Goal: Task Accomplishment & Management: Complete application form

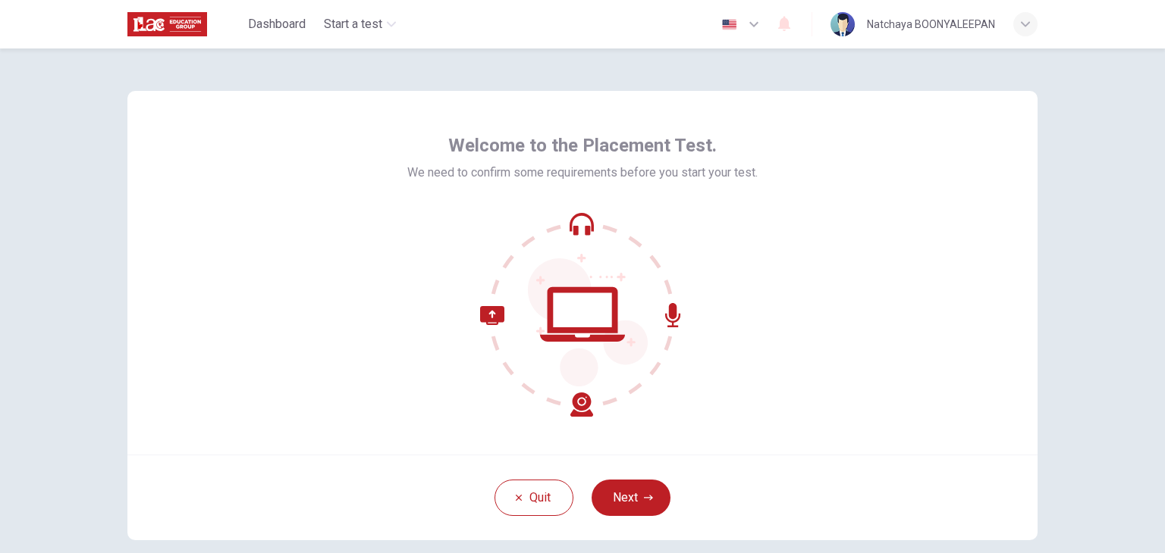
scroll to position [76, 0]
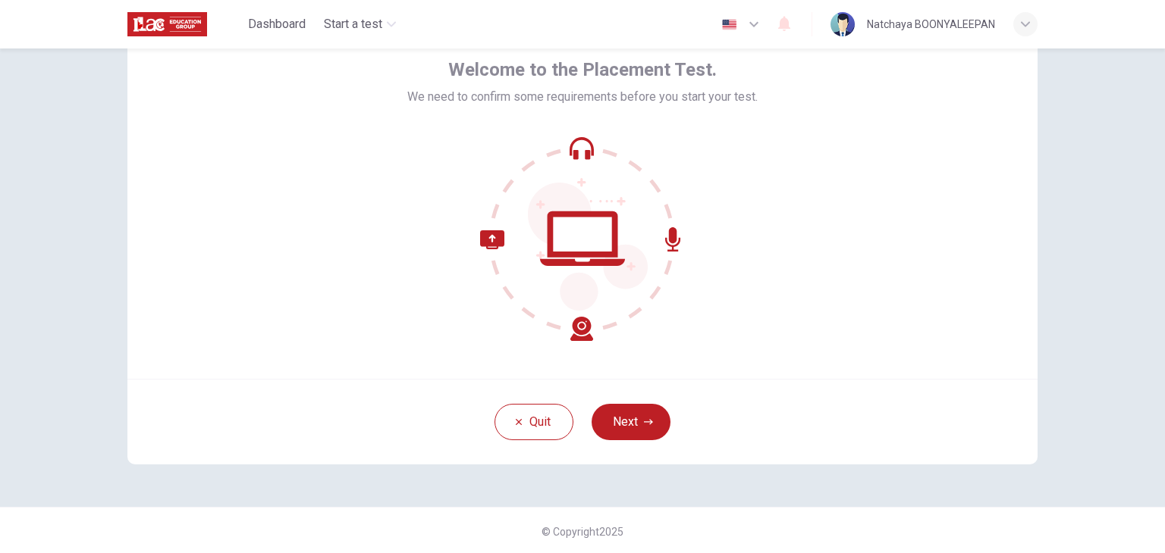
click at [637, 419] on button "Next" at bounding box center [630, 422] width 79 height 36
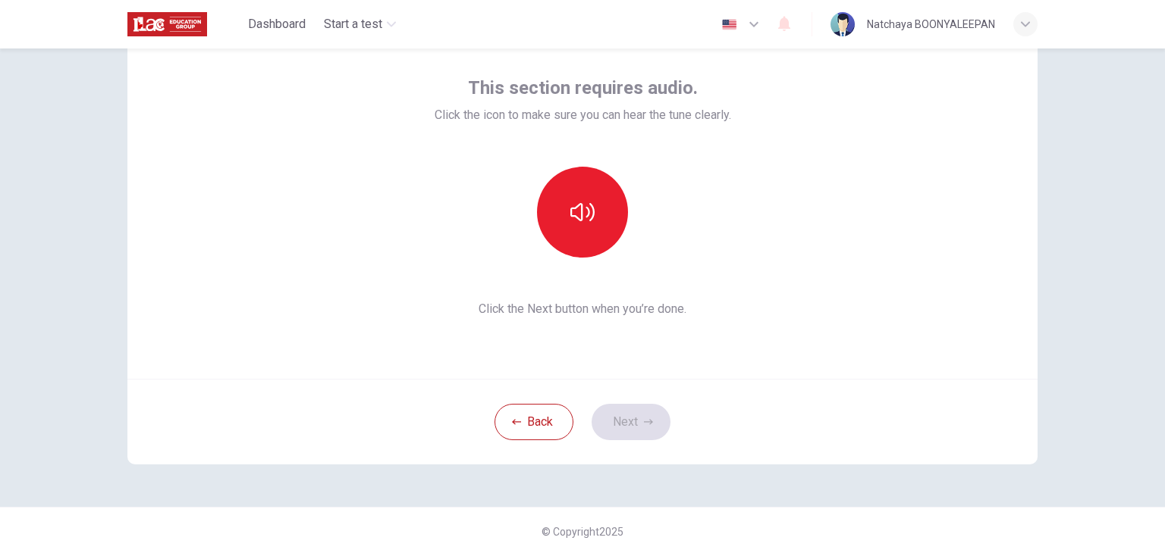
scroll to position [0, 0]
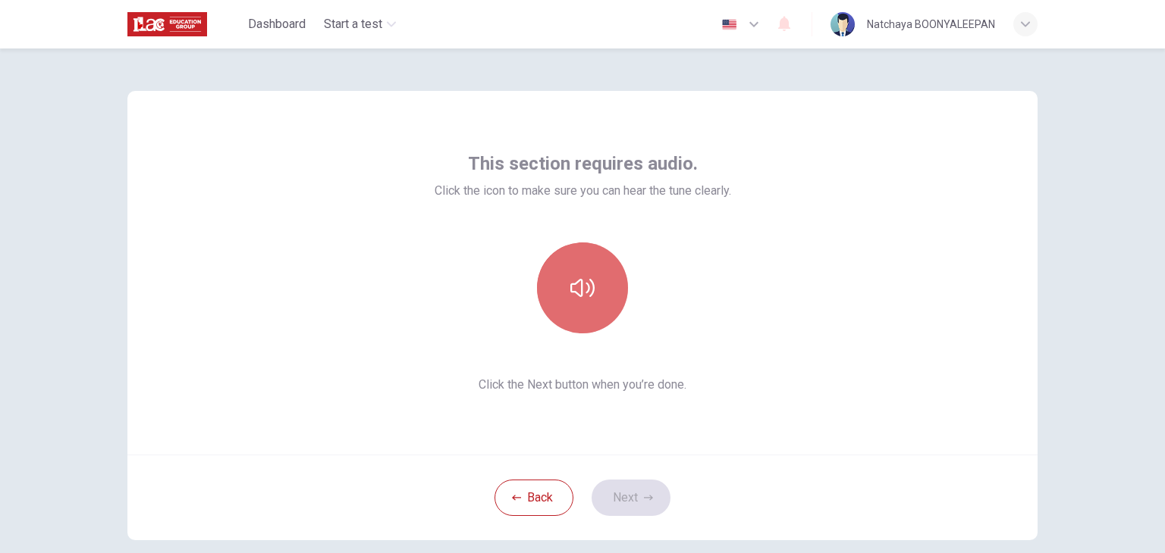
click at [564, 284] on button "button" at bounding box center [582, 288] width 91 height 91
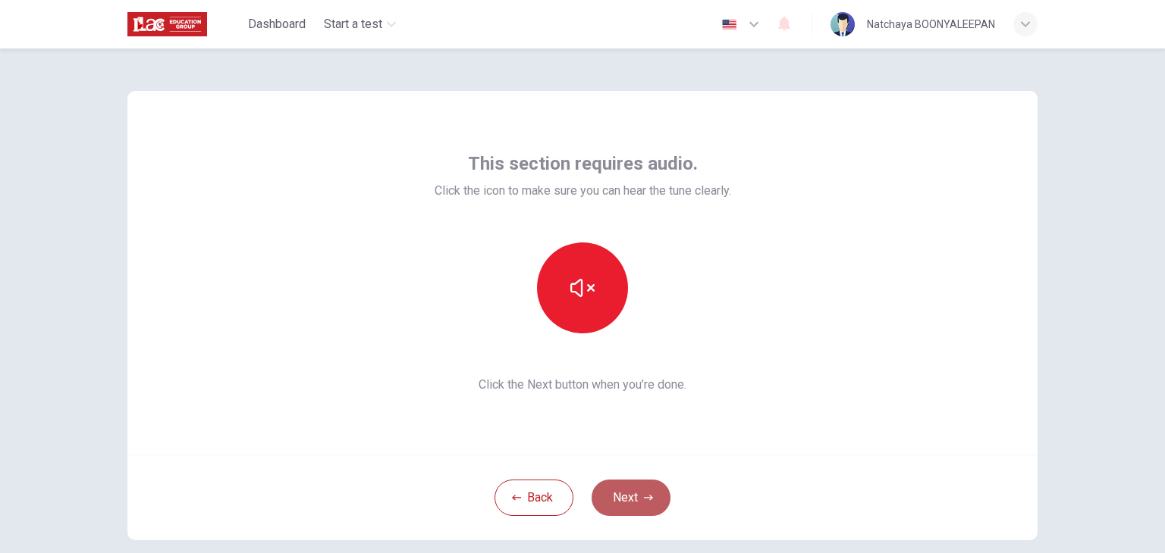
click at [637, 500] on button "Next" at bounding box center [630, 498] width 79 height 36
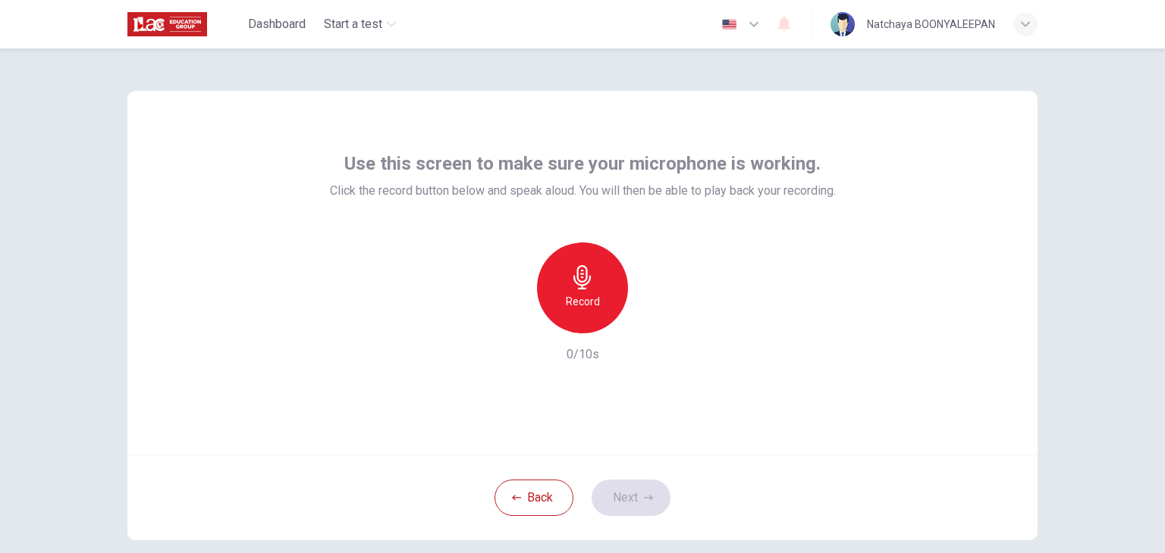
click at [601, 281] on div "Record" at bounding box center [582, 288] width 91 height 91
click at [652, 325] on icon "button" at bounding box center [651, 321] width 15 height 15
click at [634, 505] on button "Next" at bounding box center [630, 498] width 79 height 36
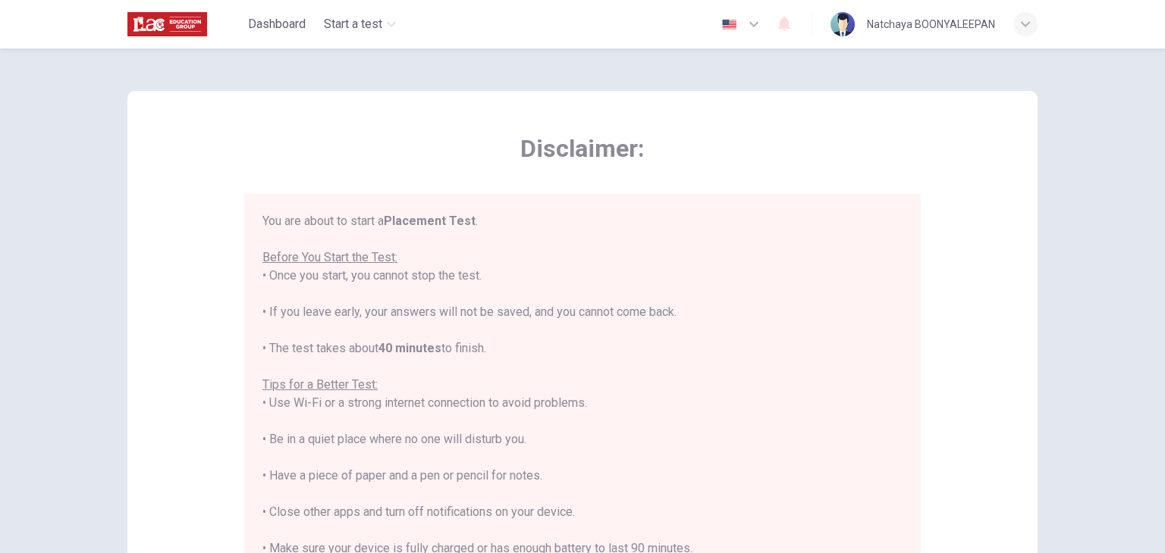
scroll to position [17, 0]
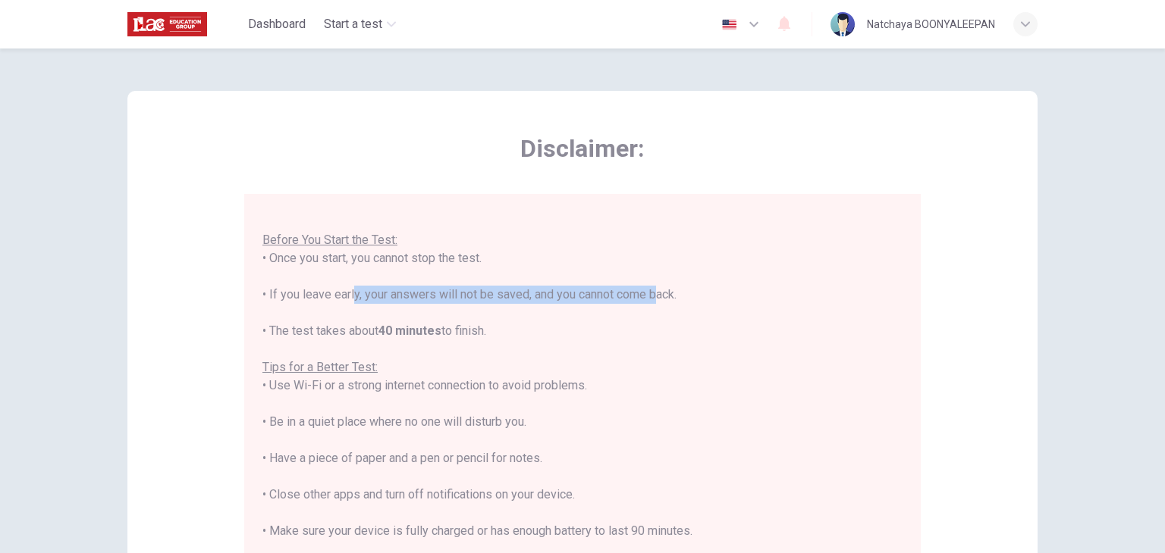
drag, startPoint x: 393, startPoint y: 300, endPoint x: 647, endPoint y: 300, distance: 254.7
click at [647, 300] on div "You are about to start a Placement Test . Before You Start the Test: • Once you…" at bounding box center [582, 404] width 640 height 419
click at [516, 304] on div "You are about to start a Placement Test . Before You Start the Test: • Once you…" at bounding box center [582, 404] width 640 height 419
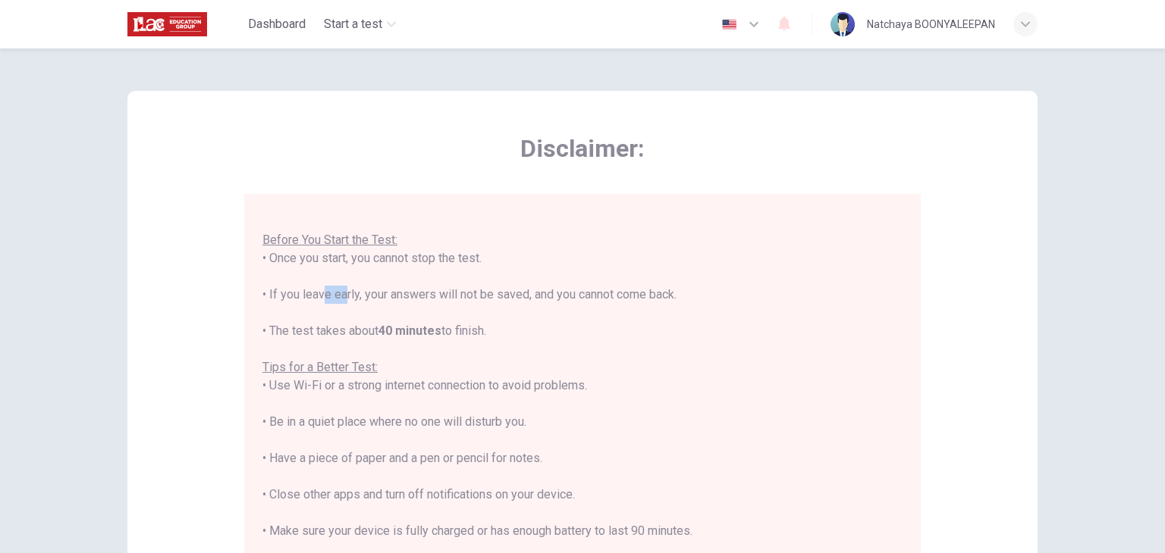
drag, startPoint x: 321, startPoint y: 294, endPoint x: 334, endPoint y: 294, distance: 13.6
click at [334, 294] on div "You are about to start a Placement Test . Before You Start the Test: • Once you…" at bounding box center [582, 404] width 640 height 419
drag, startPoint x: 358, startPoint y: 294, endPoint x: 522, endPoint y: 289, distance: 163.9
click at [522, 289] on div "You are about to start a Placement Test . Before You Start the Test: • Once you…" at bounding box center [582, 404] width 640 height 419
drag, startPoint x: 552, startPoint y: 289, endPoint x: 682, endPoint y: 289, distance: 130.4
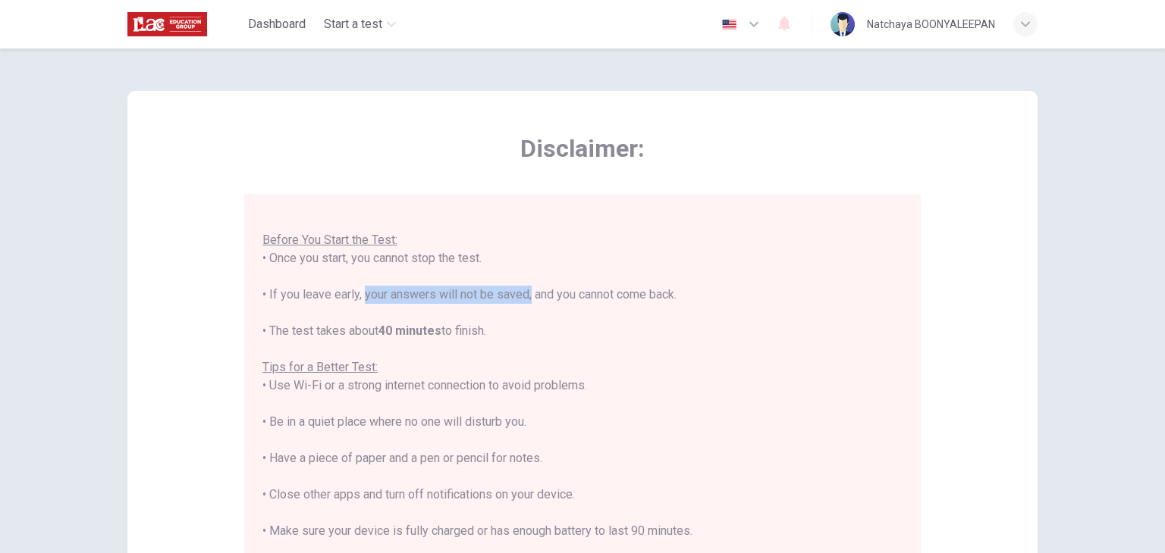
click at [682, 289] on div "You are about to start a Placement Test . Before You Start the Test: • Once you…" at bounding box center [582, 404] width 640 height 419
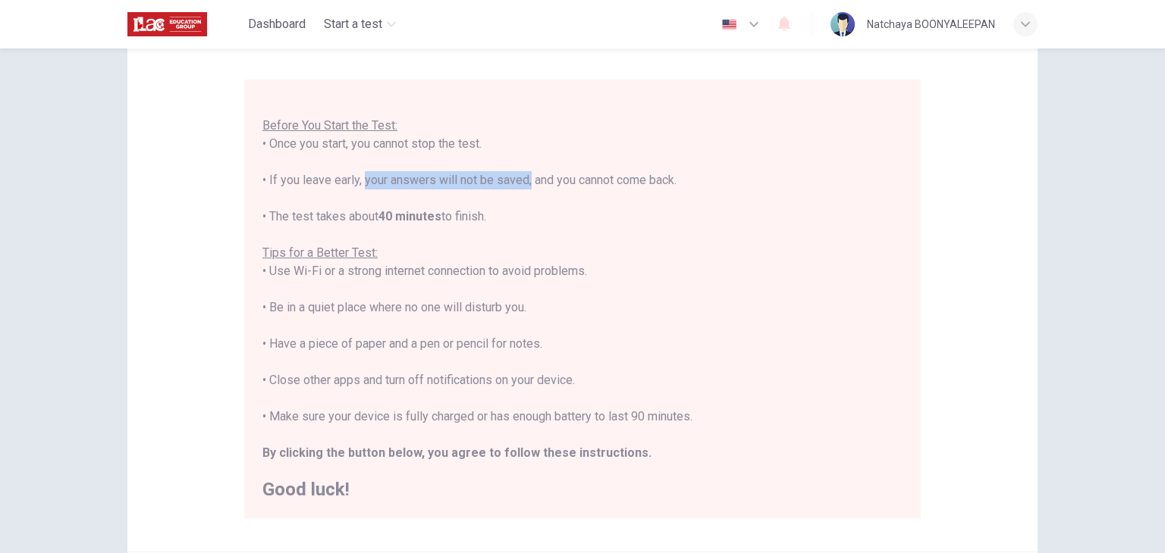
scroll to position [152, 0]
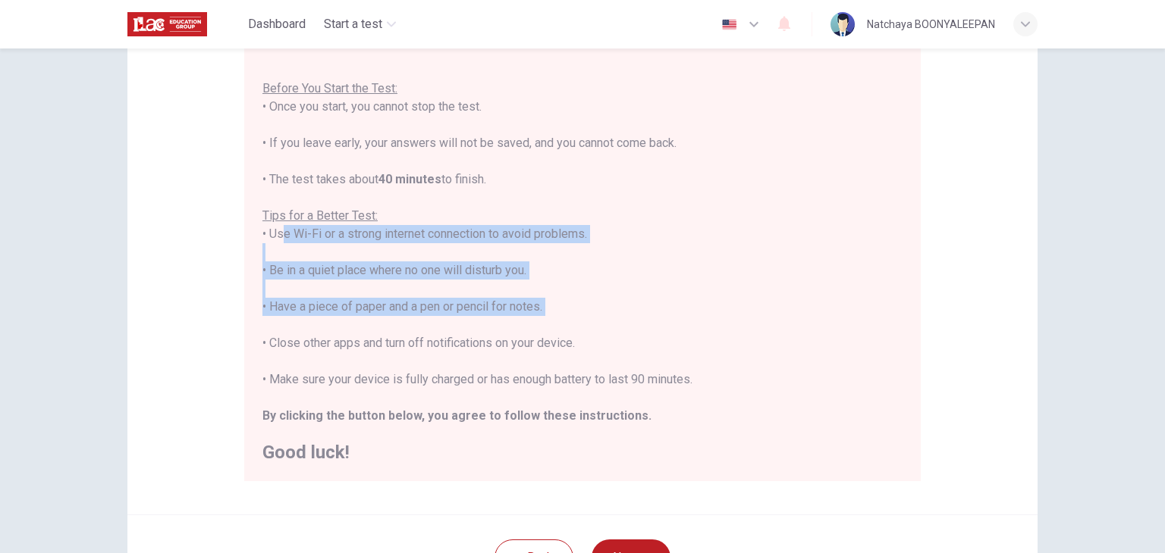
drag, startPoint x: 281, startPoint y: 234, endPoint x: 594, endPoint y: 324, distance: 325.7
click at [594, 324] on div "You are about to start a Placement Test . Before You Start the Test: • Once you…" at bounding box center [582, 252] width 640 height 419
click at [560, 328] on div "You are about to start a Placement Test . Before You Start the Test: • Once you…" at bounding box center [582, 252] width 640 height 419
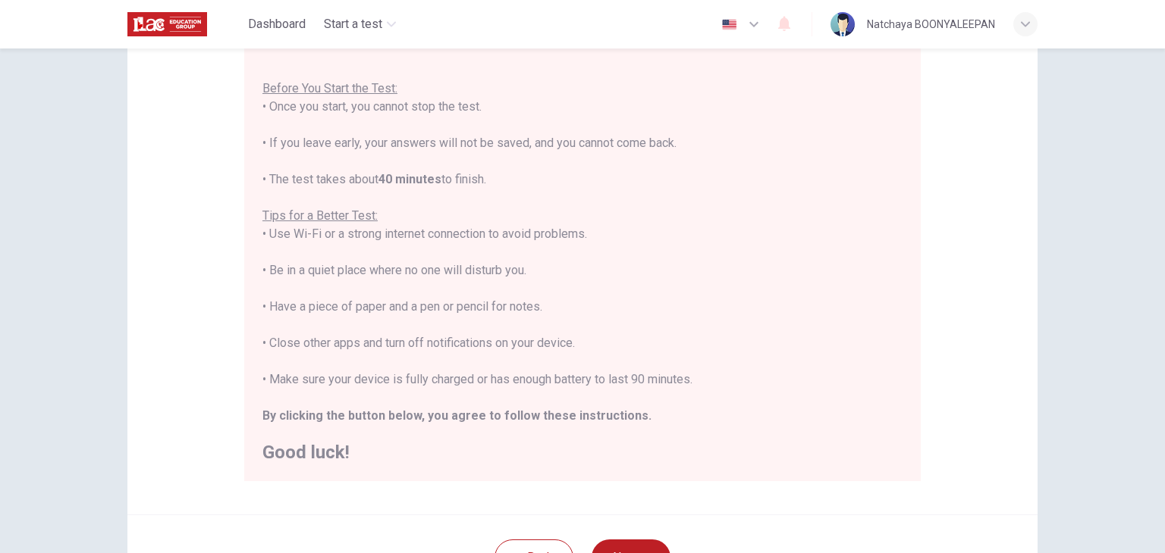
click at [319, 310] on div "You are about to start a Placement Test . Before You Start the Test: • Once you…" at bounding box center [582, 252] width 640 height 419
click at [367, 301] on div "You are about to start a Placement Test . Before You Start the Test: • Once you…" at bounding box center [582, 252] width 640 height 419
click at [427, 303] on div "You are about to start a Placement Test . Before You Start the Test: • Once you…" at bounding box center [582, 252] width 640 height 419
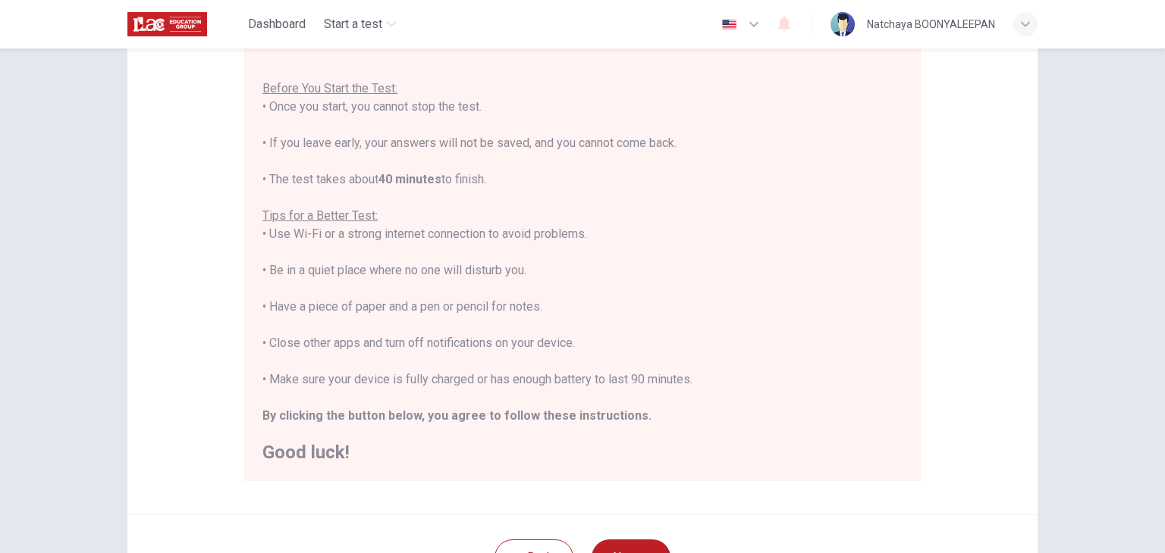
click at [482, 307] on div "You are about to start a Placement Test . Before You Start the Test: • Once you…" at bounding box center [582, 252] width 640 height 419
click at [321, 307] on div "You are about to start a Placement Test . Before You Start the Test: • Once you…" at bounding box center [582, 252] width 640 height 419
click at [588, 304] on div "You are about to start a Placement Test . Before You Start the Test: • Once you…" at bounding box center [582, 252] width 640 height 419
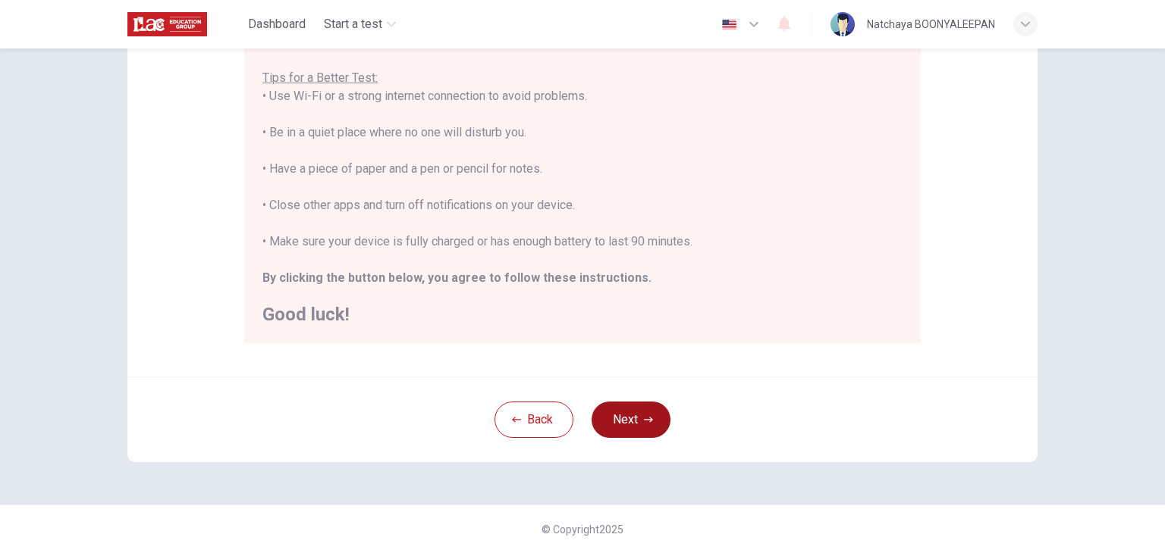
click at [621, 419] on button "Next" at bounding box center [630, 420] width 79 height 36
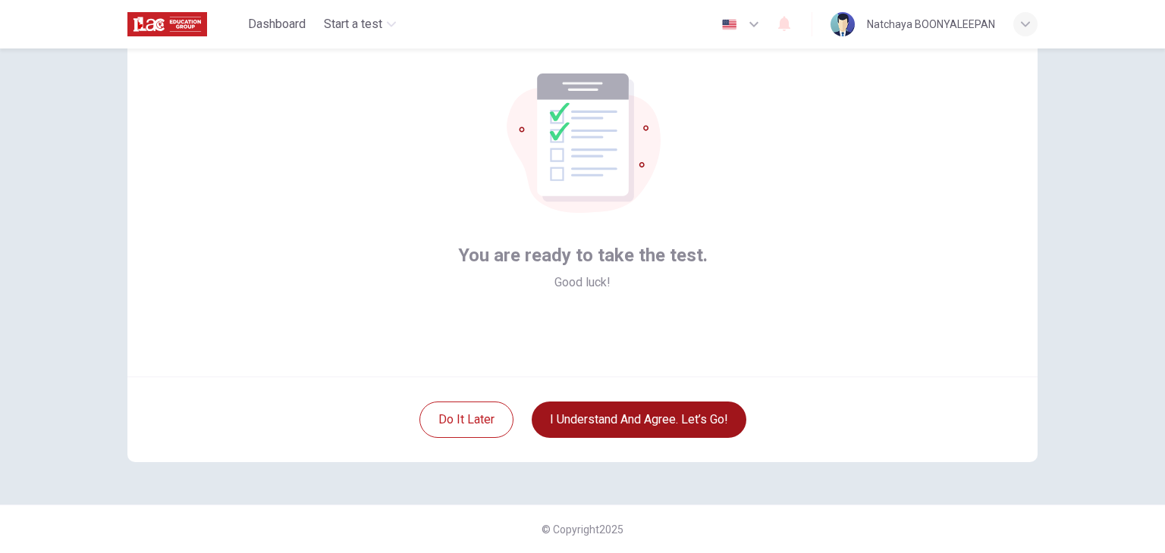
click at [653, 422] on button "I understand and agree. Let’s go!" at bounding box center [638, 420] width 215 height 36
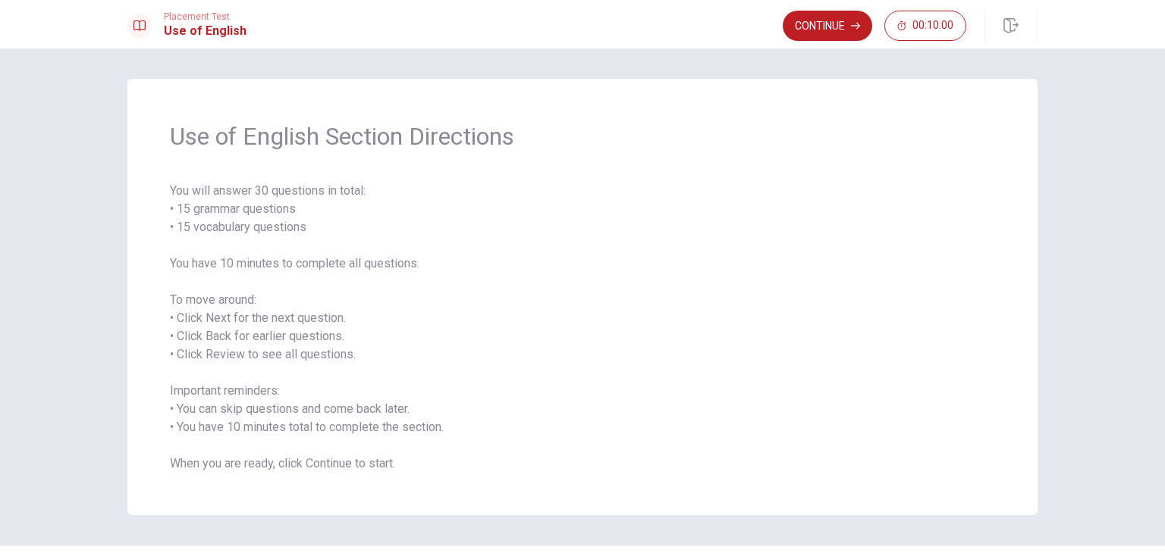
drag, startPoint x: 181, startPoint y: 259, endPoint x: 362, endPoint y: 255, distance: 181.3
click at [362, 255] on span "You will answer 30 questions in total: • 15 grammar questions • 15 vocabulary q…" at bounding box center [582, 327] width 825 height 291
click at [252, 321] on span "You will answer 30 questions in total: • 15 grammar questions • 15 vocabulary q…" at bounding box center [582, 327] width 825 height 291
drag, startPoint x: 312, startPoint y: 321, endPoint x: 331, endPoint y: 326, distance: 19.7
click at [331, 325] on span "You will answer 30 questions in total: • 15 grammar questions • 15 vocabulary q…" at bounding box center [582, 327] width 825 height 291
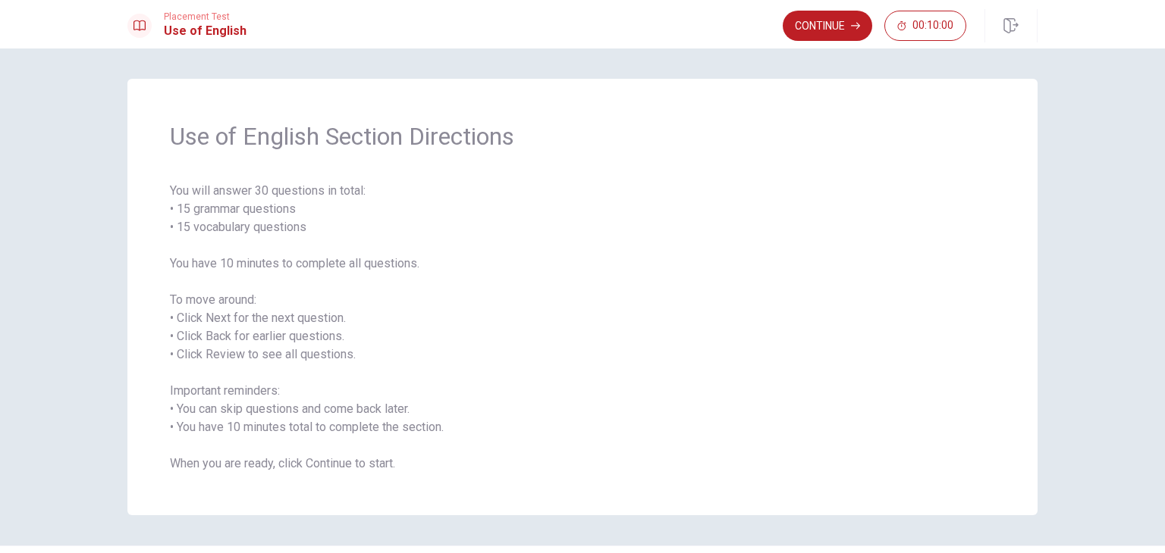
drag, startPoint x: 219, startPoint y: 346, endPoint x: 313, endPoint y: 338, distance: 94.3
click at [313, 338] on span "You will answer 30 questions in total: • 15 grammar questions • 15 vocabulary q…" at bounding box center [582, 327] width 825 height 291
click at [268, 340] on span "You will answer 30 questions in total: • 15 grammar questions • 15 vocabulary q…" at bounding box center [582, 327] width 825 height 291
drag, startPoint x: 228, startPoint y: 341, endPoint x: 283, endPoint y: 335, distance: 54.9
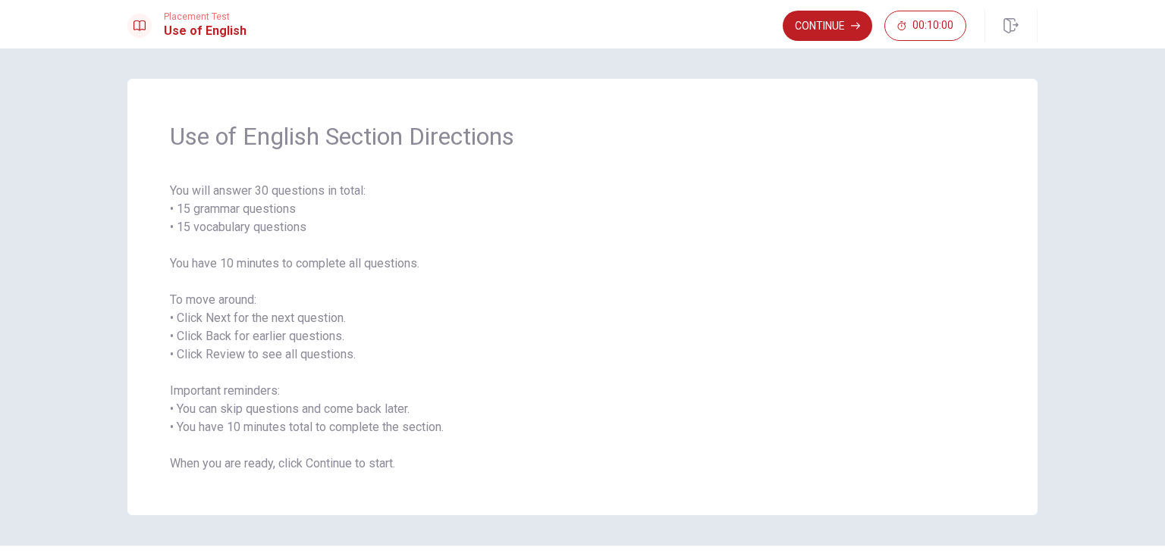
click at [283, 334] on span "You will answer 30 questions in total: • 15 grammar questions • 15 vocabulary q…" at bounding box center [582, 327] width 825 height 291
drag, startPoint x: 188, startPoint y: 356, endPoint x: 281, endPoint y: 356, distance: 93.3
click at [281, 356] on span "You will answer 30 questions in total: • 15 grammar questions • 15 vocabulary q…" at bounding box center [582, 327] width 825 height 291
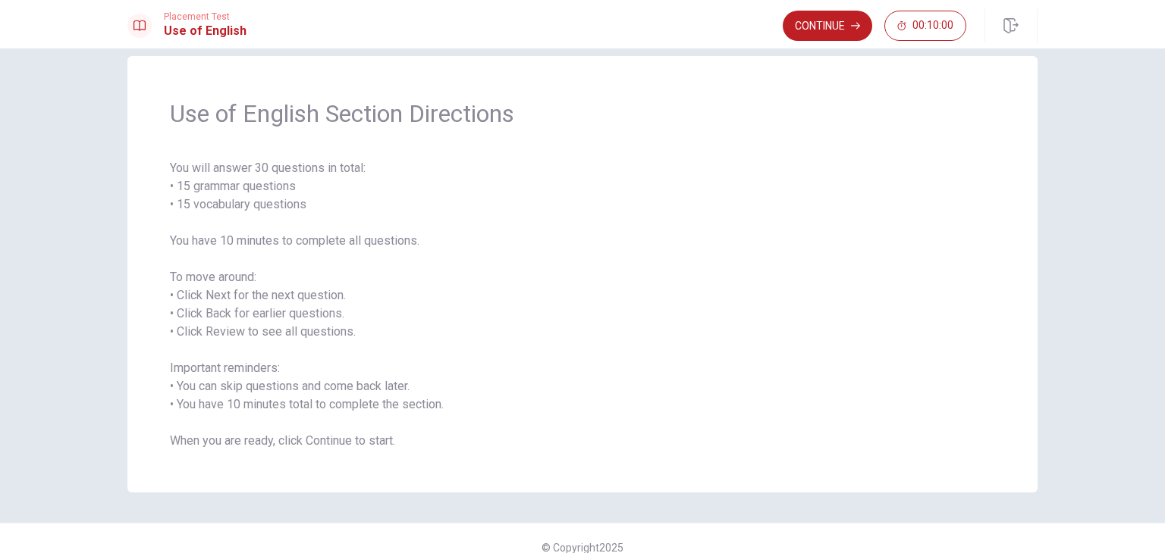
scroll to position [41, 0]
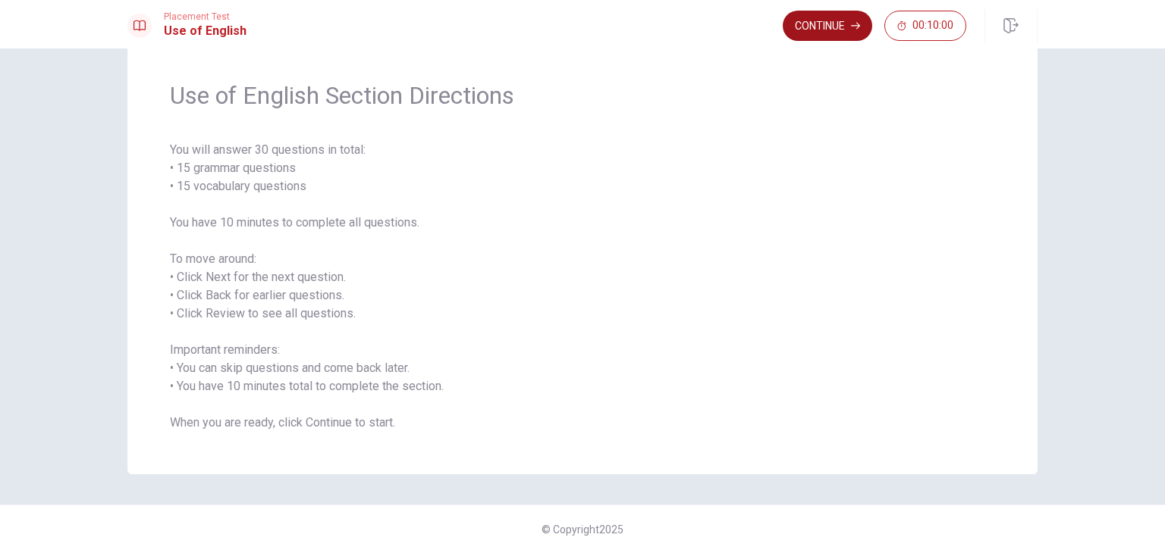
click at [828, 36] on button "Continue" at bounding box center [826, 26] width 89 height 30
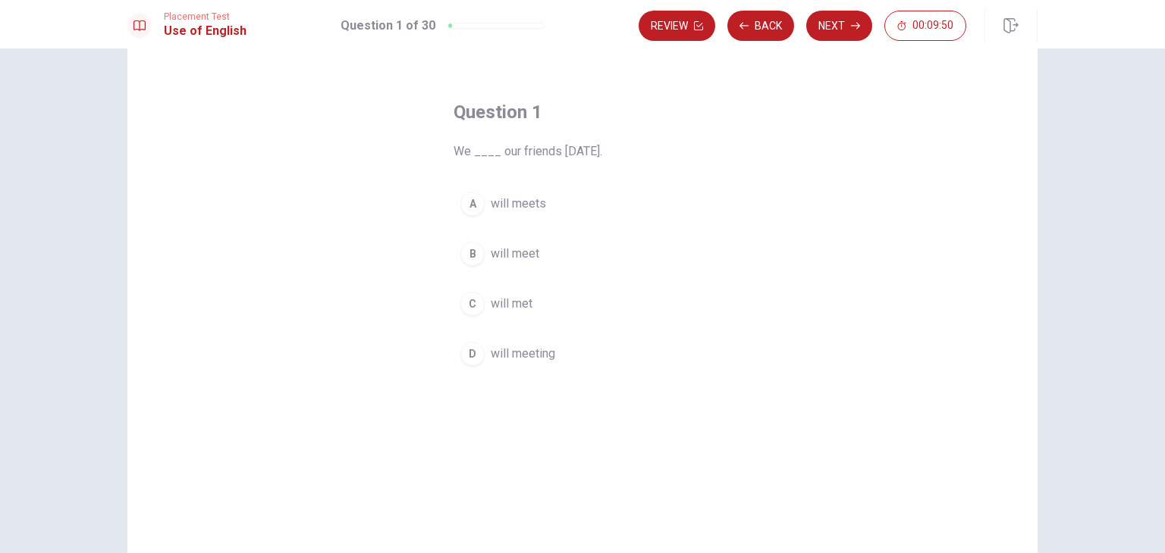
click at [467, 251] on div "B" at bounding box center [472, 254] width 24 height 24
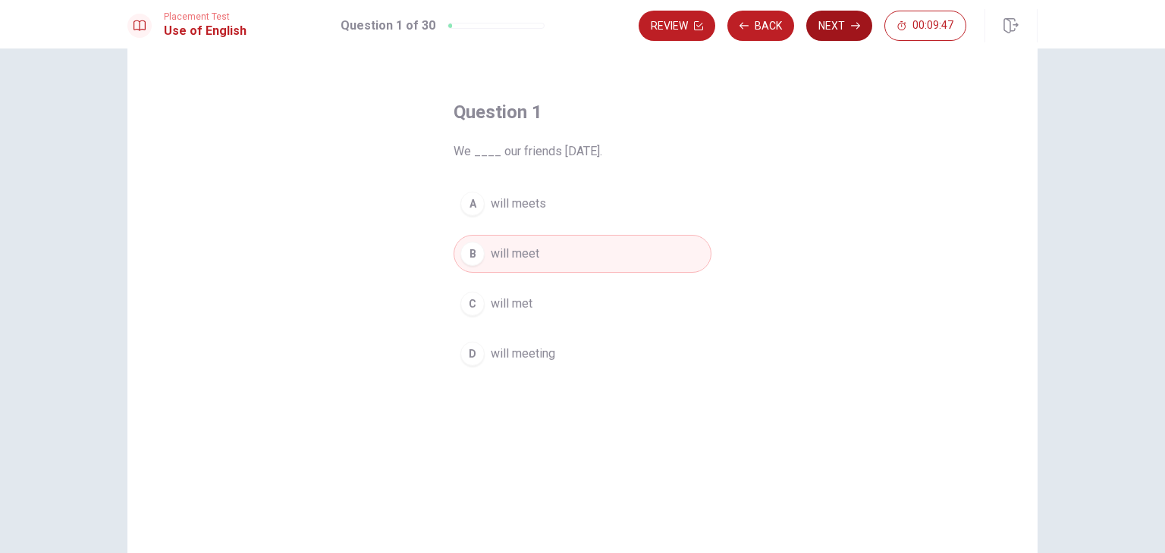
click at [836, 35] on button "Next" at bounding box center [839, 26] width 66 height 30
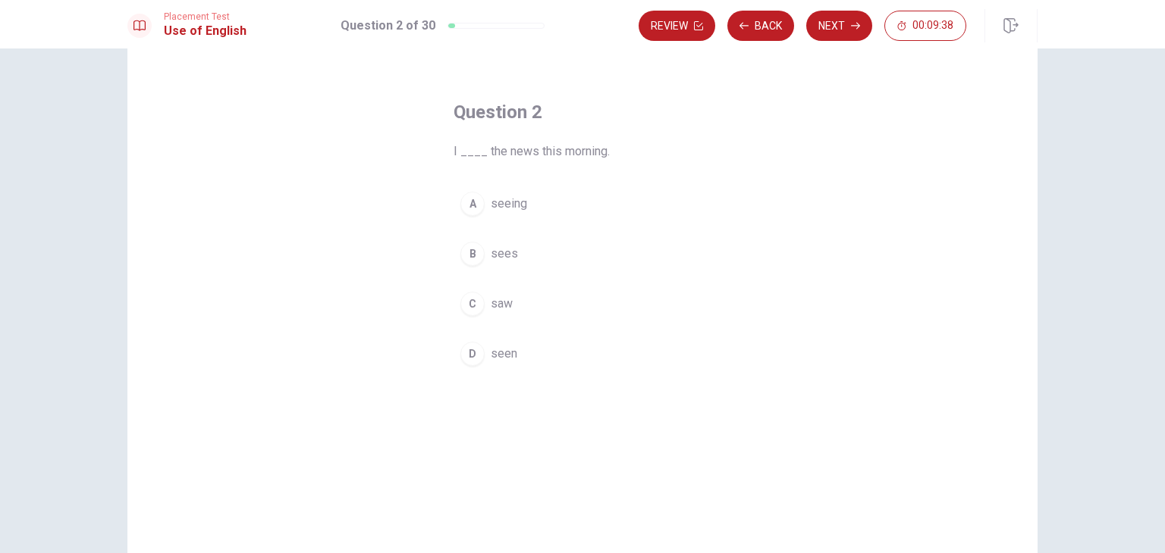
click at [475, 301] on div "C" at bounding box center [472, 304] width 24 height 24
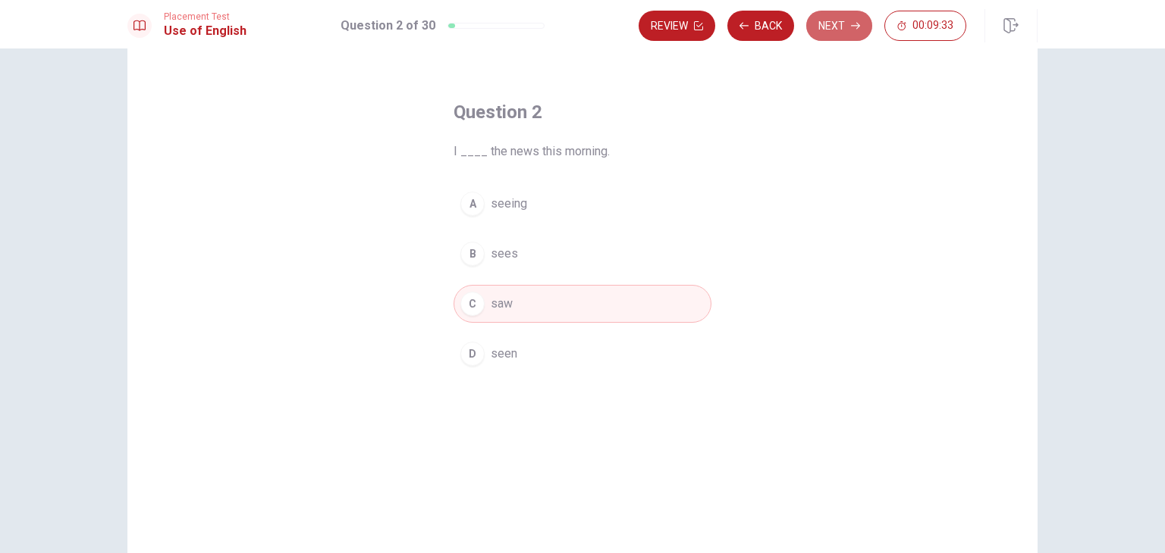
click at [823, 30] on button "Next" at bounding box center [839, 26] width 66 height 30
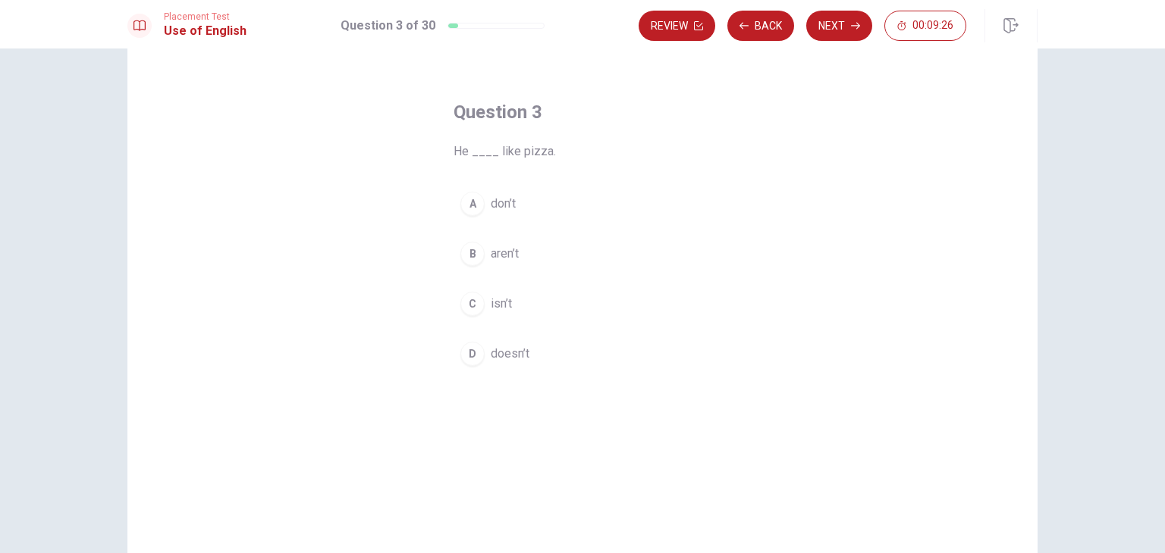
click at [520, 351] on span "doesn’t" at bounding box center [510, 354] width 39 height 18
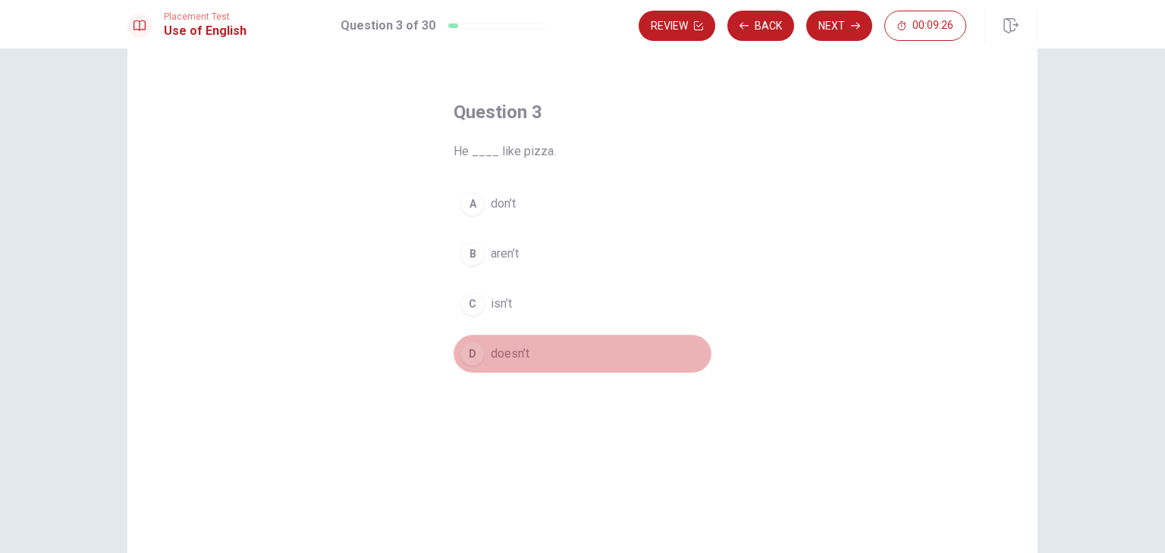
click at [520, 351] on span "doesn’t" at bounding box center [510, 354] width 39 height 18
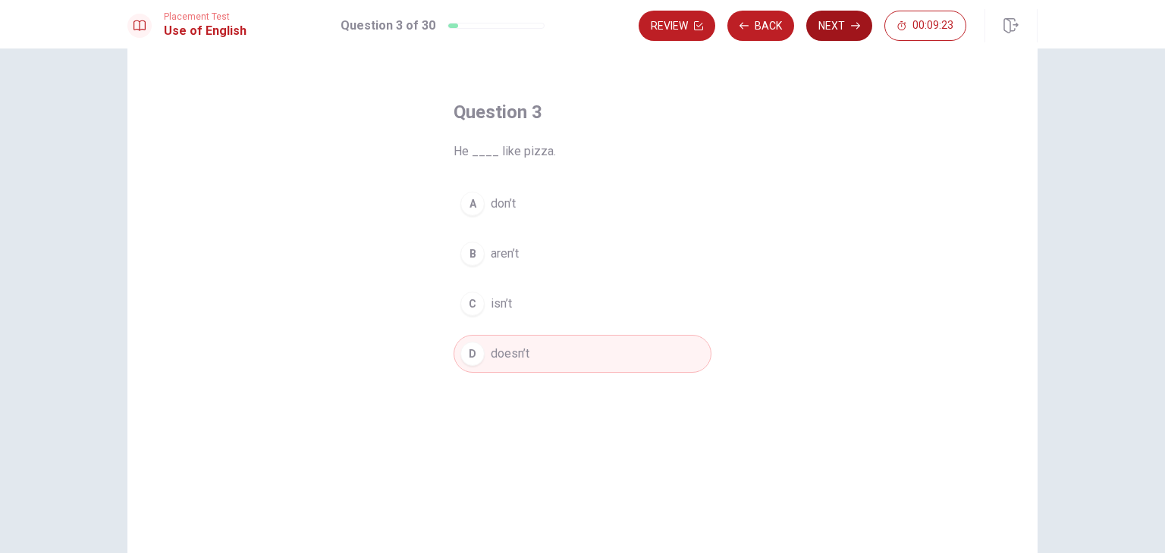
click at [848, 22] on button "Next" at bounding box center [839, 26] width 66 height 30
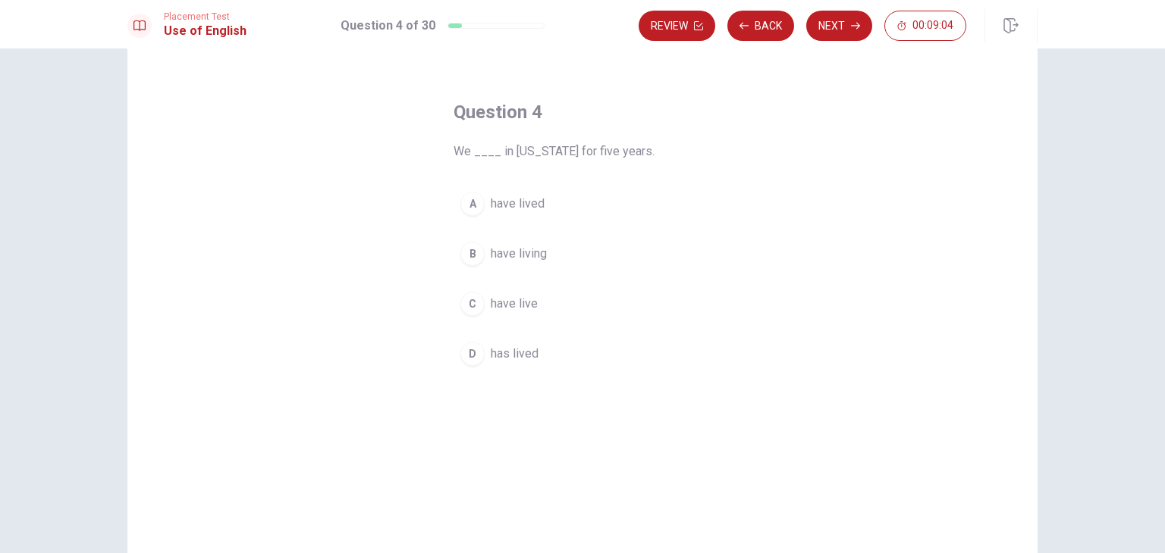
click at [473, 256] on div "B" at bounding box center [472, 254] width 24 height 24
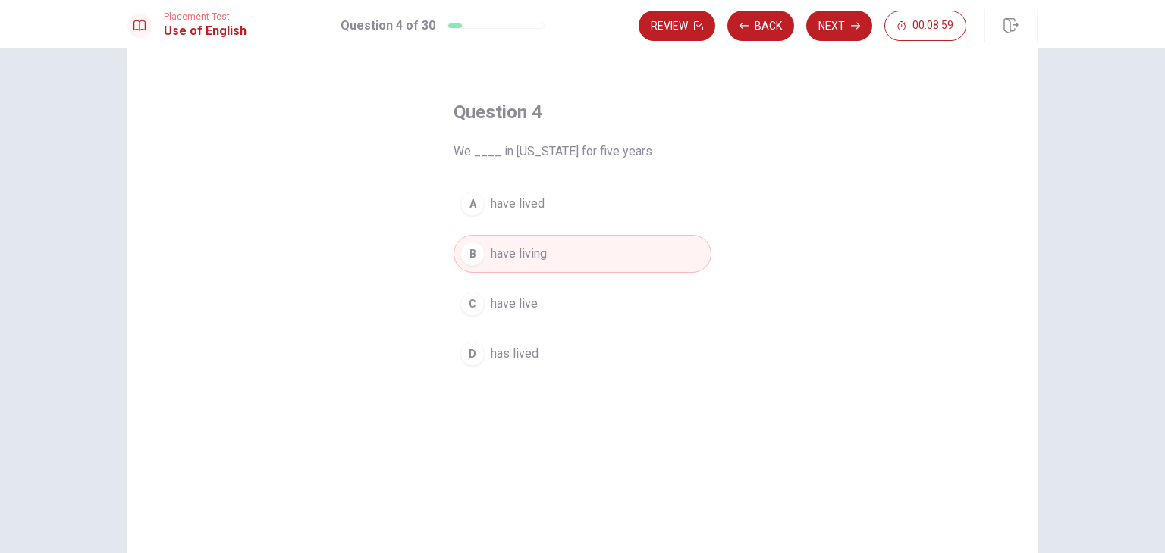
click at [822, 213] on div "Question 4 We ____ in [US_STATE] for five years. A have lived B have living C h…" at bounding box center [582, 301] width 910 height 527
click at [836, 28] on button "Next" at bounding box center [839, 26] width 66 height 30
click at [836, 28] on div "Review Back Next 00:08:58" at bounding box center [802, 26] width 328 height 30
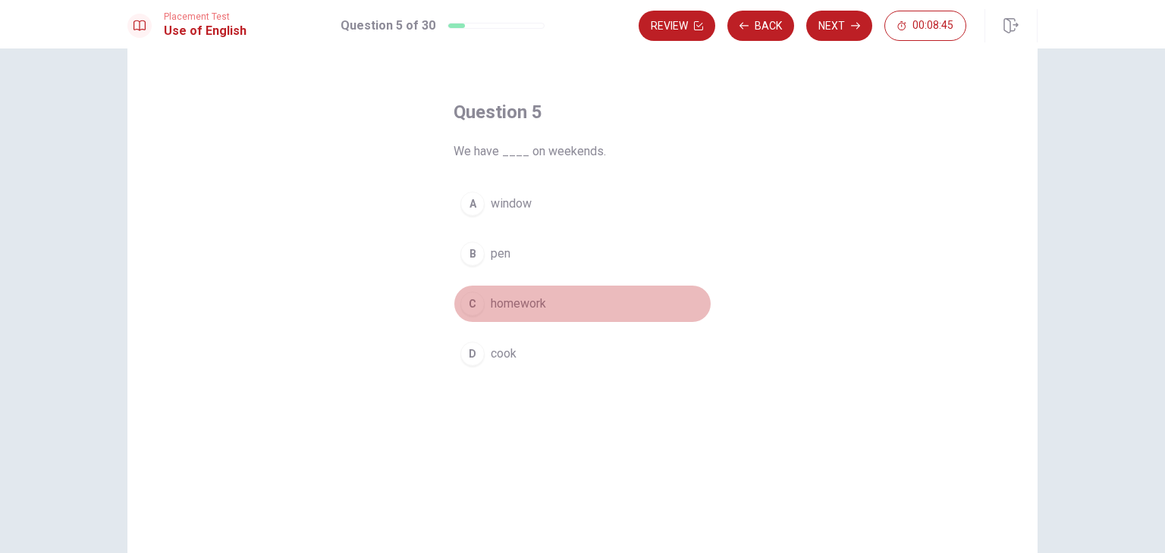
click at [464, 304] on div "C" at bounding box center [472, 304] width 24 height 24
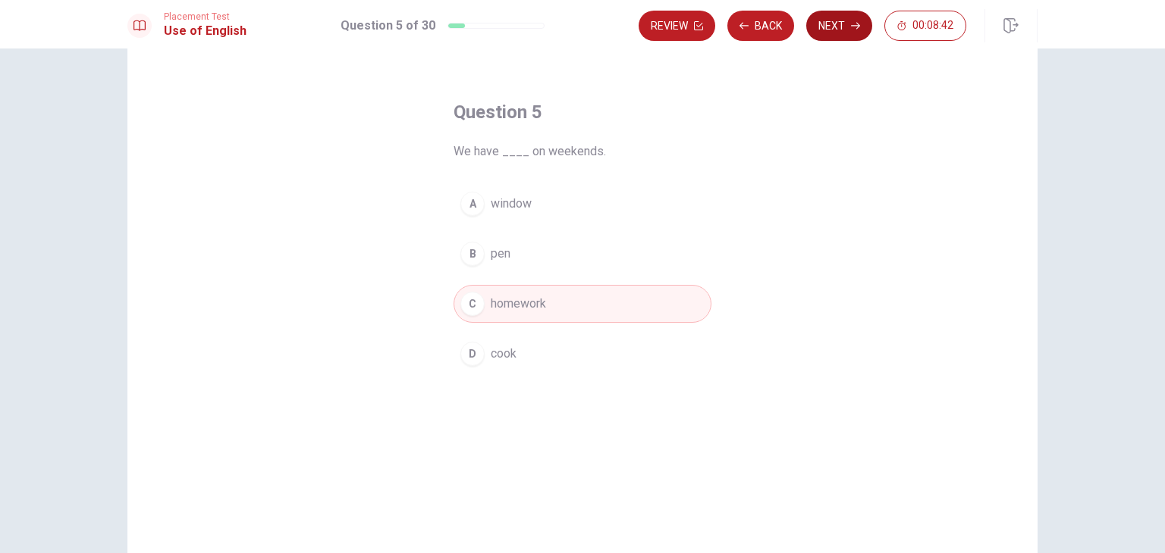
click at [847, 25] on button "Next" at bounding box center [839, 26] width 66 height 30
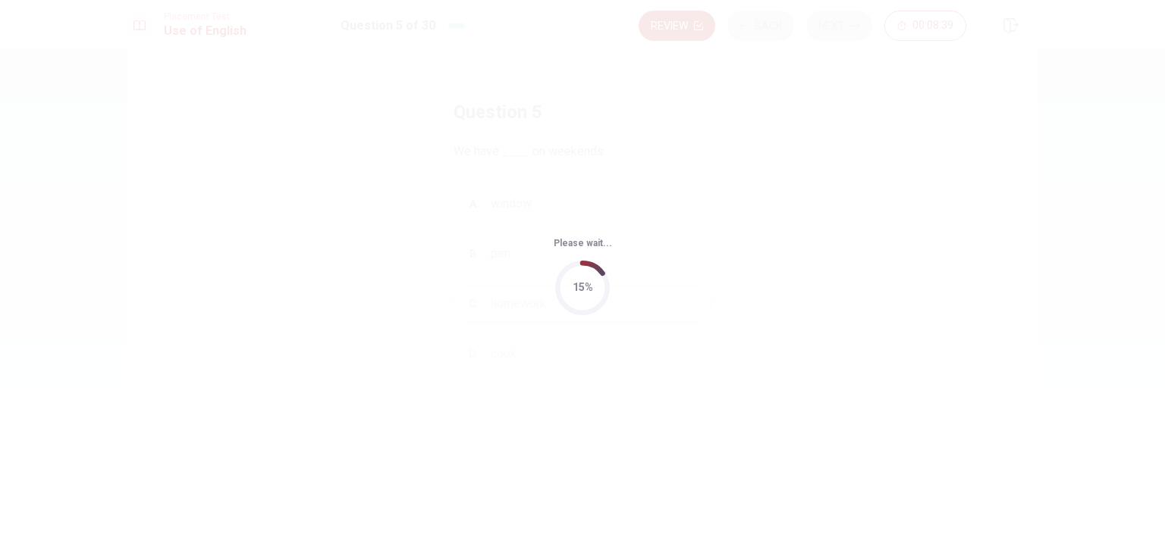
scroll to position [0, 0]
click at [603, 238] on span "Please wait..." at bounding box center [582, 243] width 58 height 11
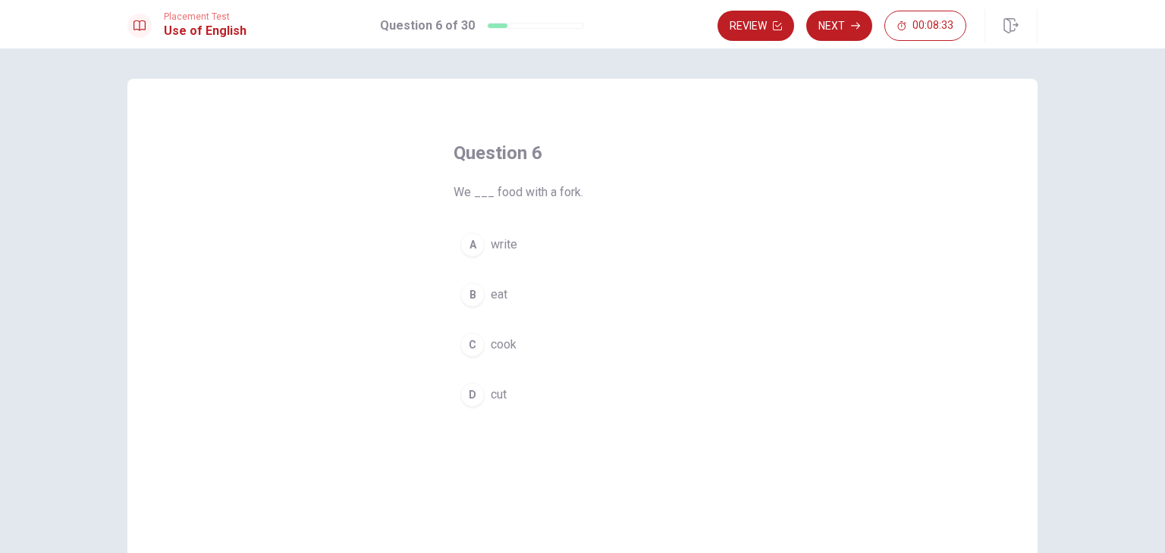
click at [462, 297] on div "B" at bounding box center [472, 295] width 24 height 24
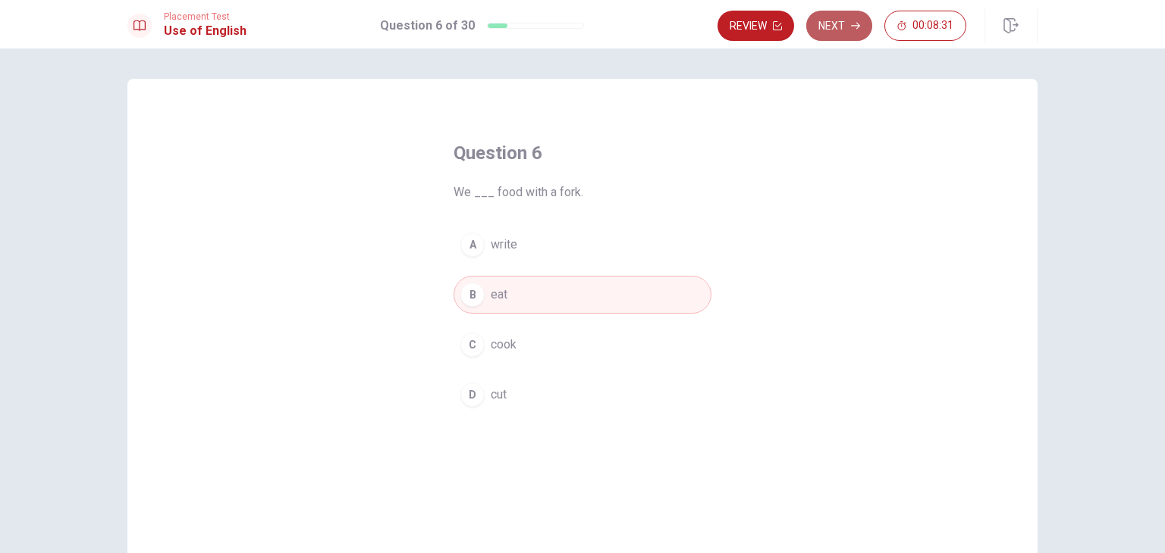
click at [846, 28] on button "Next" at bounding box center [839, 26] width 66 height 30
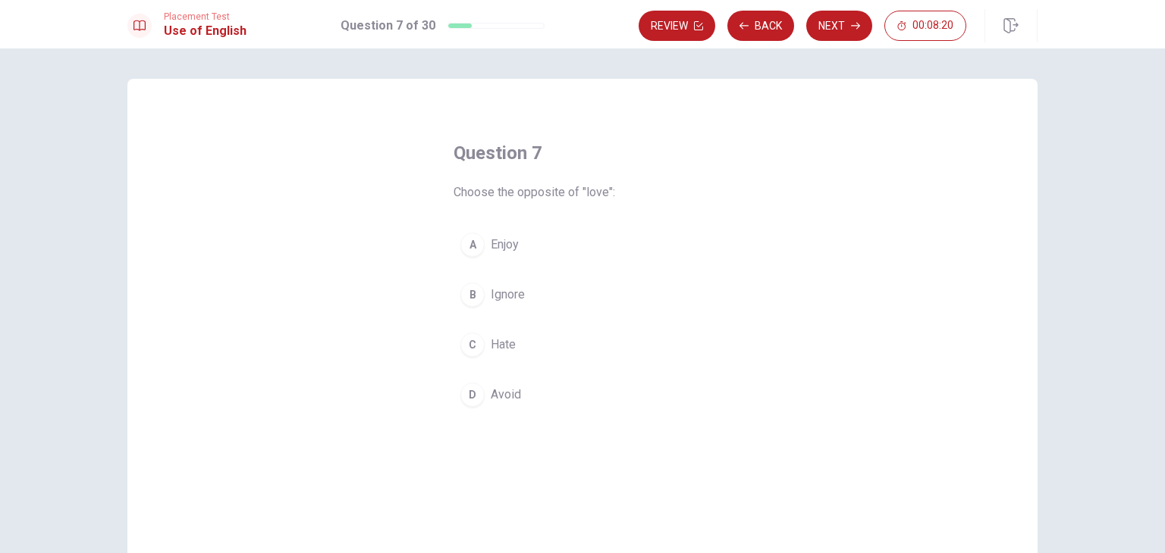
click at [470, 350] on div "C" at bounding box center [472, 345] width 24 height 24
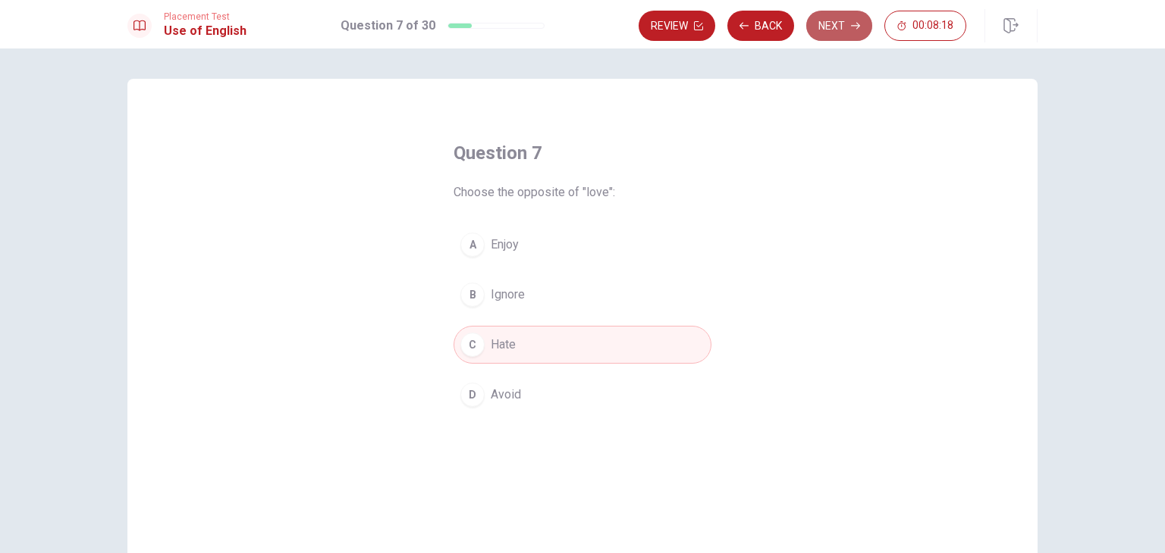
click at [839, 33] on button "Next" at bounding box center [839, 26] width 66 height 30
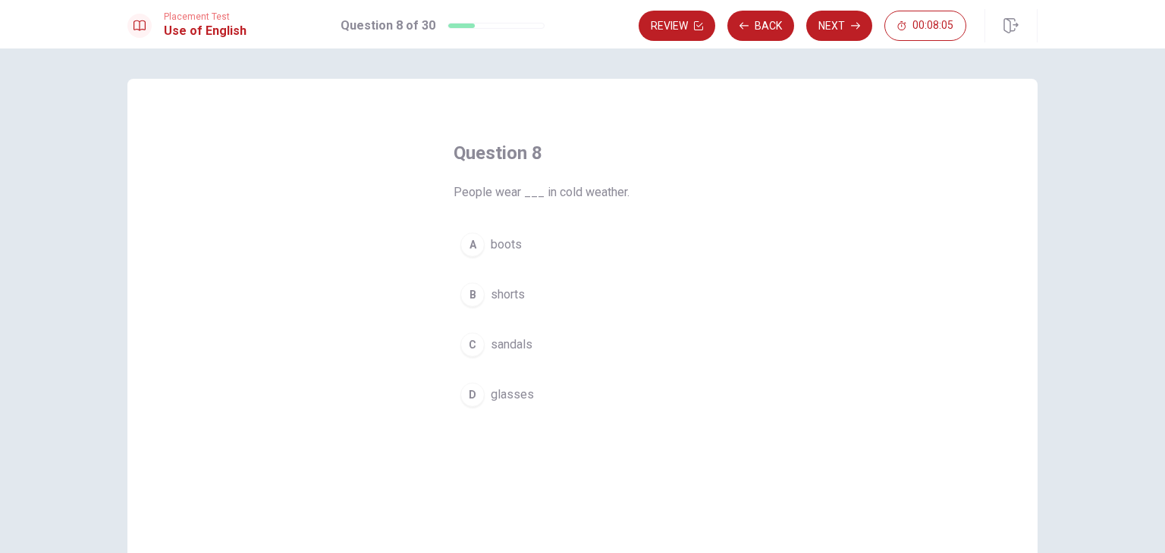
click at [473, 243] on div "A" at bounding box center [472, 245] width 24 height 24
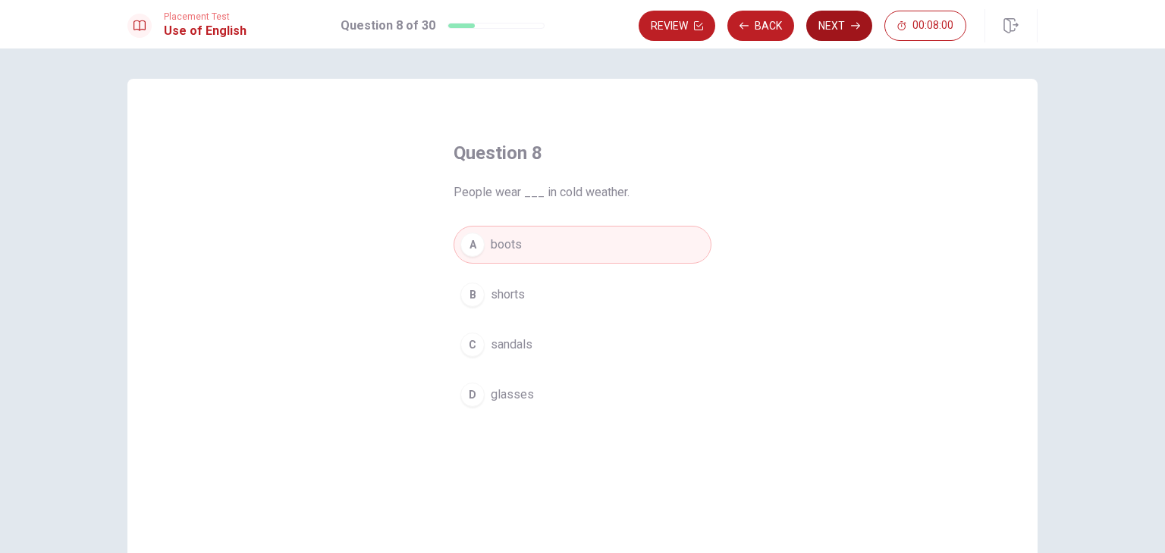
click at [840, 33] on button "Next" at bounding box center [839, 26] width 66 height 30
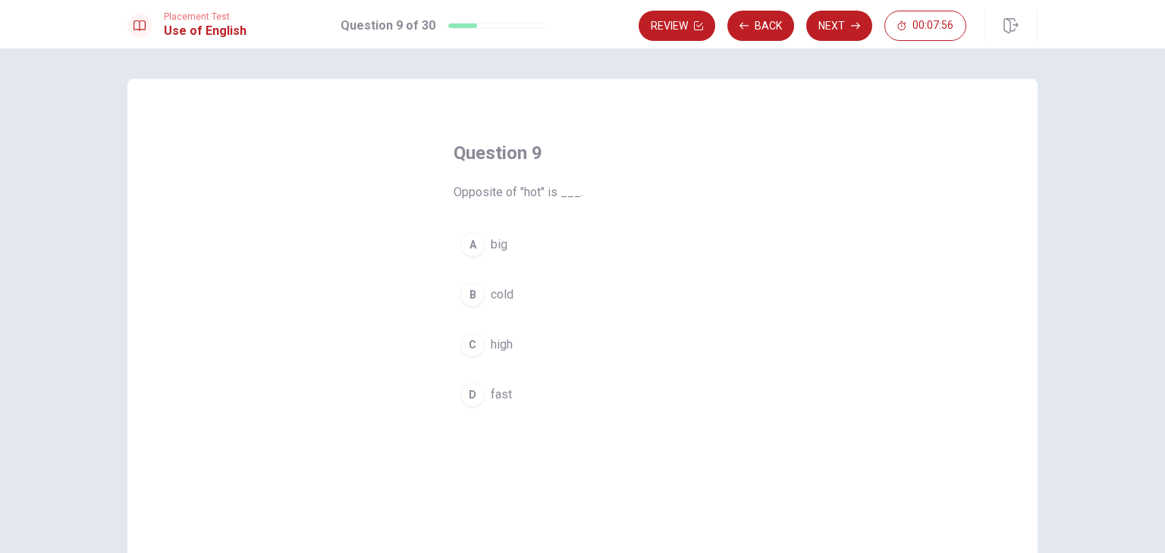
click at [471, 295] on div "B" at bounding box center [472, 295] width 24 height 24
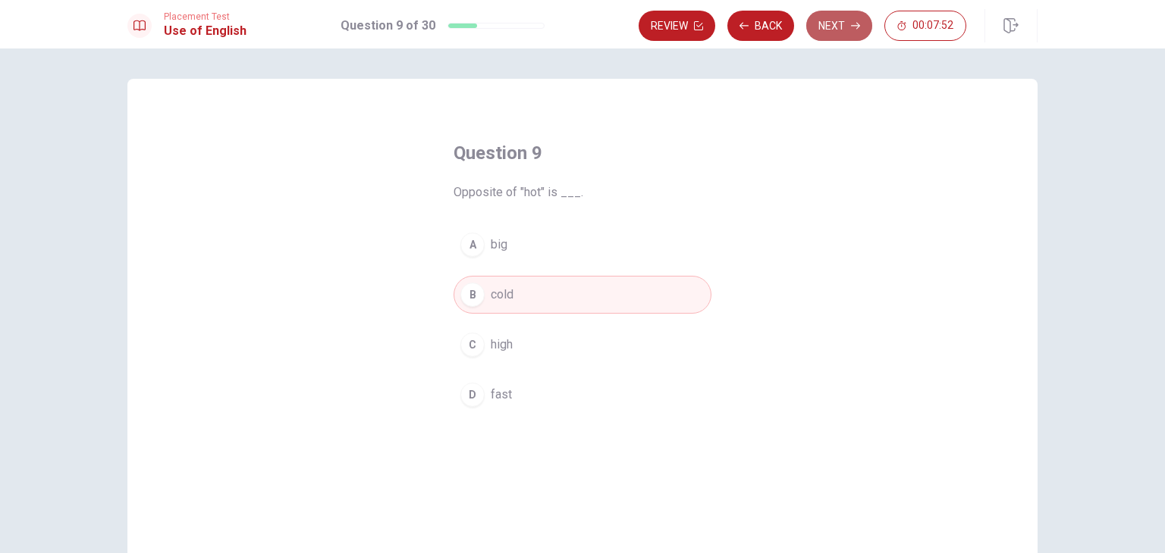
click at [848, 25] on button "Next" at bounding box center [839, 26] width 66 height 30
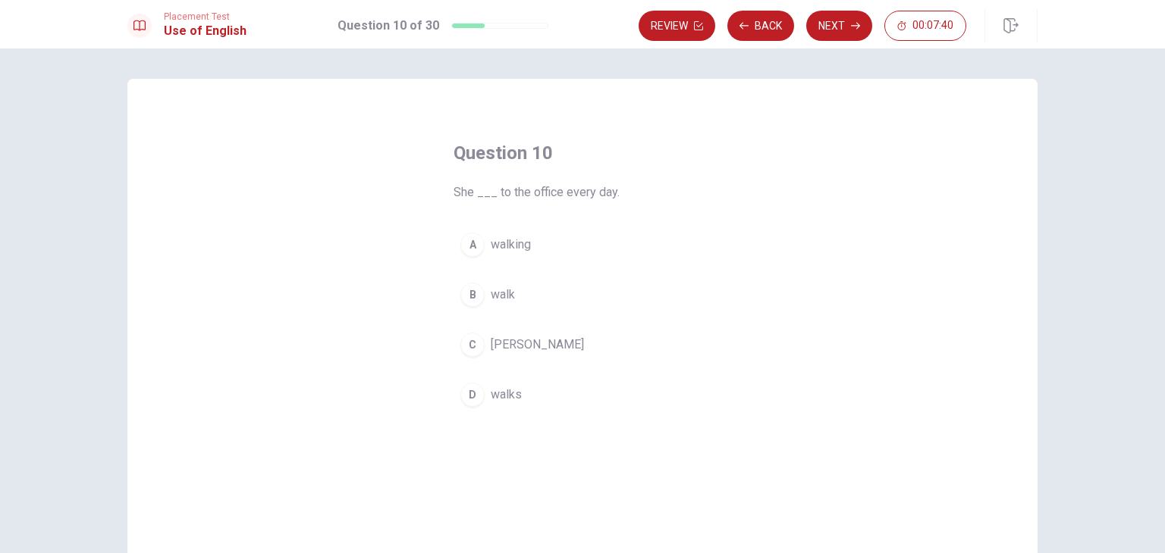
click at [471, 397] on div "D" at bounding box center [472, 395] width 24 height 24
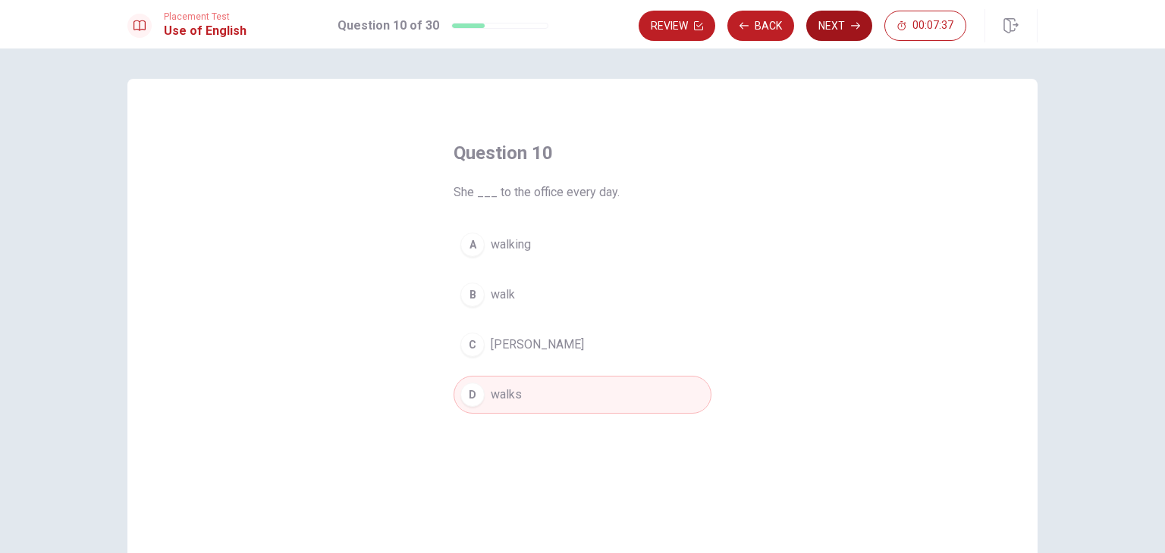
click at [847, 31] on button "Next" at bounding box center [839, 26] width 66 height 30
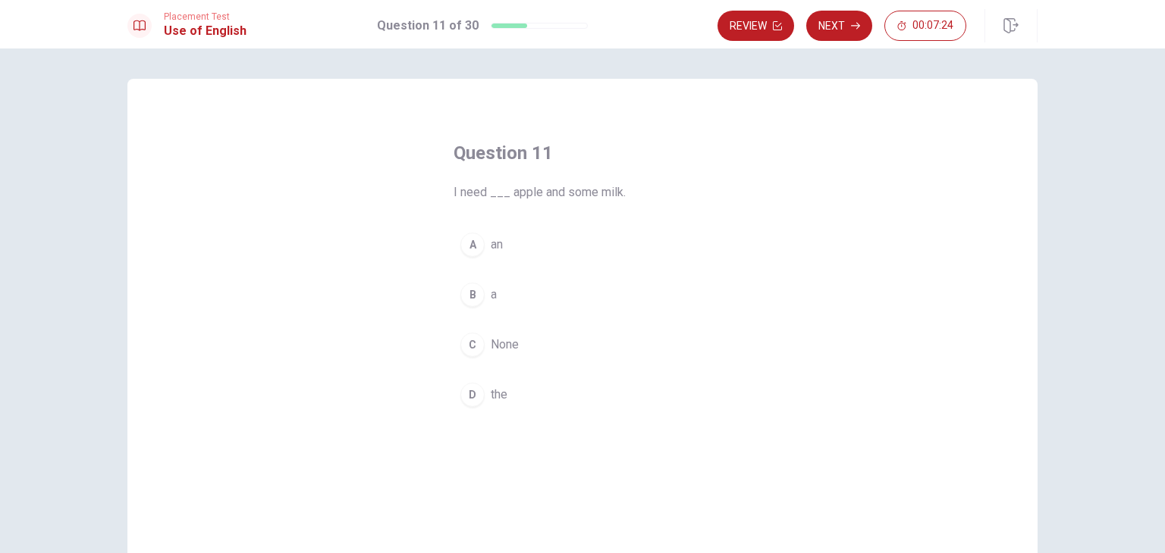
click at [495, 240] on span "an" at bounding box center [497, 245] width 12 height 18
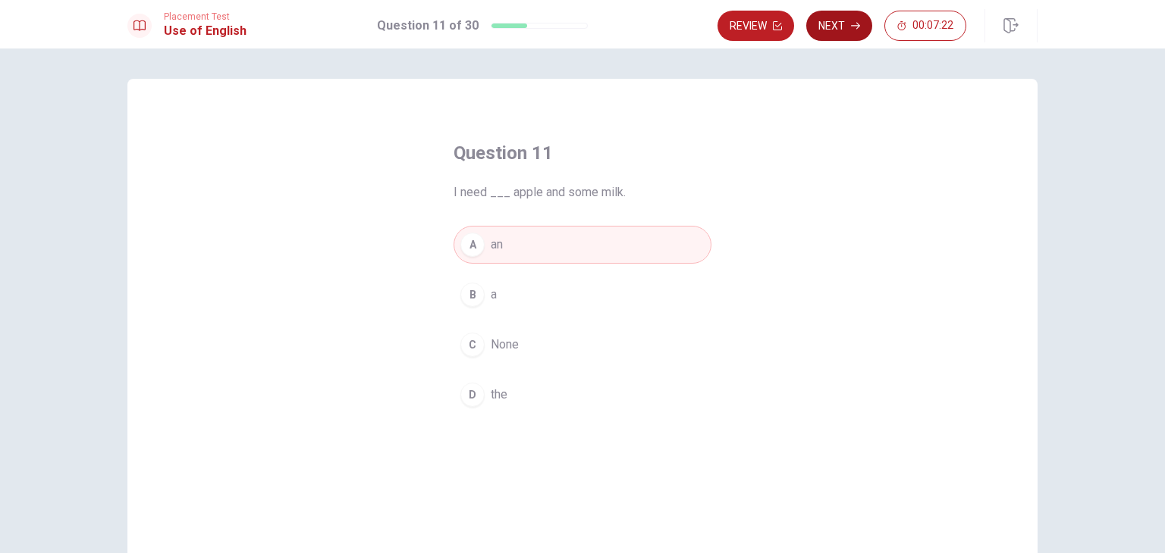
click at [843, 29] on button "Next" at bounding box center [839, 26] width 66 height 30
click at [843, 29] on div "Review Next 00:07:22" at bounding box center [841, 26] width 249 height 30
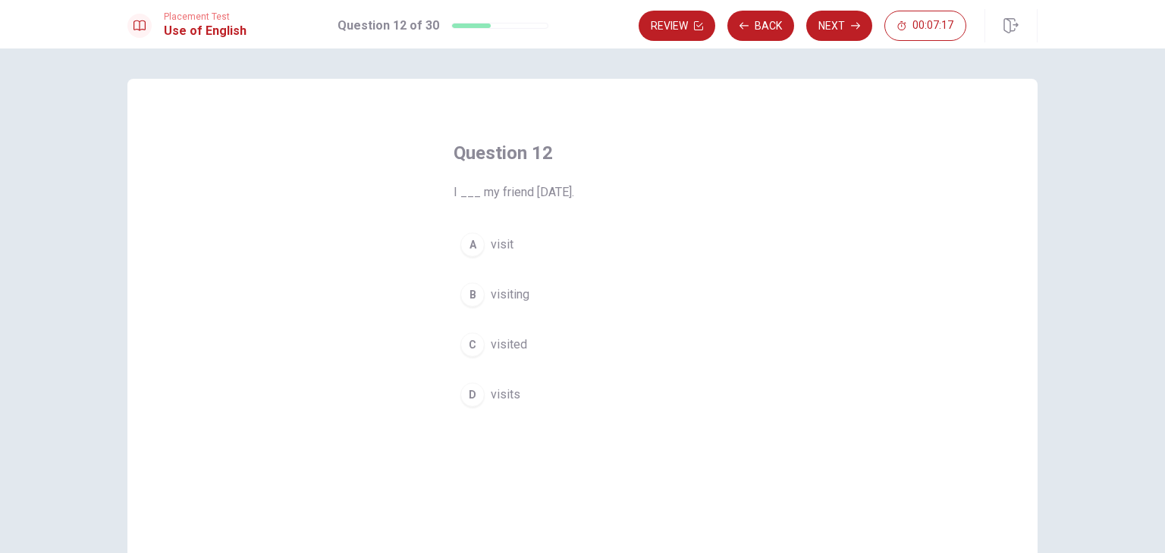
click at [467, 348] on div "C" at bounding box center [472, 345] width 24 height 24
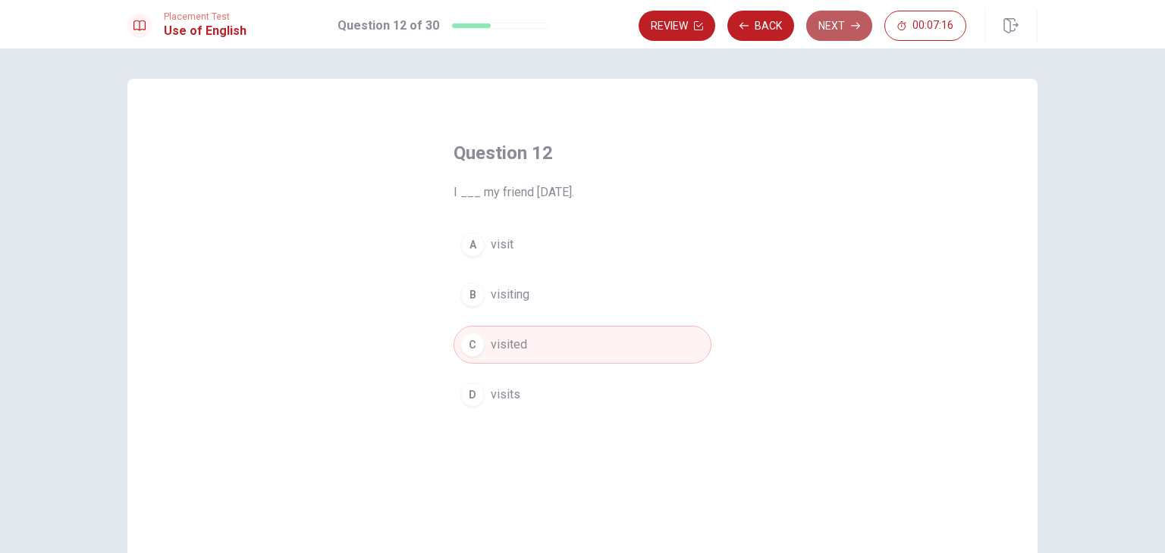
click at [829, 22] on button "Next" at bounding box center [839, 26] width 66 height 30
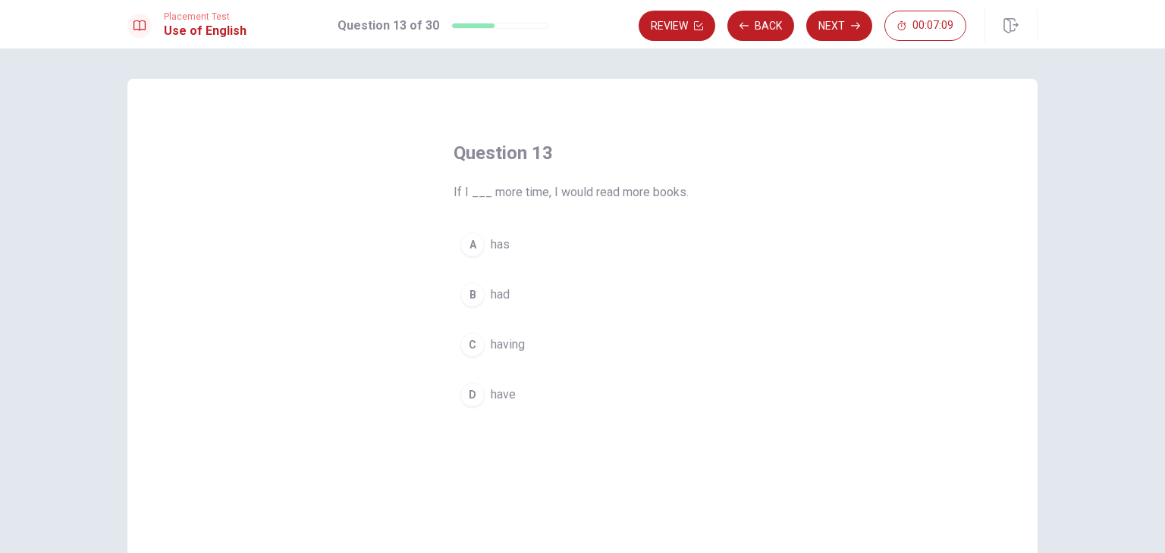
click at [466, 399] on div "D" at bounding box center [472, 395] width 24 height 24
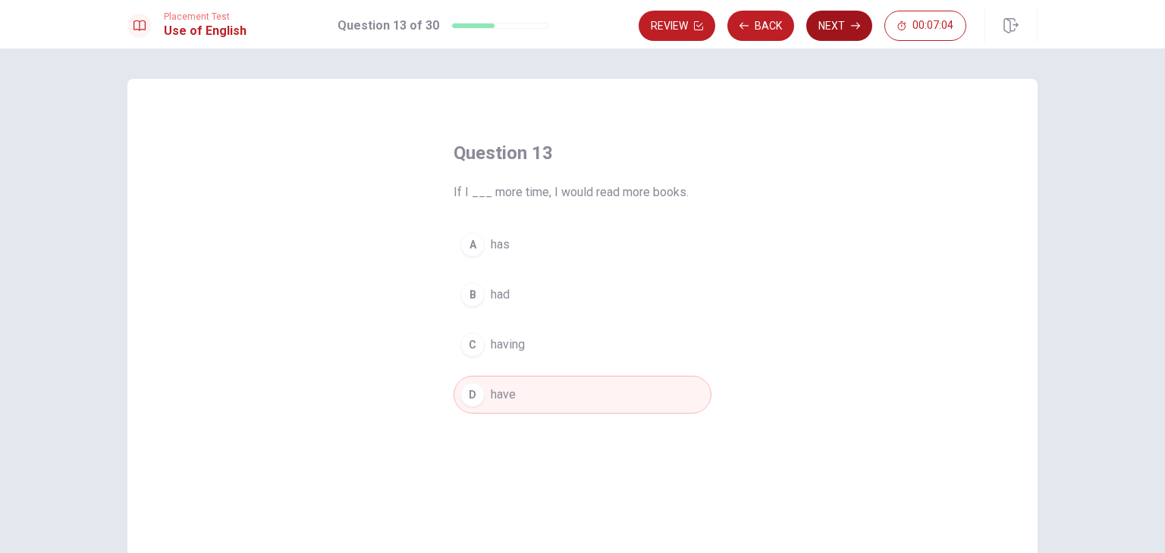
click at [858, 22] on icon "button" at bounding box center [855, 25] width 9 height 9
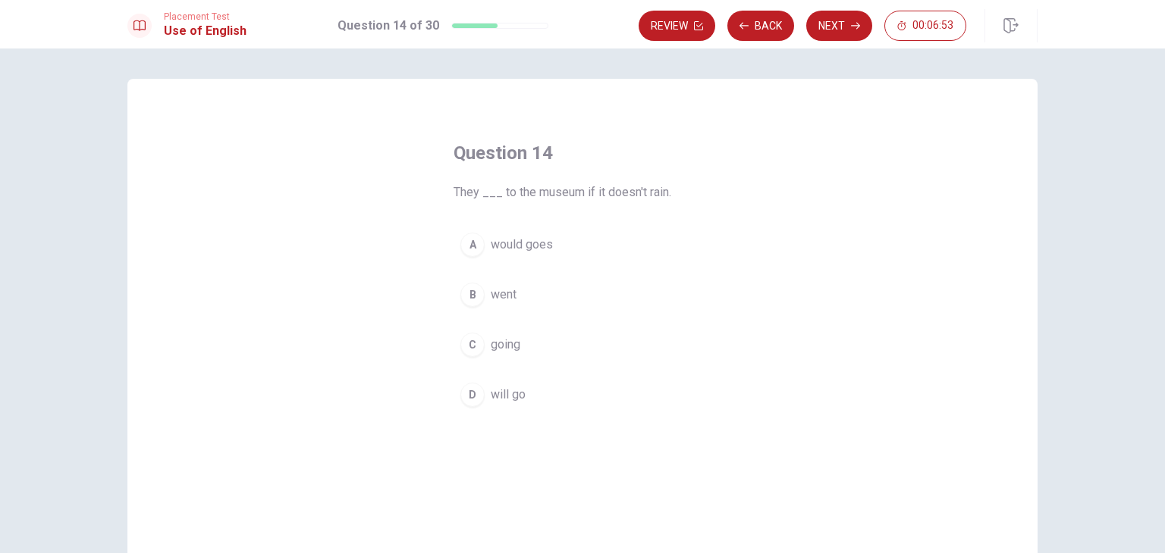
click at [479, 396] on div "D" at bounding box center [472, 395] width 24 height 24
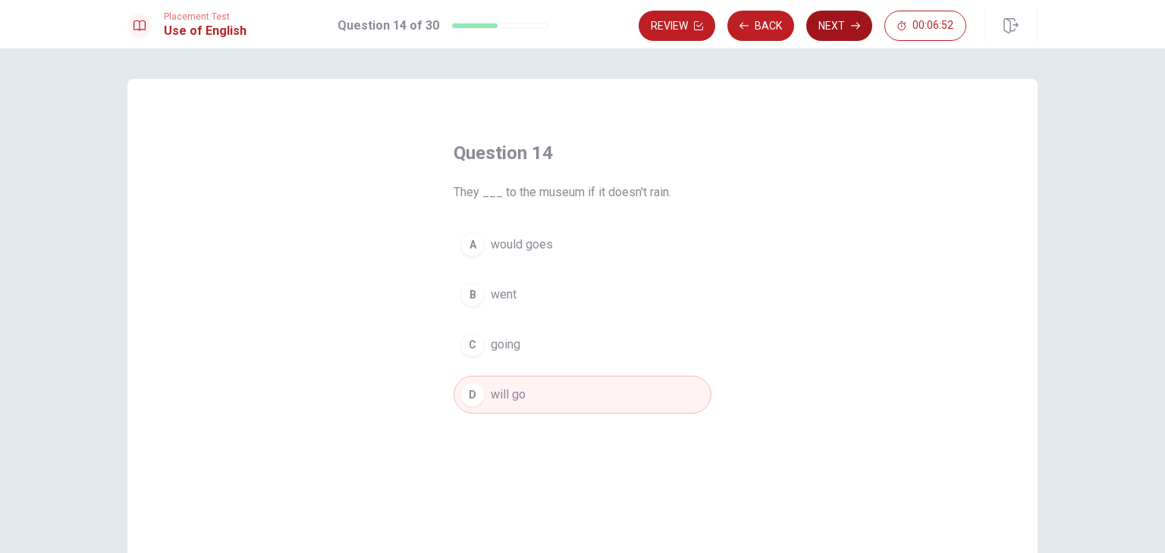
click at [836, 25] on button "Next" at bounding box center [839, 26] width 66 height 30
click at [836, 25] on div "Review Back Next 00:06:52" at bounding box center [802, 26] width 328 height 30
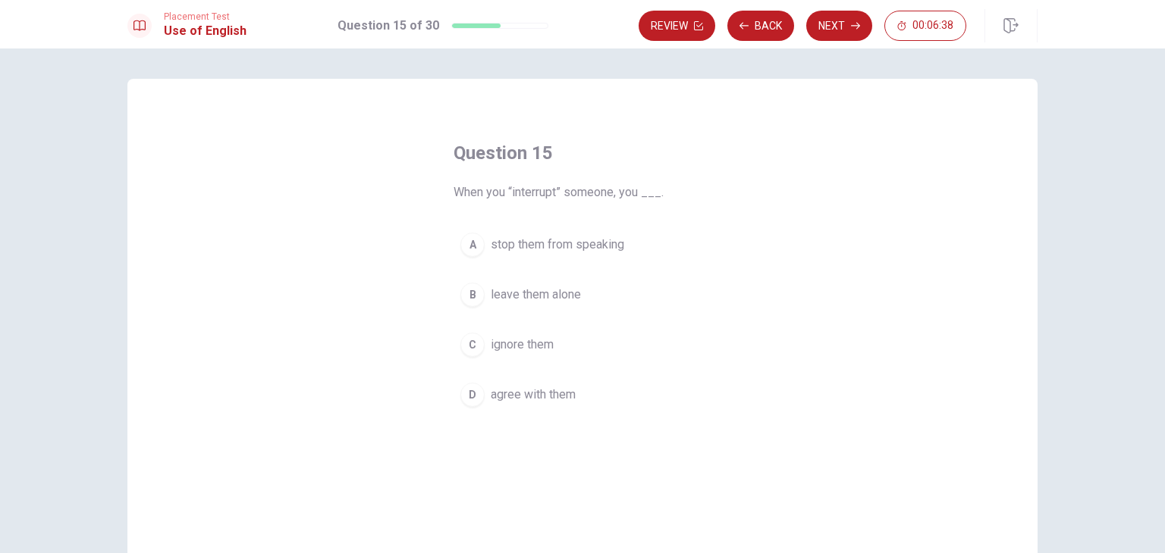
click at [467, 247] on div "A" at bounding box center [472, 245] width 24 height 24
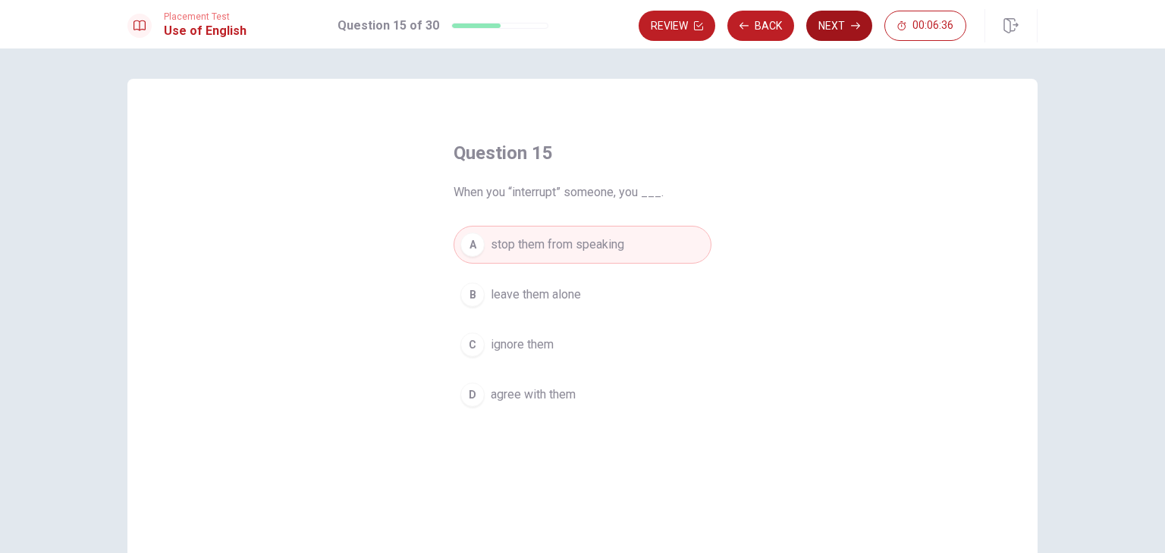
click at [847, 31] on button "Next" at bounding box center [839, 26] width 66 height 30
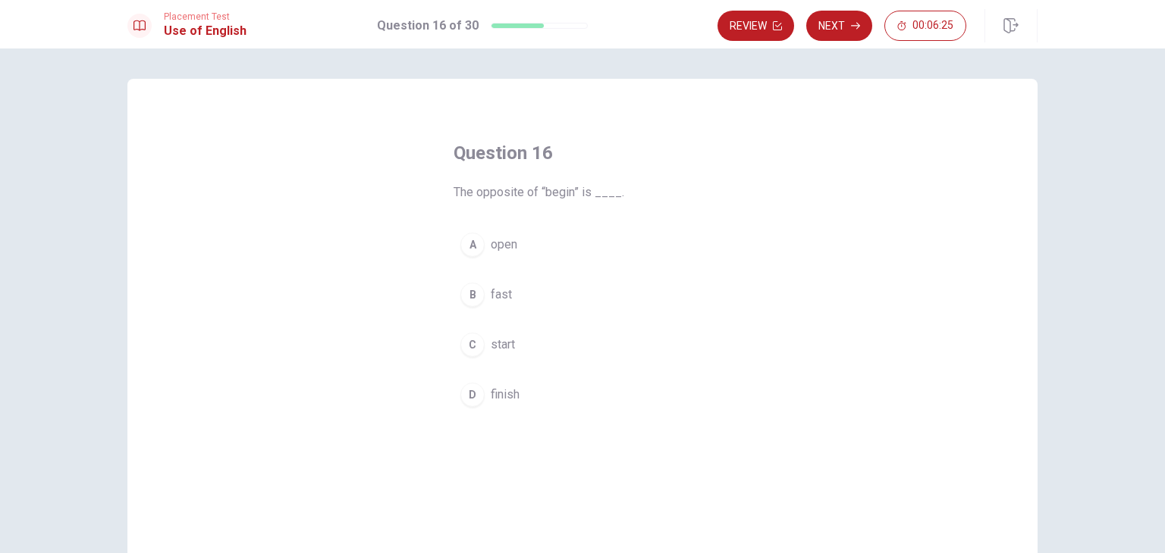
click at [472, 395] on div "D" at bounding box center [472, 395] width 24 height 24
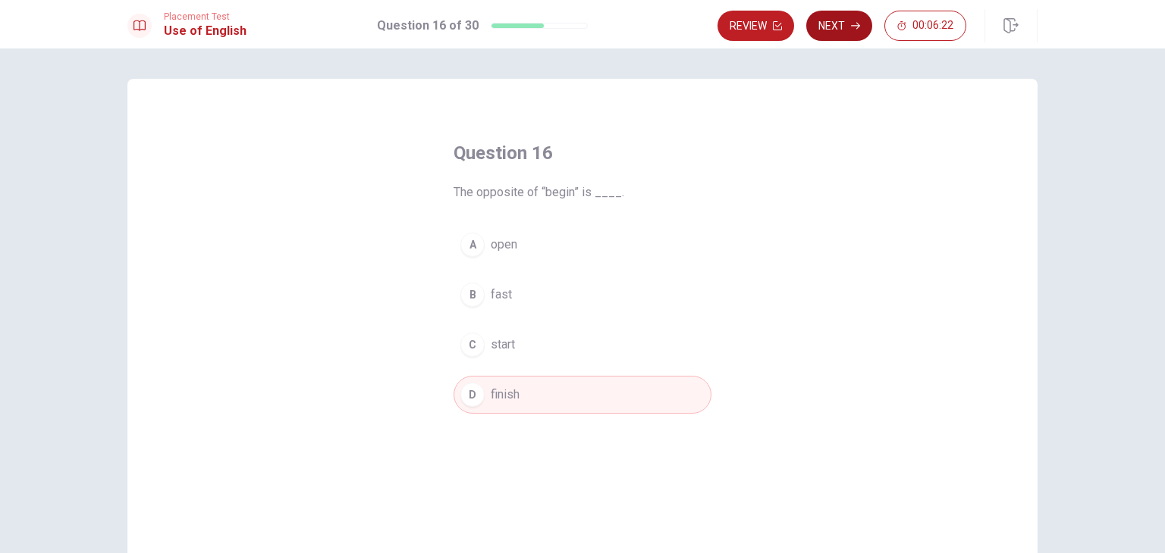
click at [842, 34] on button "Next" at bounding box center [839, 26] width 66 height 30
click at [842, 34] on div "Review Next 00:06:22" at bounding box center [841, 26] width 249 height 30
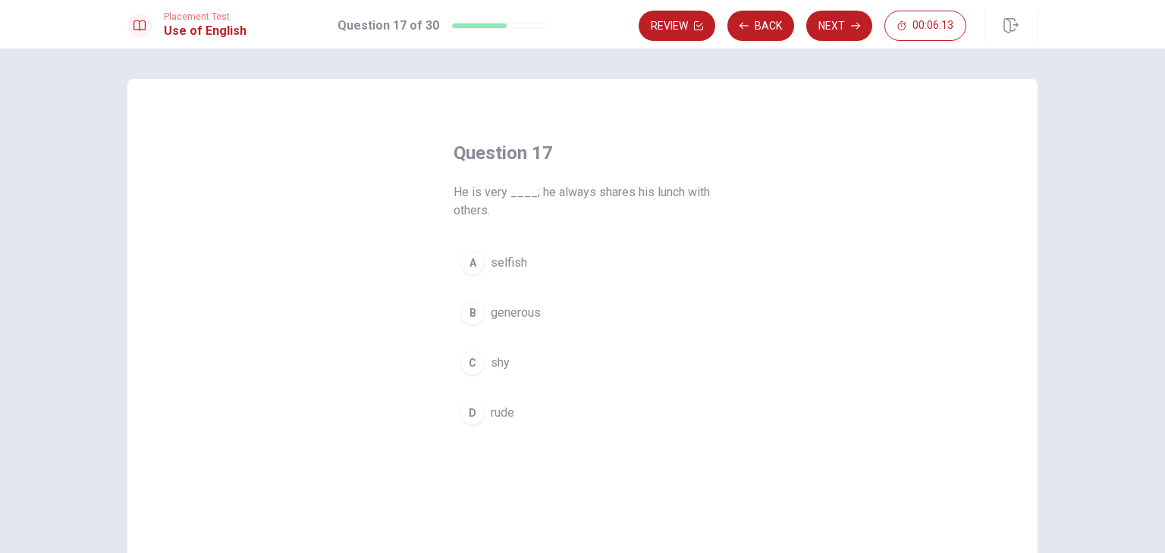
click at [469, 316] on div "B" at bounding box center [472, 313] width 24 height 24
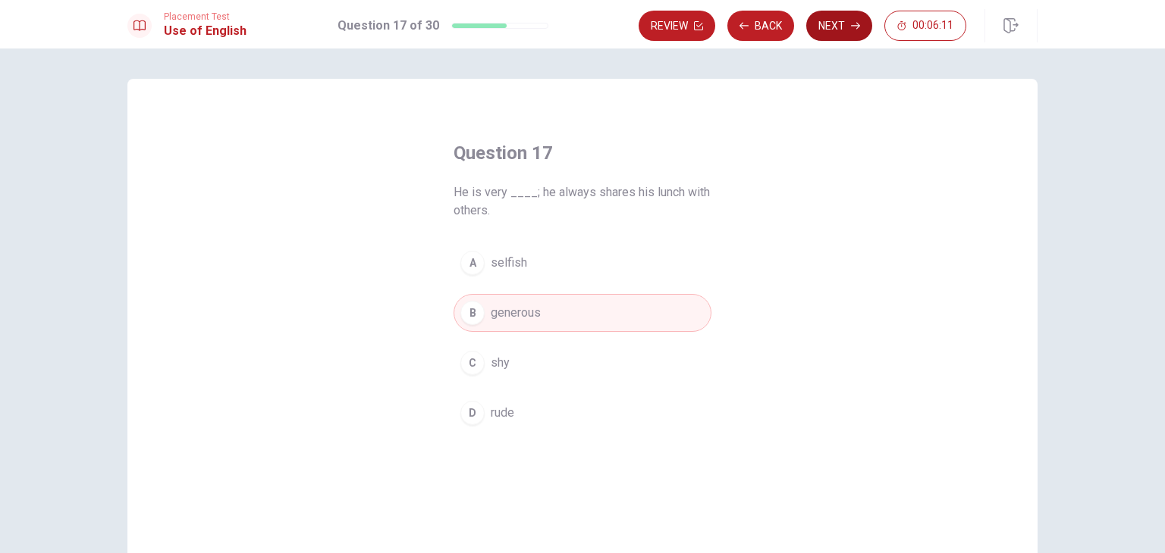
click at [851, 31] on button "Next" at bounding box center [839, 26] width 66 height 30
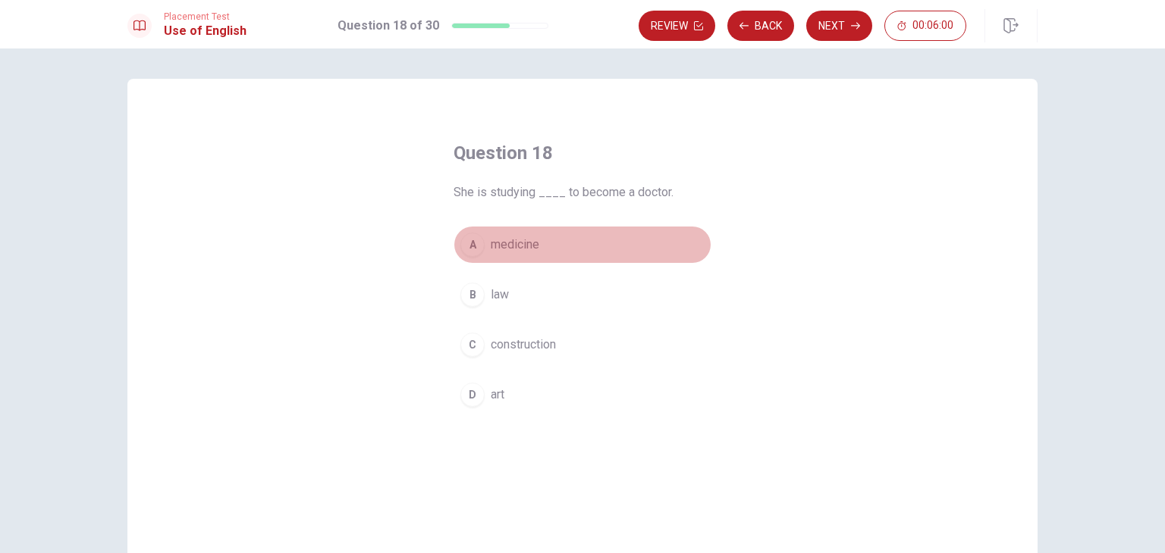
click at [475, 243] on div "A" at bounding box center [472, 245] width 24 height 24
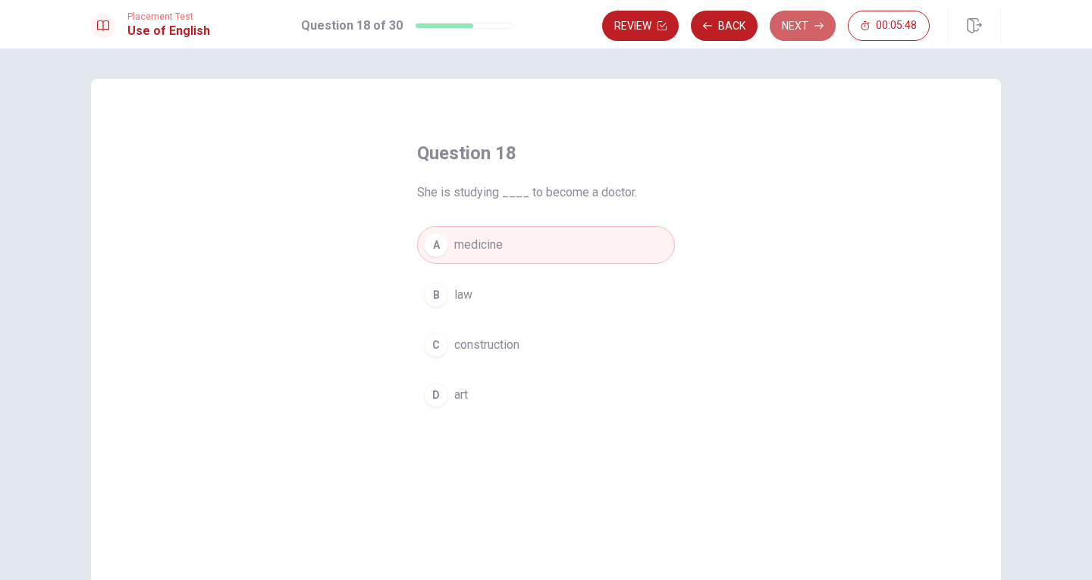
click at [798, 18] on button "Next" at bounding box center [803, 26] width 66 height 30
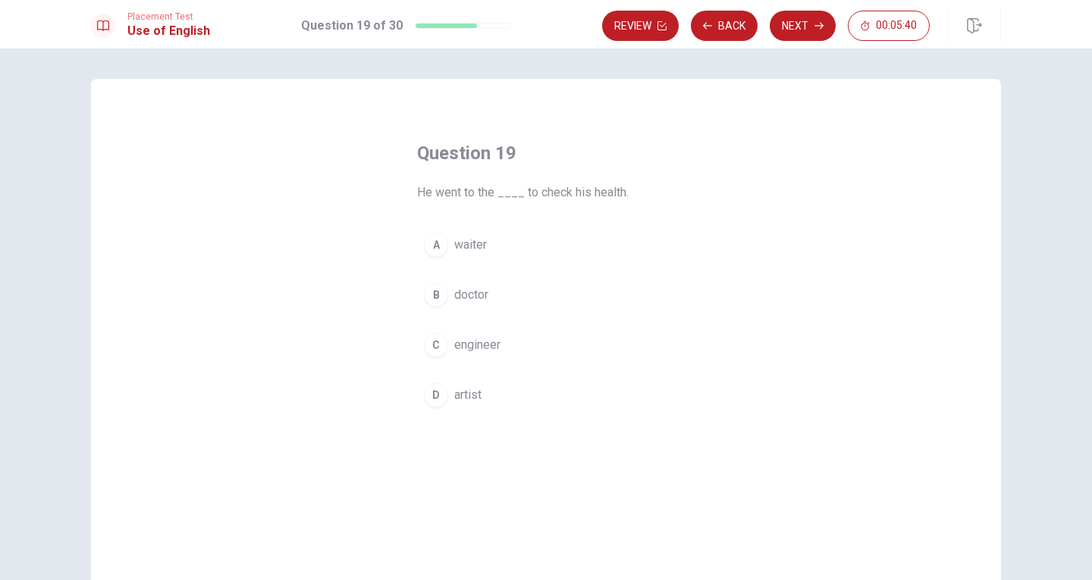
click at [474, 290] on span "doctor" at bounding box center [471, 295] width 34 height 18
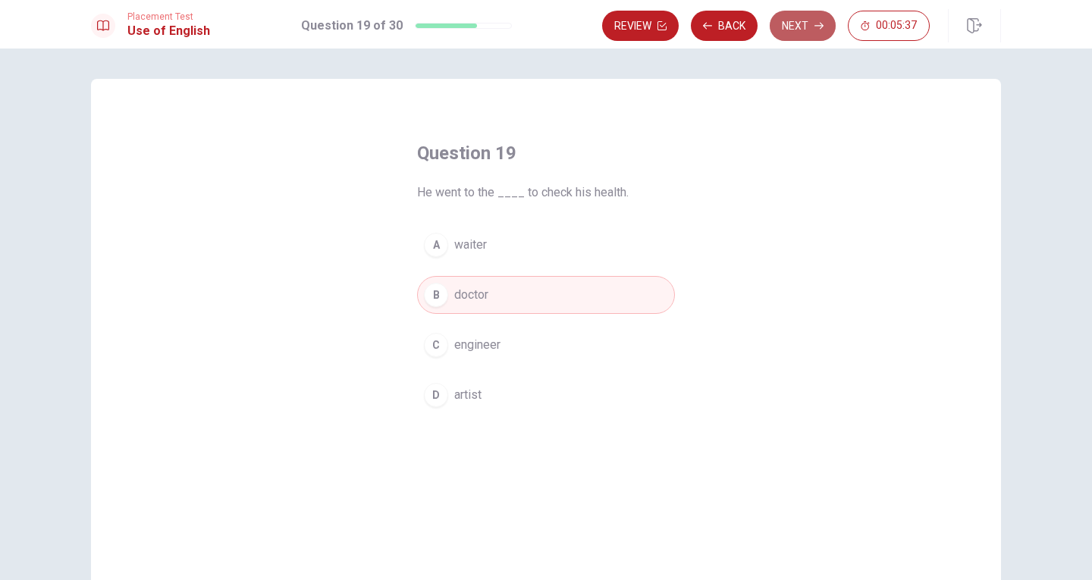
click at [807, 30] on button "Next" at bounding box center [803, 26] width 66 height 30
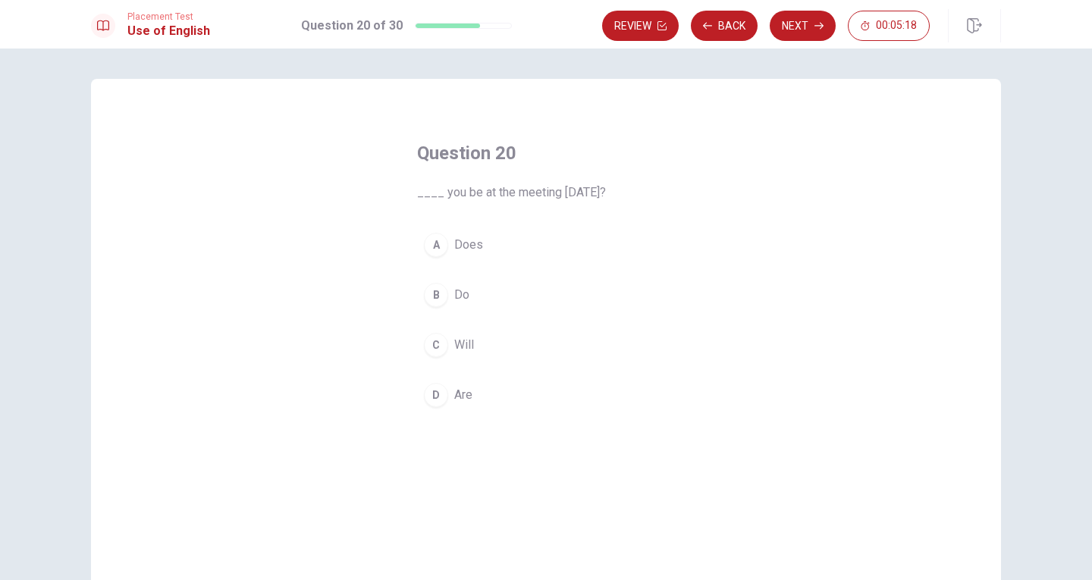
click at [425, 301] on div "B" at bounding box center [436, 295] width 24 height 24
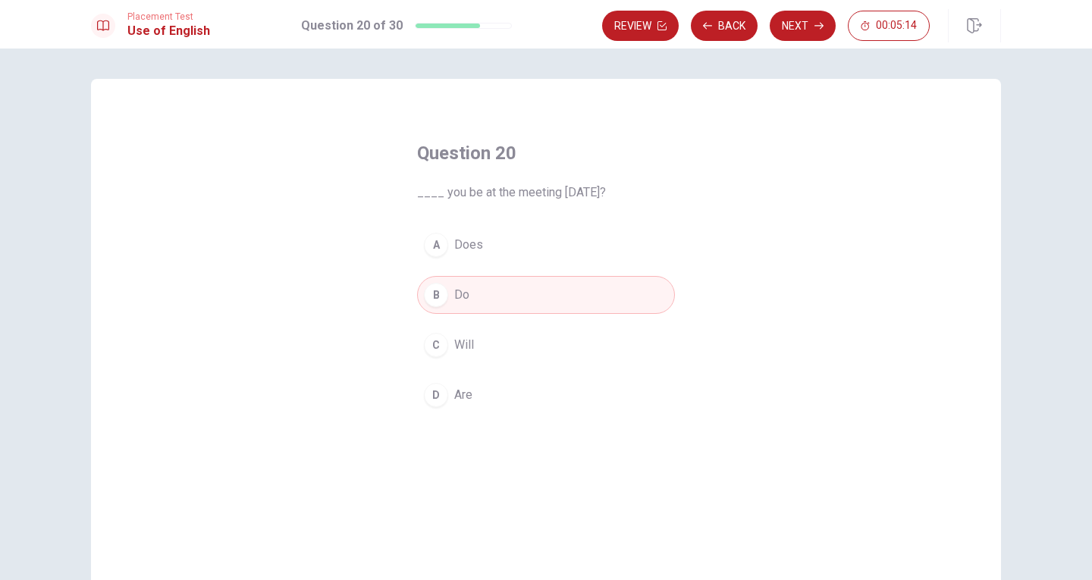
click at [454, 346] on span "Will" at bounding box center [464, 345] width 20 height 18
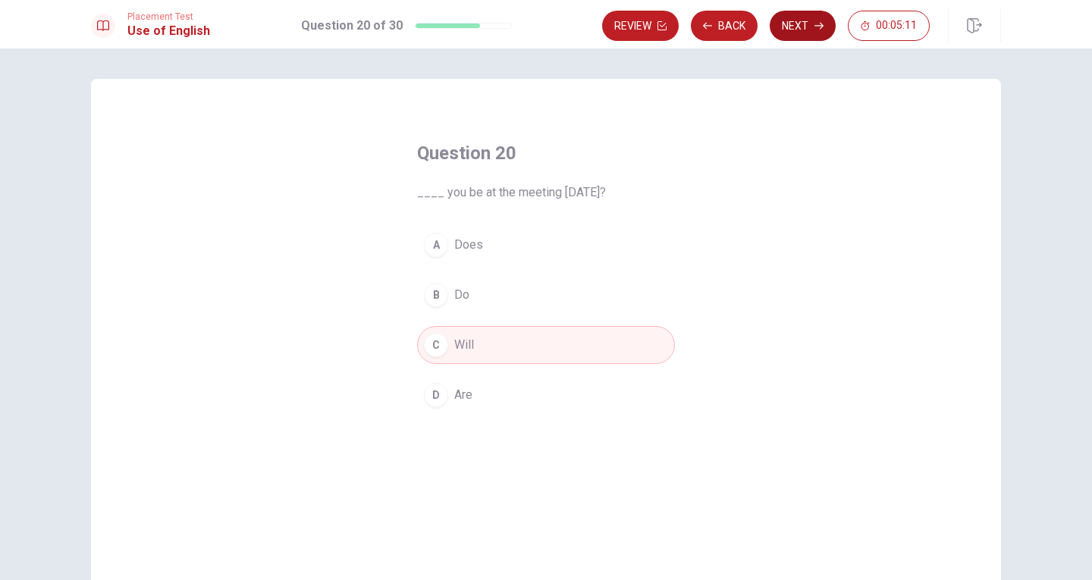
click at [801, 26] on button "Next" at bounding box center [803, 26] width 66 height 30
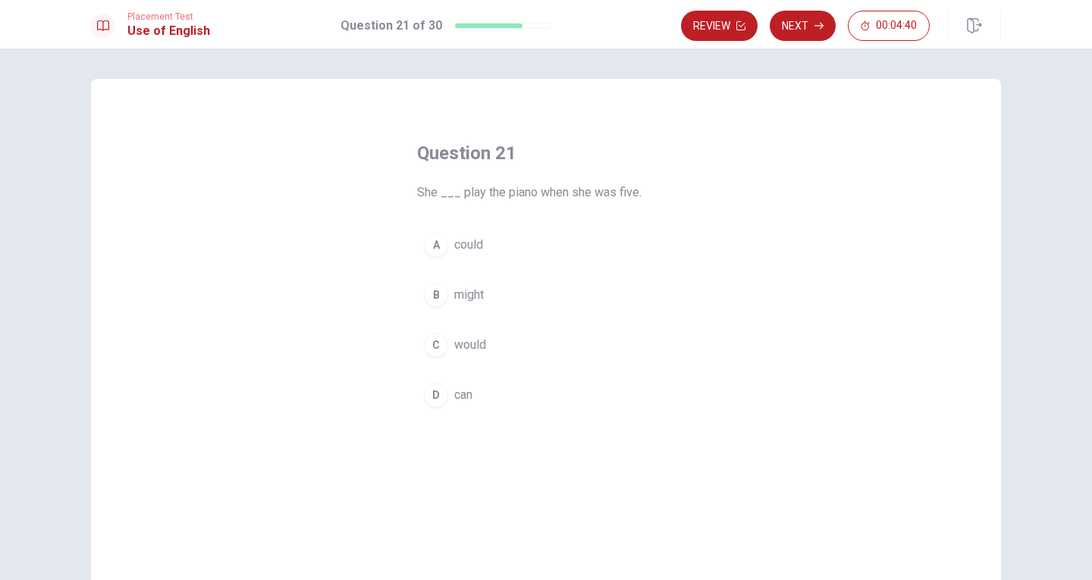
click at [437, 399] on div "D" at bounding box center [436, 395] width 24 height 24
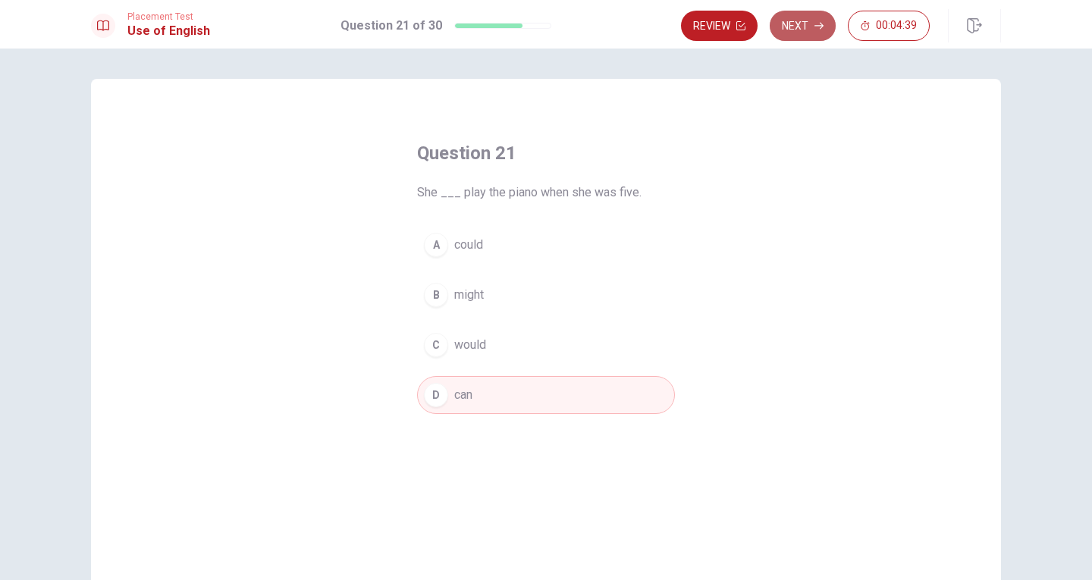
click at [807, 30] on button "Next" at bounding box center [803, 26] width 66 height 30
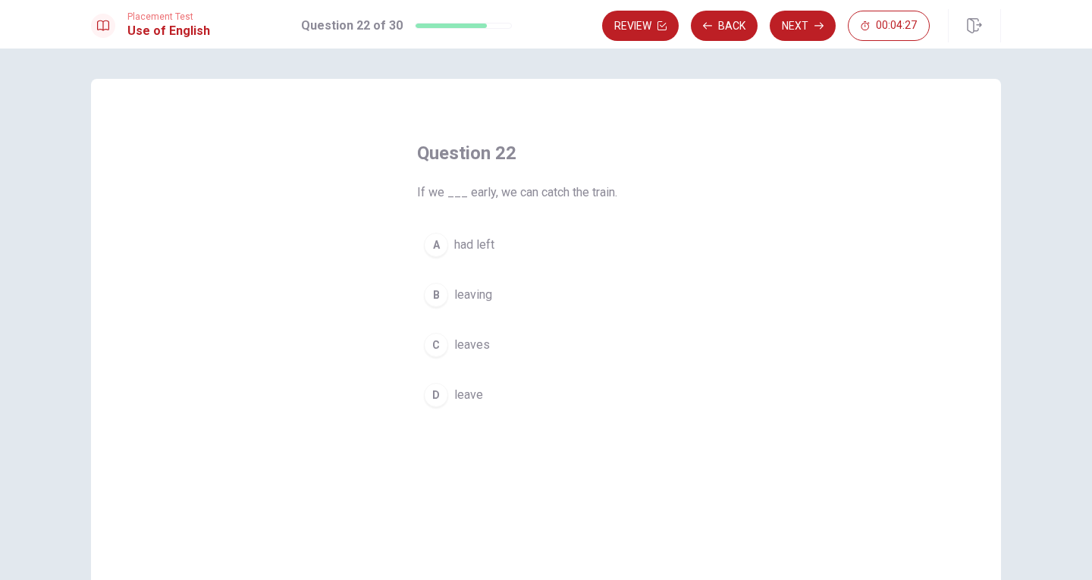
click at [430, 398] on div "D" at bounding box center [436, 395] width 24 height 24
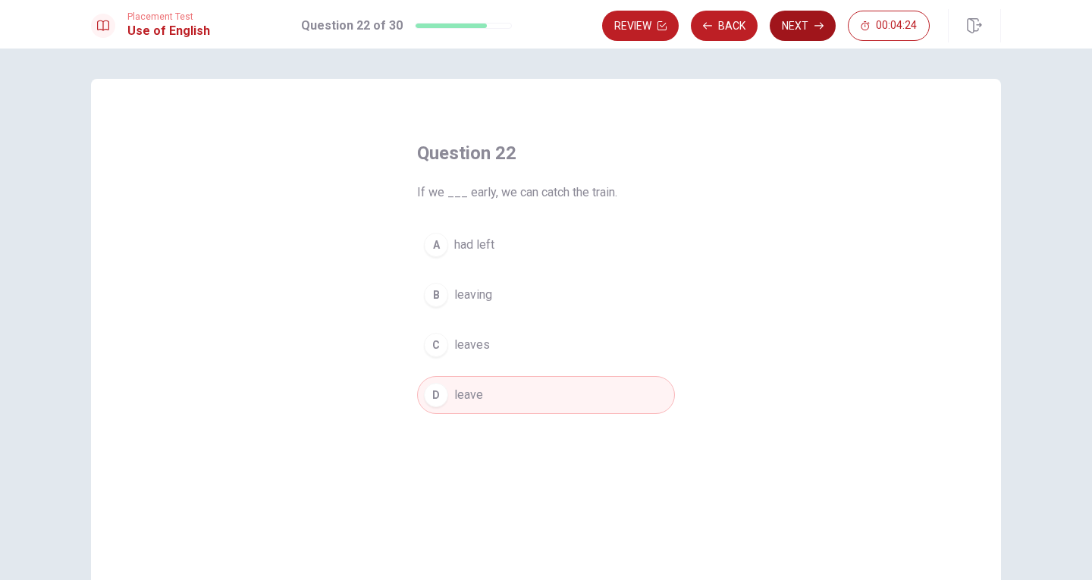
click at [817, 30] on icon "button" at bounding box center [818, 25] width 9 height 9
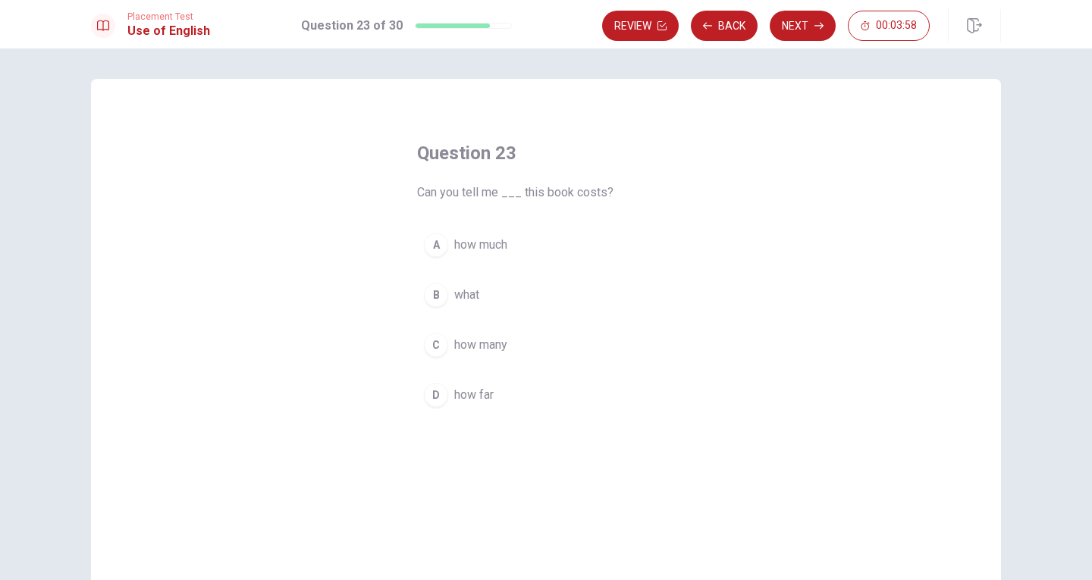
click at [437, 245] on div "A" at bounding box center [436, 245] width 24 height 24
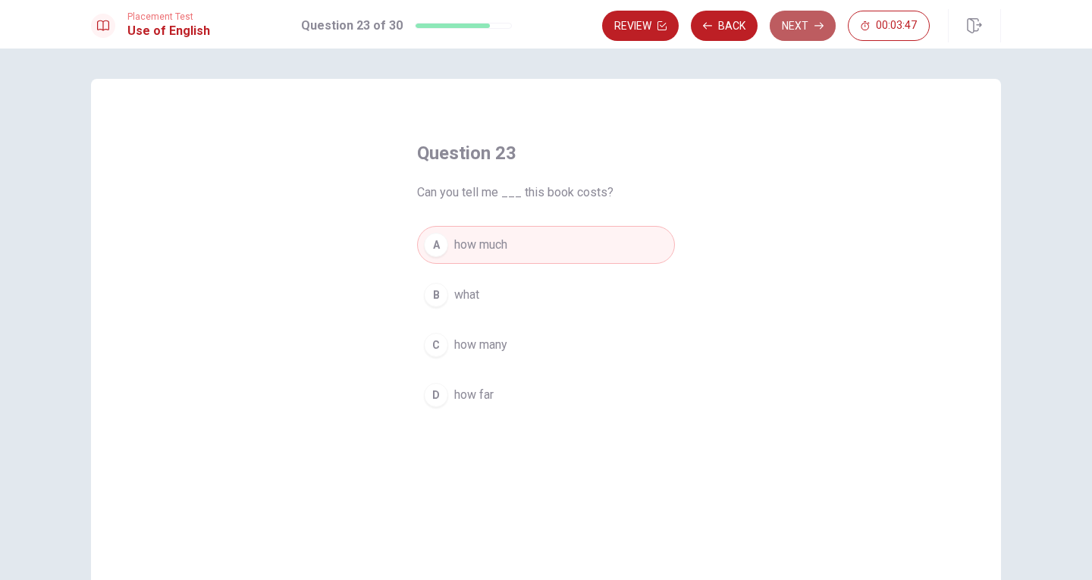
click at [817, 31] on button "Next" at bounding box center [803, 26] width 66 height 30
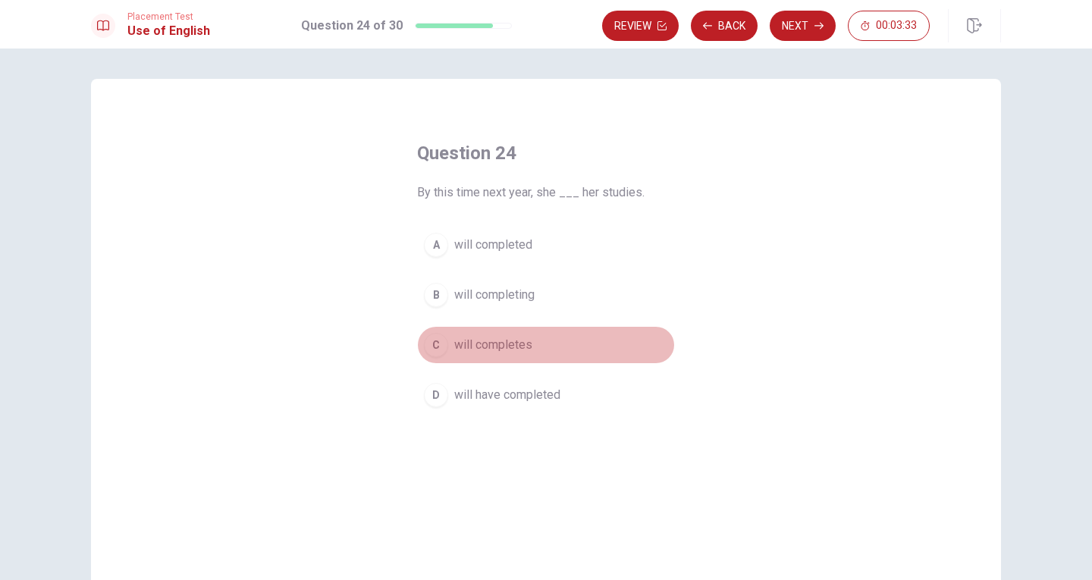
click at [436, 349] on div "C" at bounding box center [436, 345] width 24 height 24
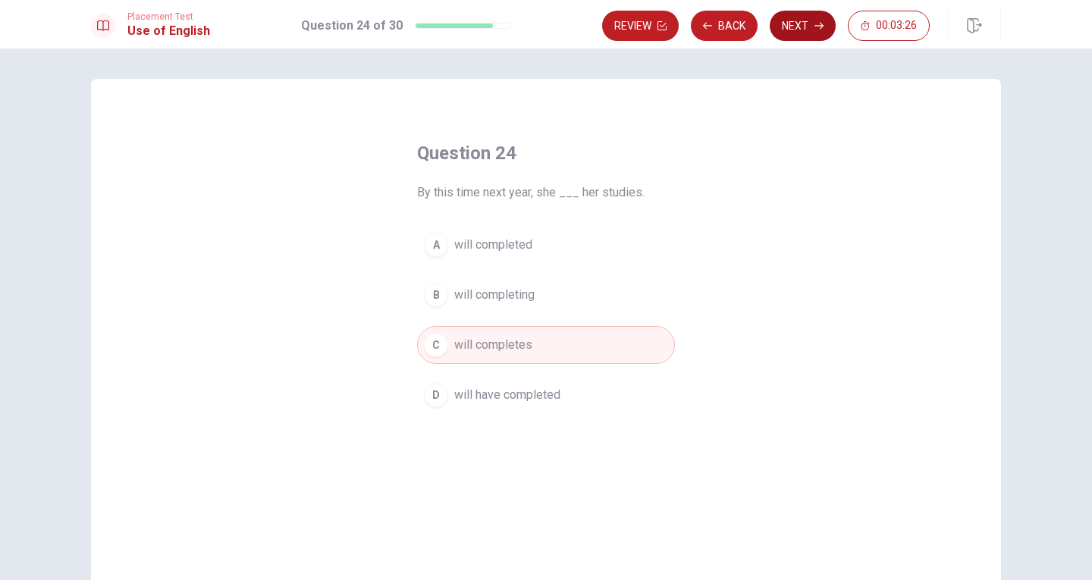
click at [820, 27] on icon "button" at bounding box center [818, 25] width 9 height 9
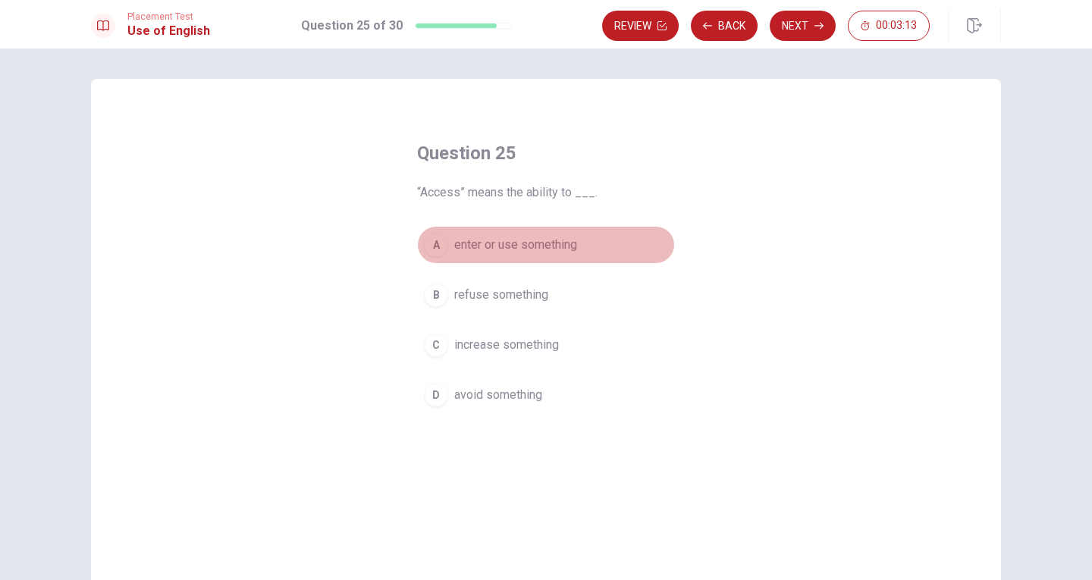
click at [495, 252] on span "enter or use something" at bounding box center [515, 245] width 123 height 18
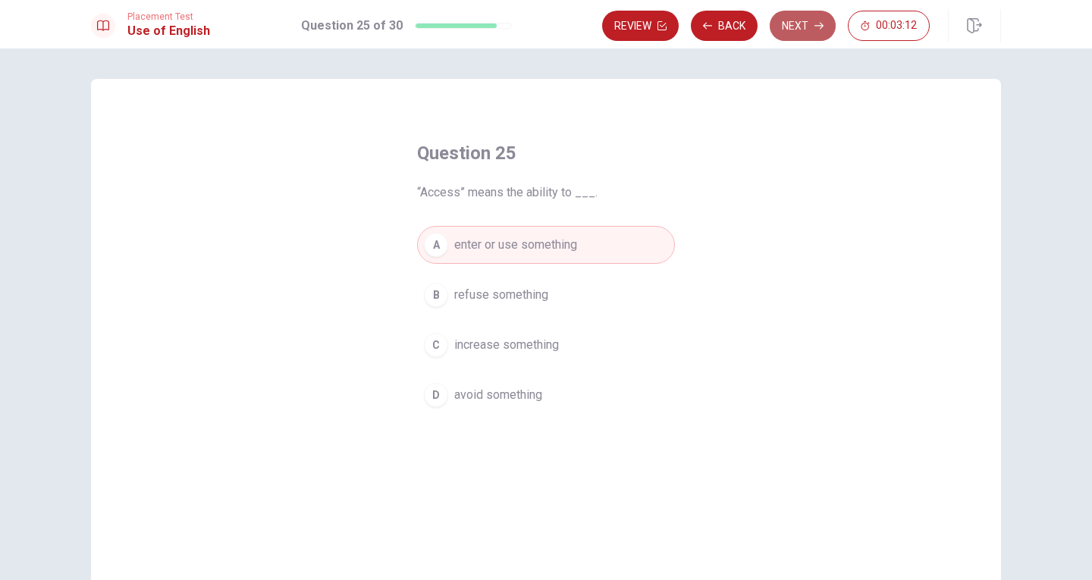
click at [804, 27] on button "Next" at bounding box center [803, 26] width 66 height 30
click at [804, 27] on body "This site uses cookies, as explained in our Privacy Policy . If you agree to th…" at bounding box center [546, 290] width 1092 height 580
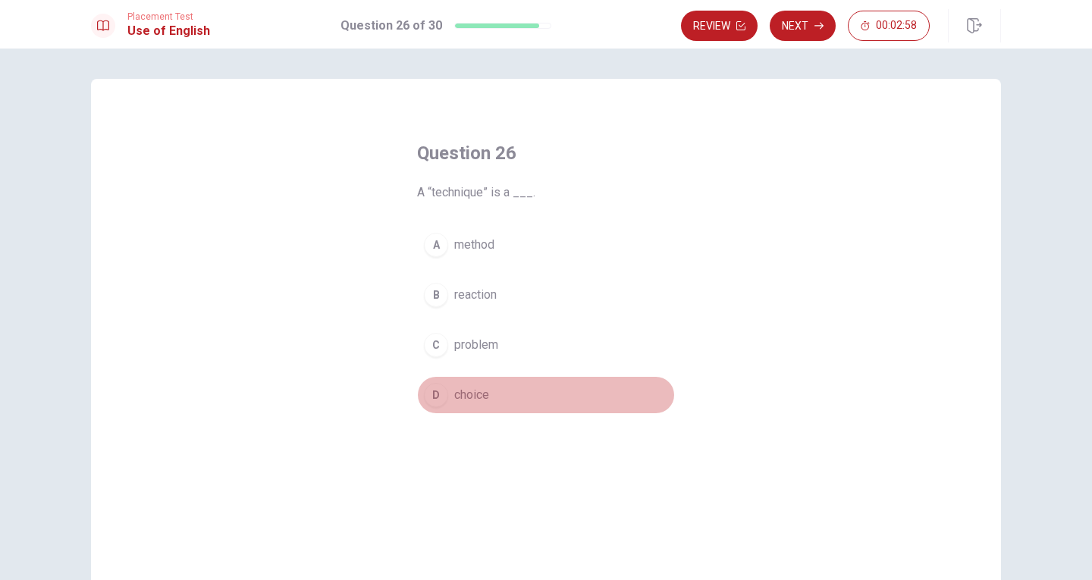
click at [475, 393] on span "choice" at bounding box center [471, 395] width 35 height 18
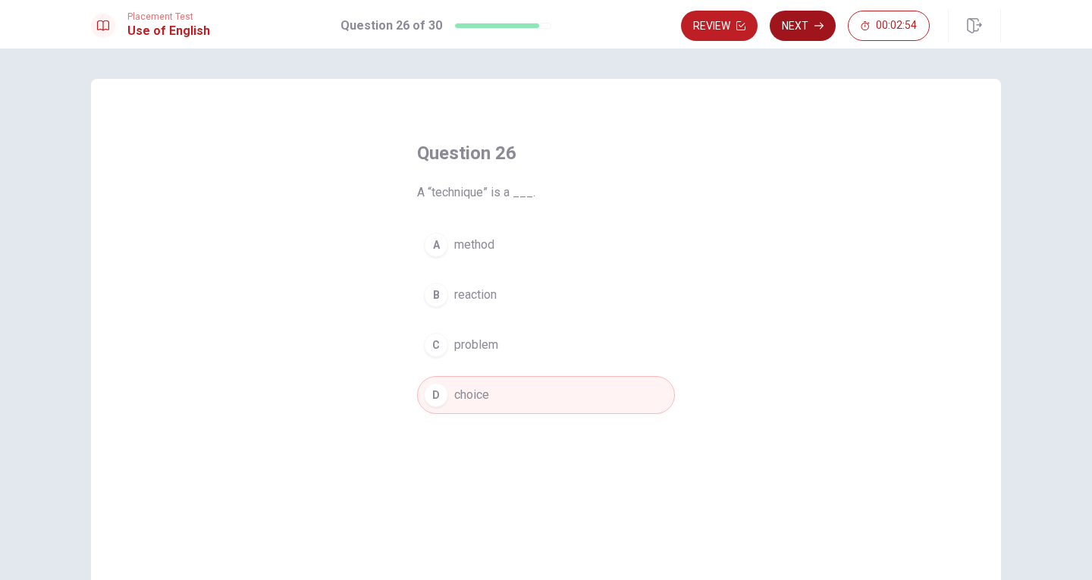
click at [820, 33] on button "Next" at bounding box center [803, 26] width 66 height 30
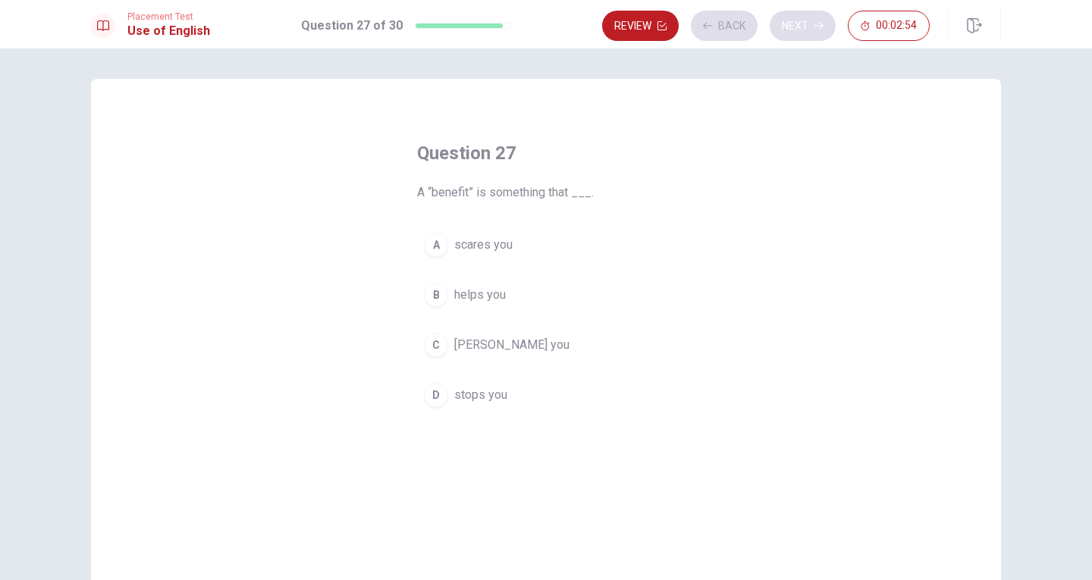
click at [820, 33] on div "Review Back Next 00:02:54" at bounding box center [766, 26] width 328 height 30
click at [484, 302] on span "helps you" at bounding box center [480, 295] width 52 height 18
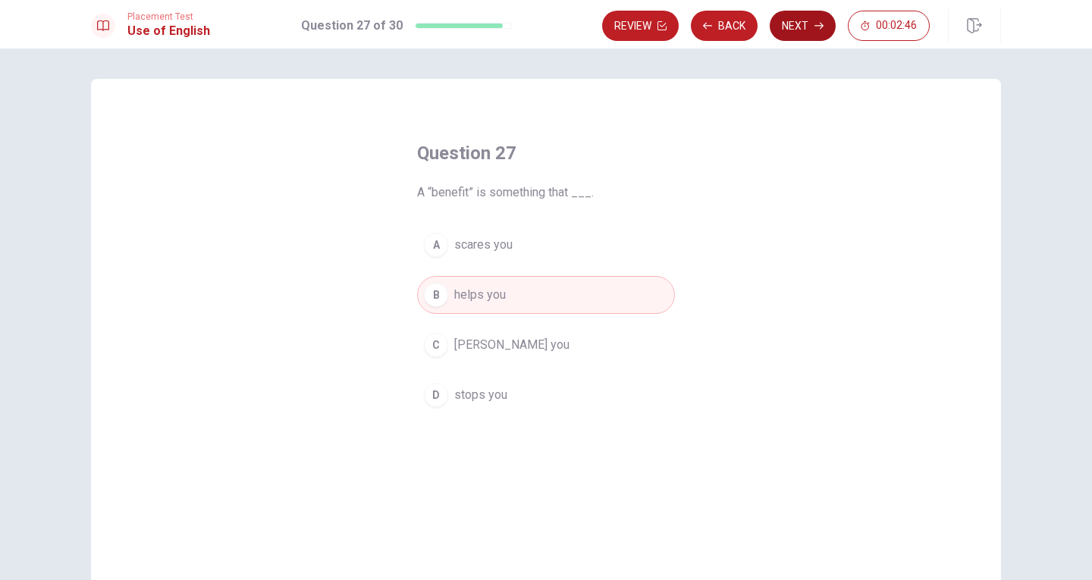
click at [810, 33] on button "Next" at bounding box center [803, 26] width 66 height 30
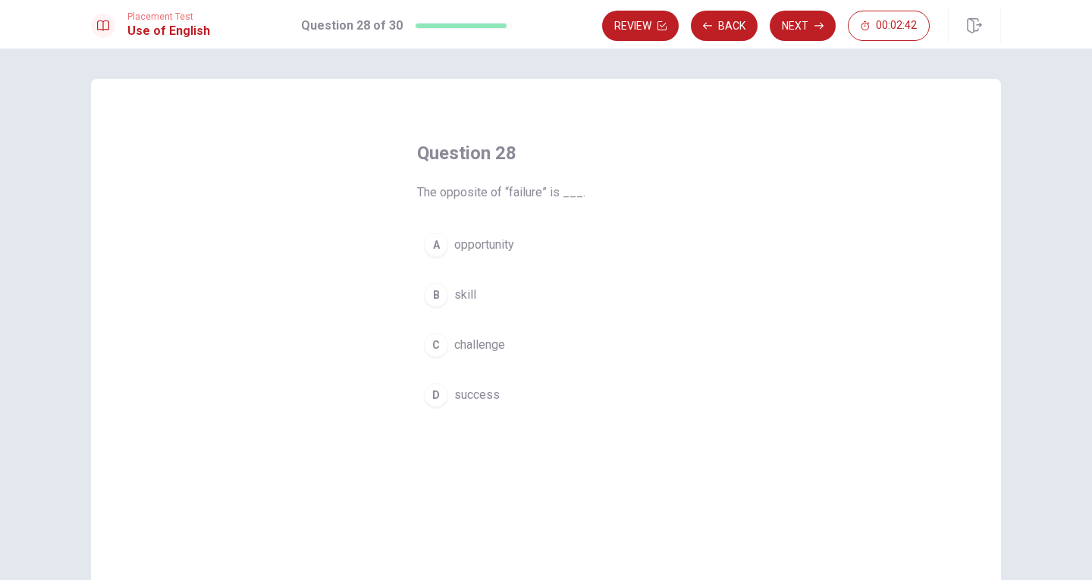
click at [477, 399] on span "success" at bounding box center [476, 395] width 45 height 18
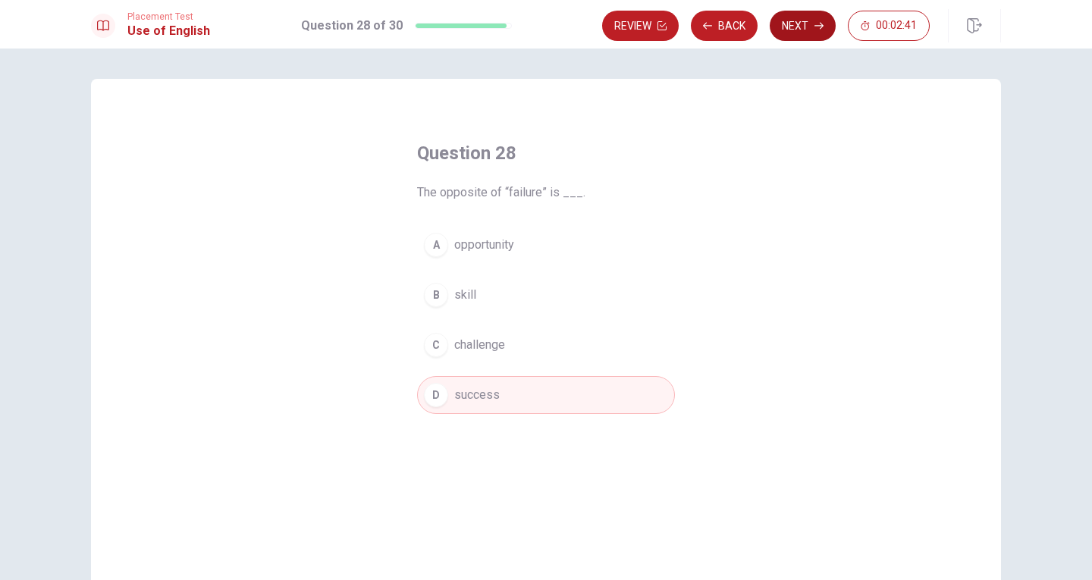
click at [801, 30] on button "Next" at bounding box center [803, 26] width 66 height 30
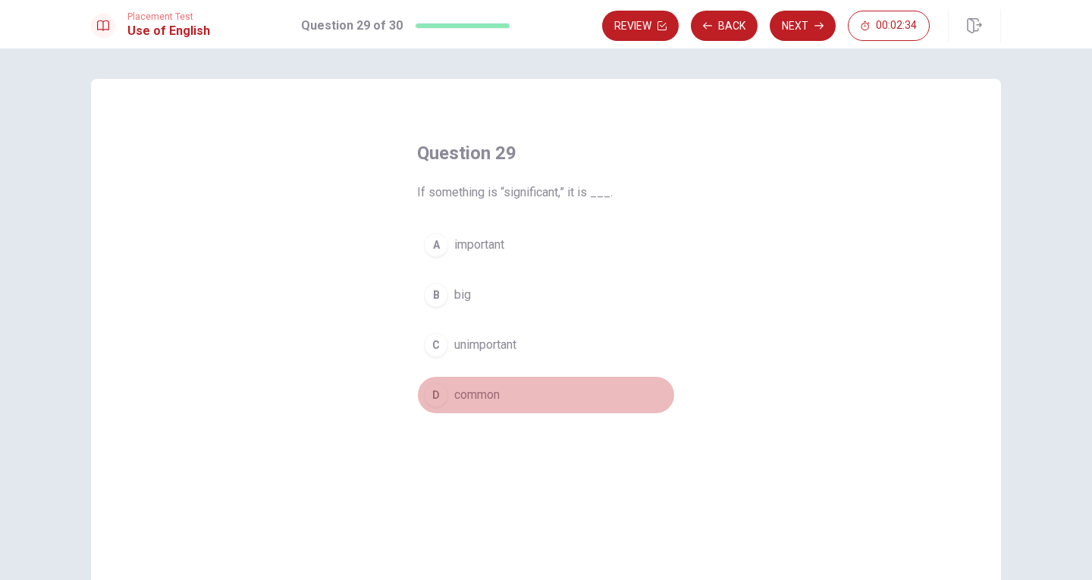
click at [491, 397] on span "common" at bounding box center [476, 395] width 45 height 18
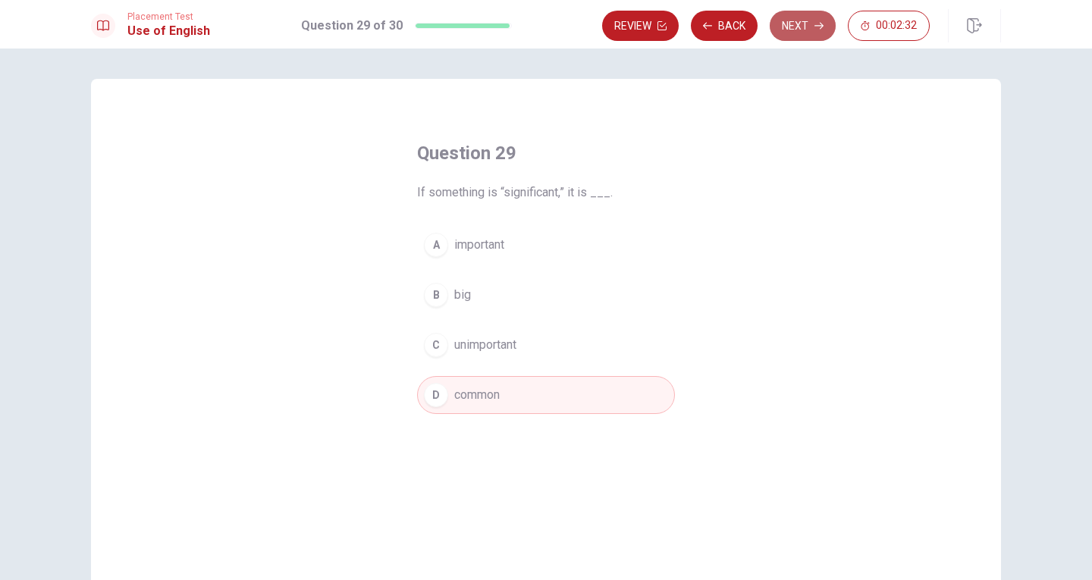
click at [826, 22] on button "Next" at bounding box center [803, 26] width 66 height 30
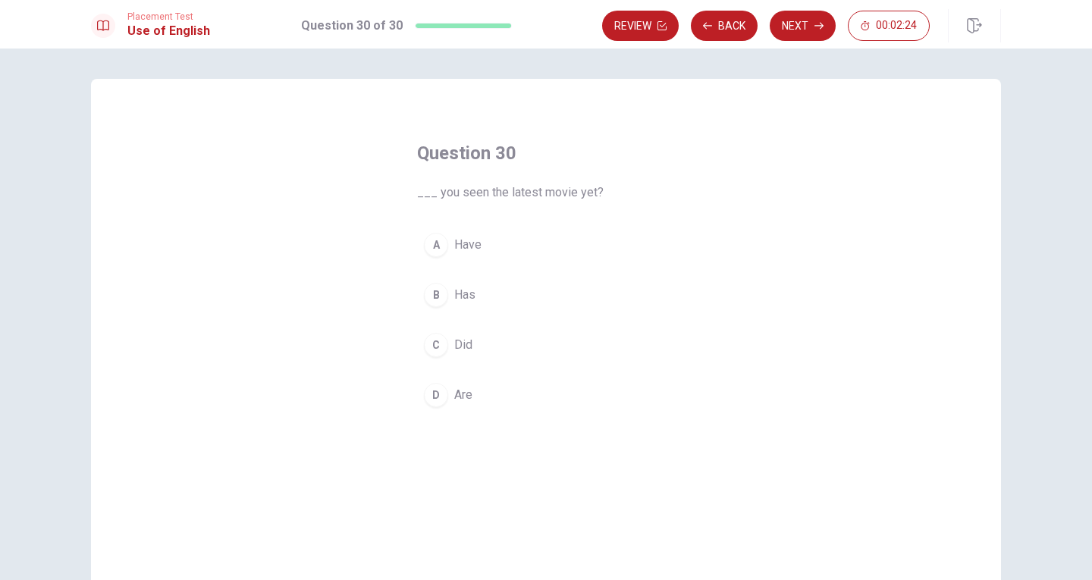
click at [430, 292] on div "B" at bounding box center [436, 295] width 24 height 24
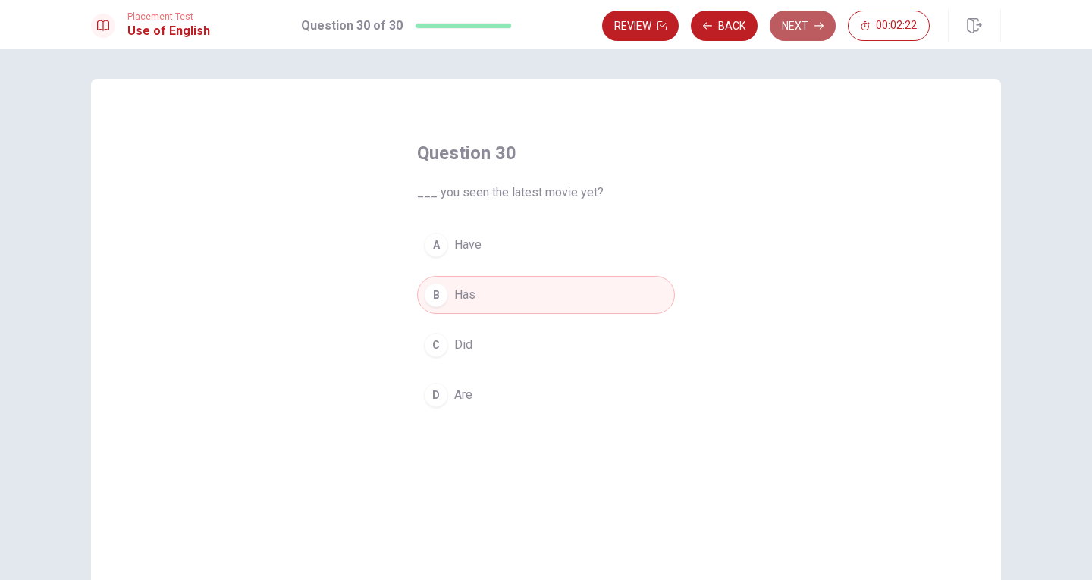
click at [807, 28] on button "Next" at bounding box center [803, 26] width 66 height 30
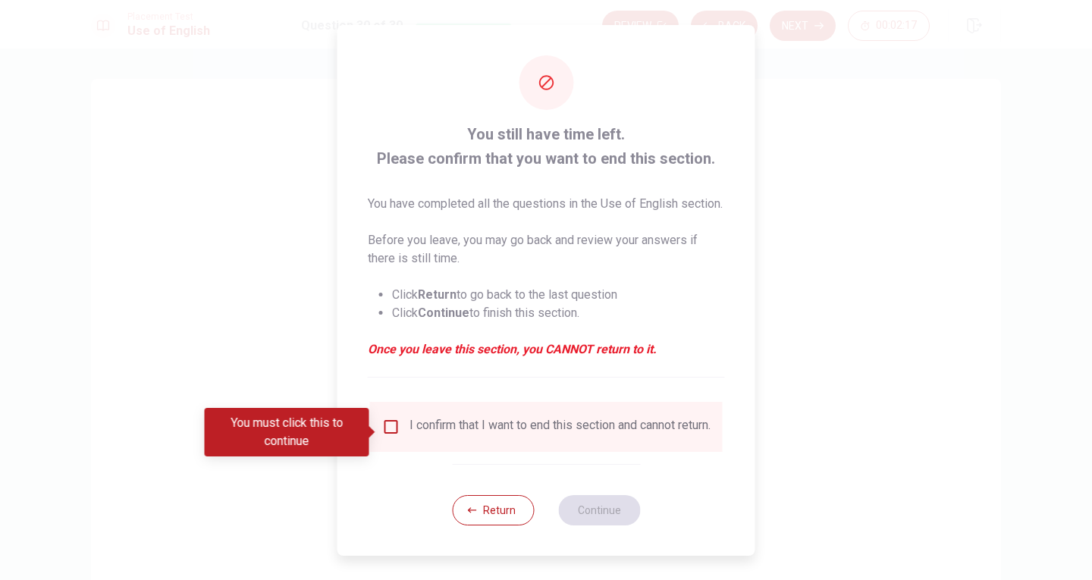
click at [392, 434] on input "You must click this to continue" at bounding box center [391, 427] width 18 height 18
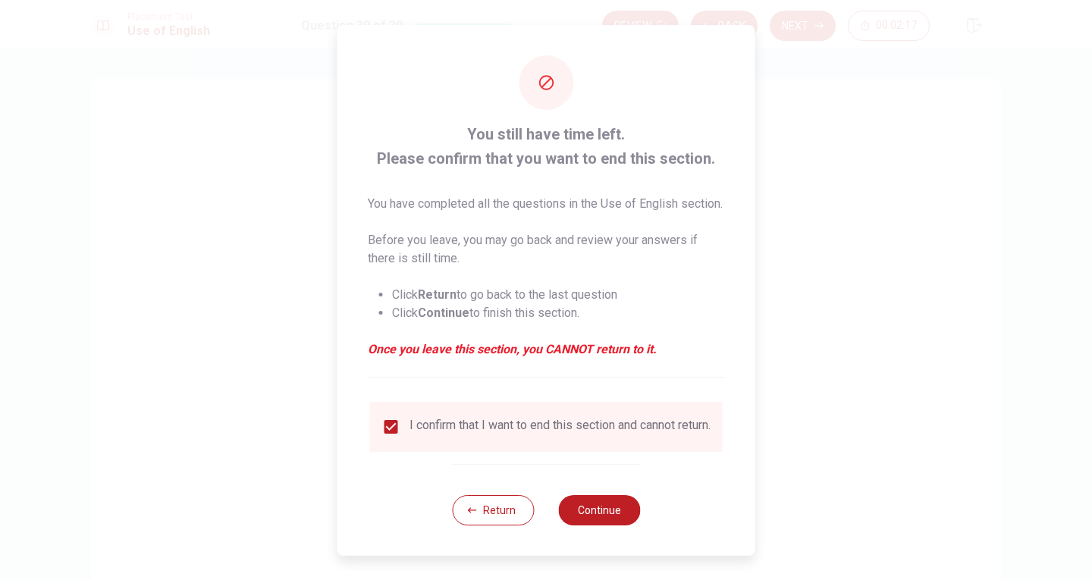
scroll to position [4, 0]
click at [501, 516] on button "Return" at bounding box center [493, 510] width 82 height 30
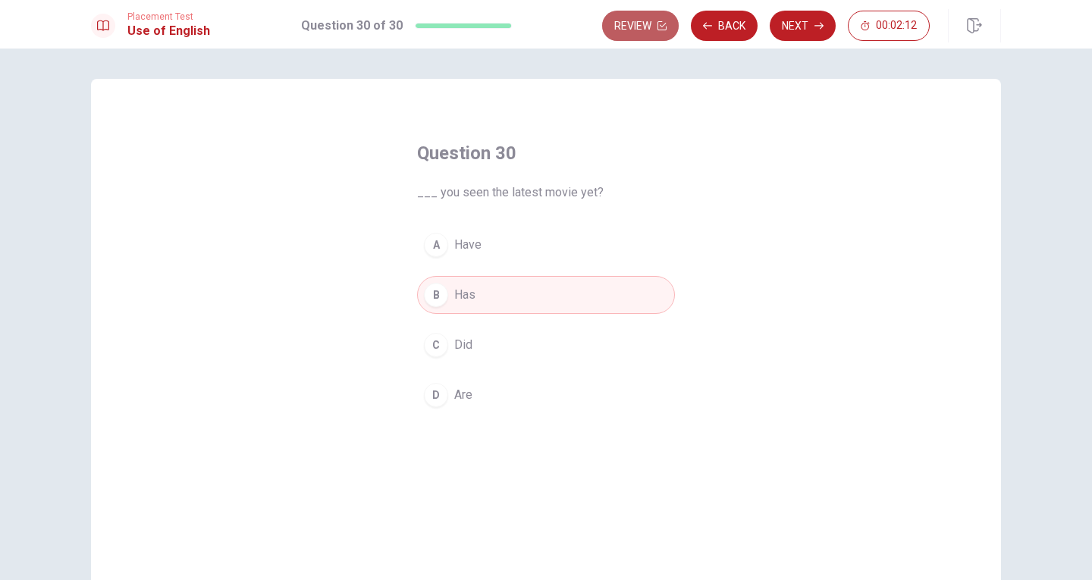
click at [629, 30] on button "Review" at bounding box center [640, 26] width 77 height 30
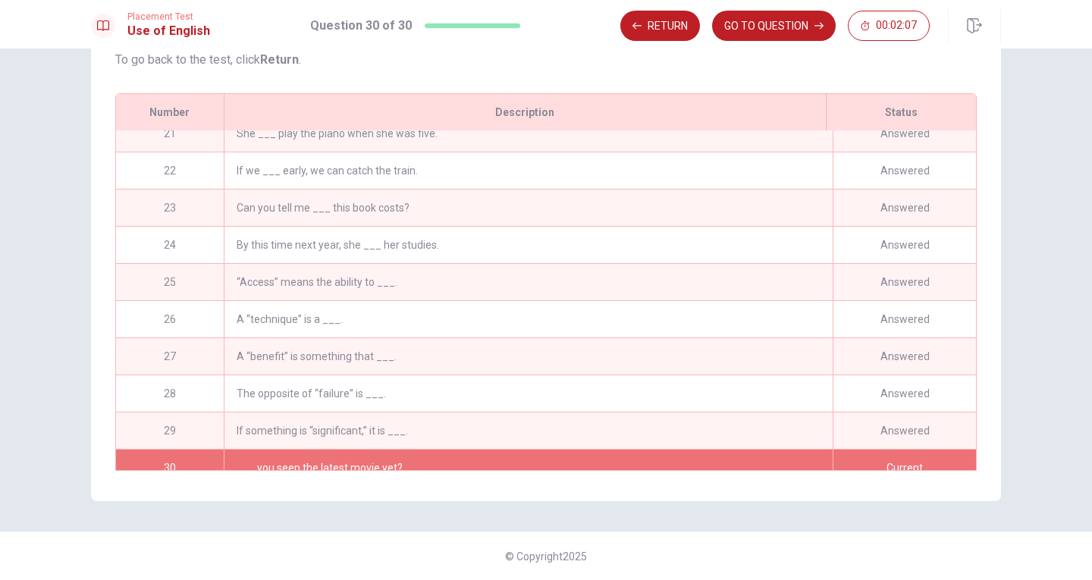
scroll to position [782, 0]
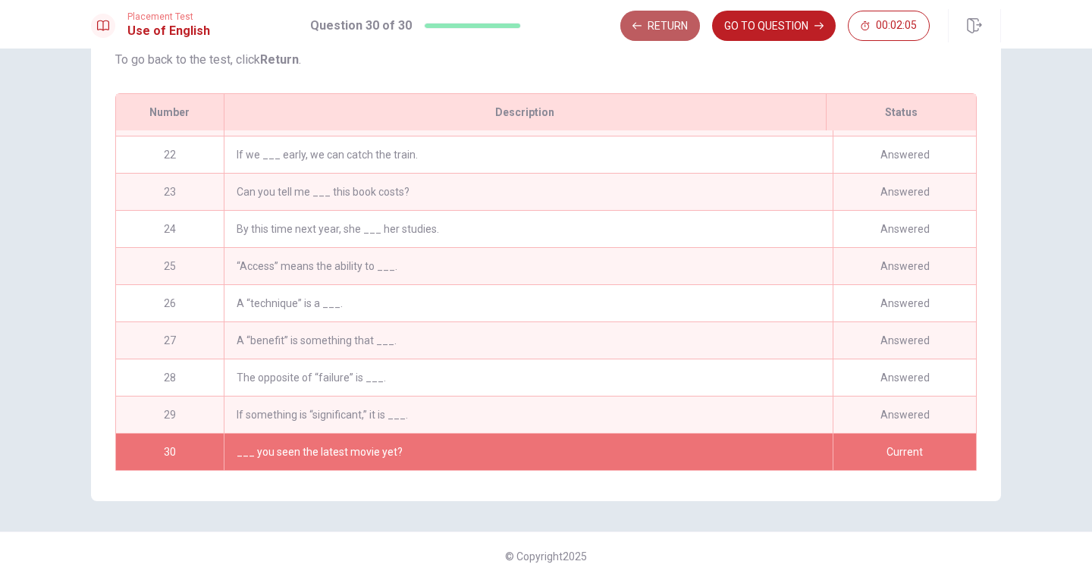
click at [666, 33] on button "Return" at bounding box center [660, 26] width 80 height 30
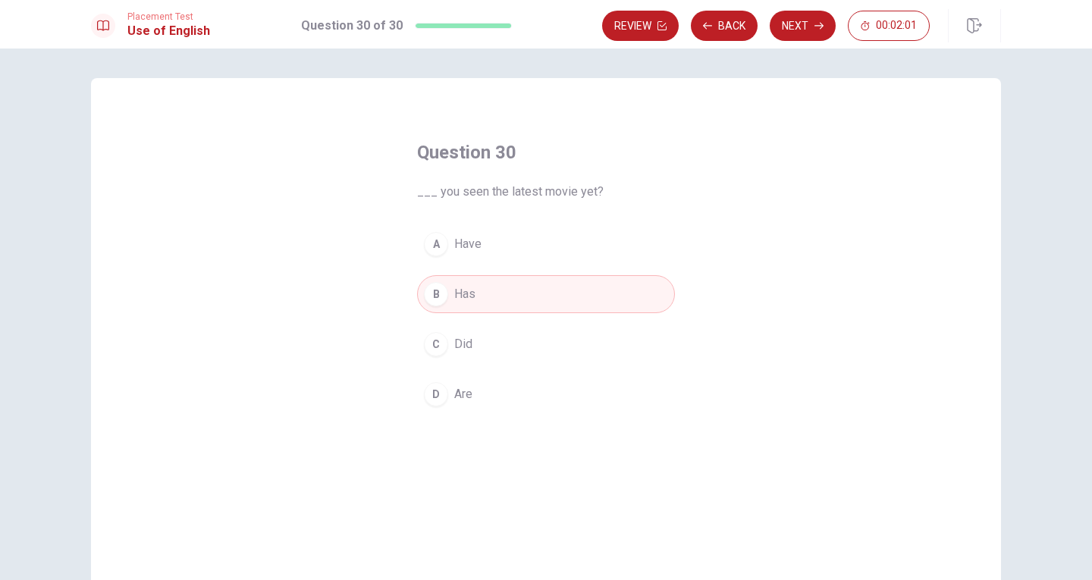
scroll to position [0, 0]
click at [823, 33] on button "Next" at bounding box center [803, 26] width 66 height 30
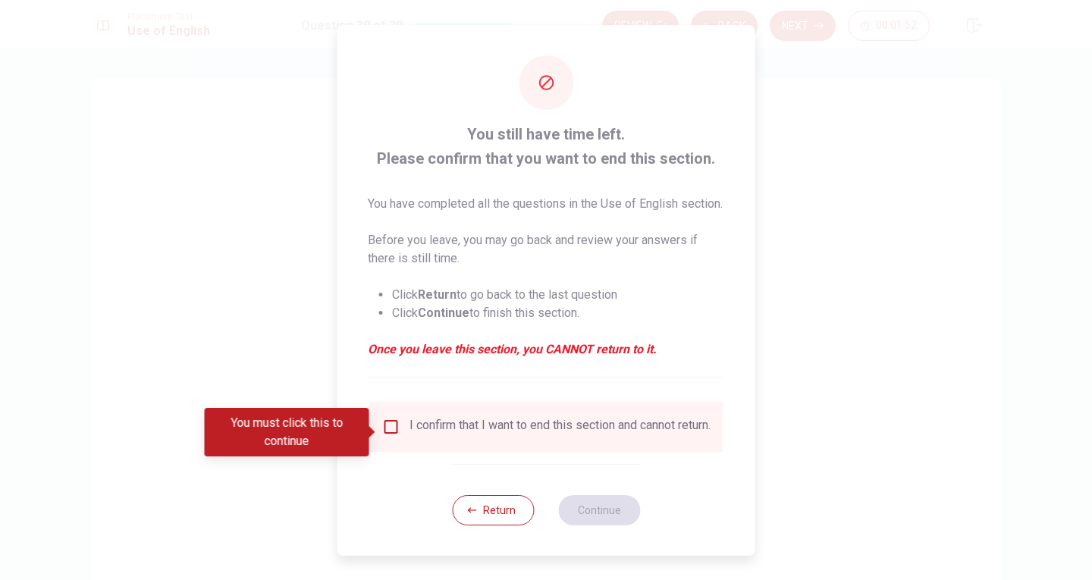
click at [395, 427] on input "You must click this to continue" at bounding box center [391, 427] width 18 height 18
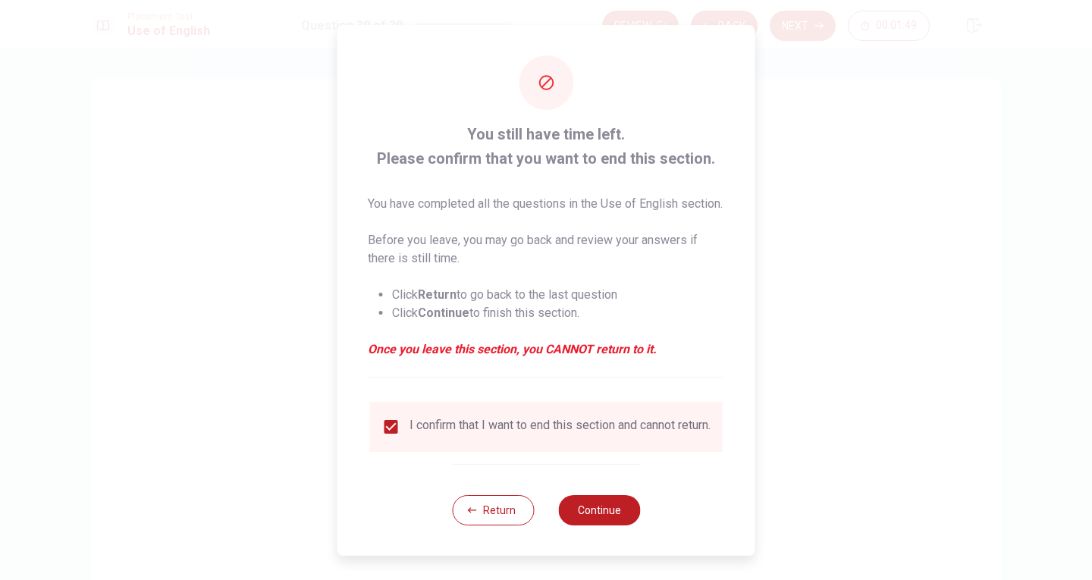
scroll to position [4, 0]
click at [613, 525] on button "Continue" at bounding box center [599, 510] width 82 height 30
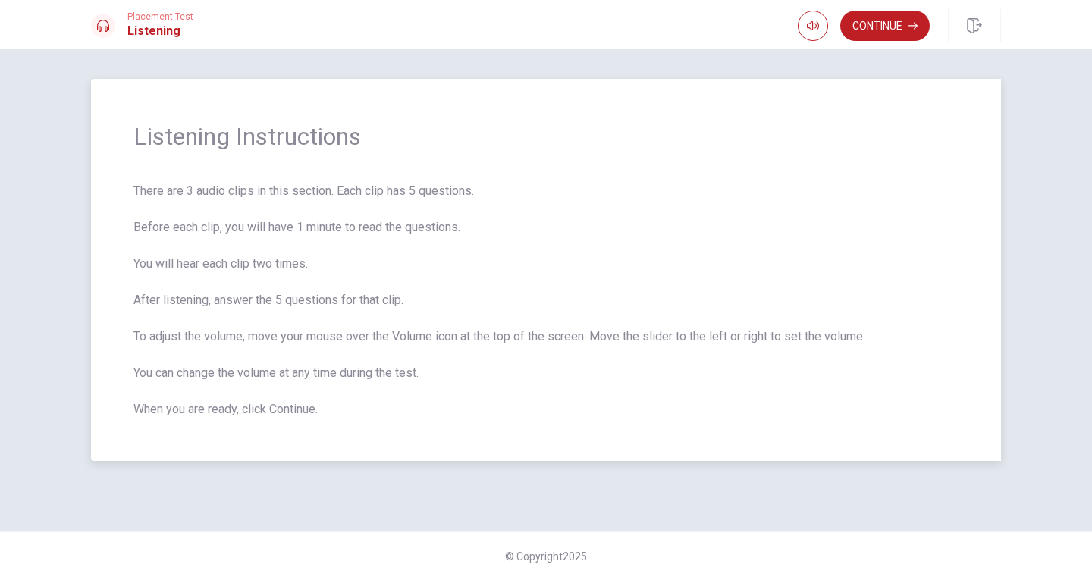
drag, startPoint x: 160, startPoint y: 343, endPoint x: 230, endPoint y: 335, distance: 70.2
click at [230, 335] on span "There are 3 audio clips in this section. Each clip has 5 questions. Before each…" at bounding box center [545, 300] width 825 height 237
click at [445, 337] on span "There are 3 audio clips in this section. Each clip has 5 questions. Before each…" at bounding box center [545, 300] width 825 height 237
click at [373, 363] on span "There are 3 audio clips in this section. Each clip has 5 questions. Before each…" at bounding box center [545, 300] width 825 height 237
click at [904, 30] on button "Continue" at bounding box center [884, 26] width 89 height 30
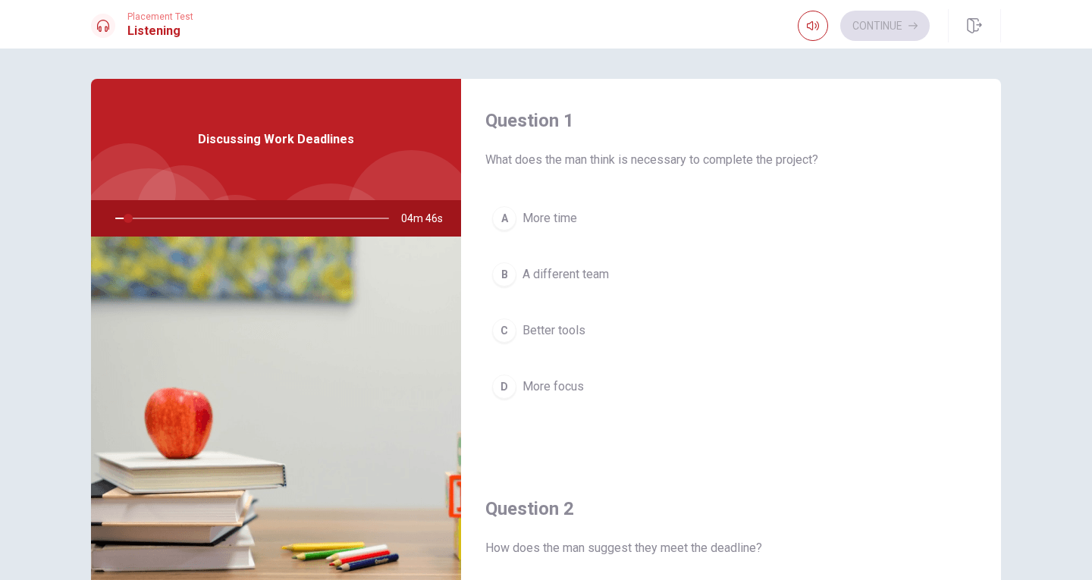
scroll to position [0, 0]
drag, startPoint x: 515, startPoint y: 162, endPoint x: 578, endPoint y: 160, distance: 63.7
click at [578, 160] on span "What does the man think is necessary to complete the project?" at bounding box center [730, 161] width 491 height 18
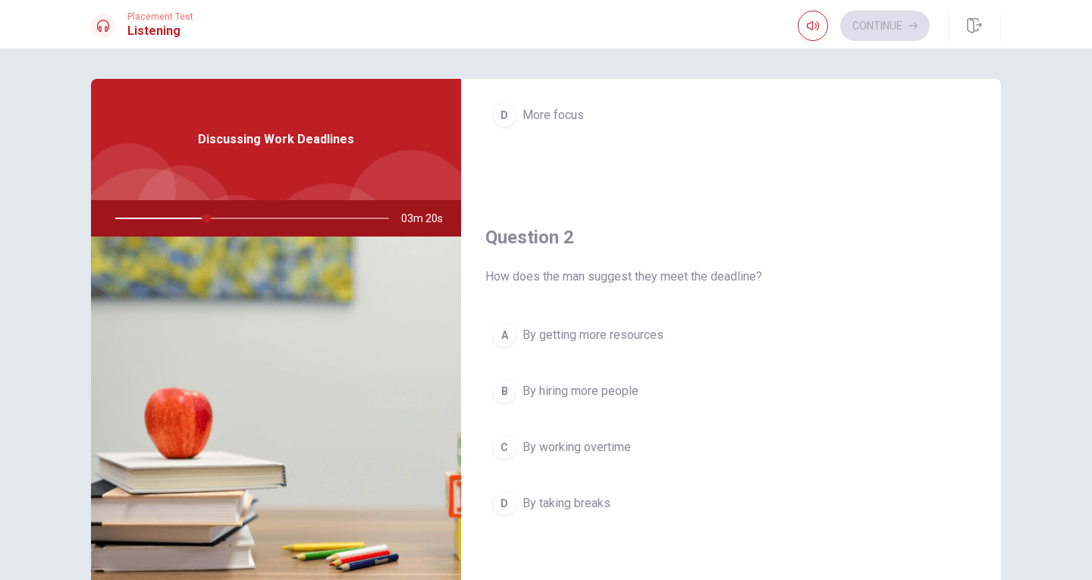
scroll to position [303, 0]
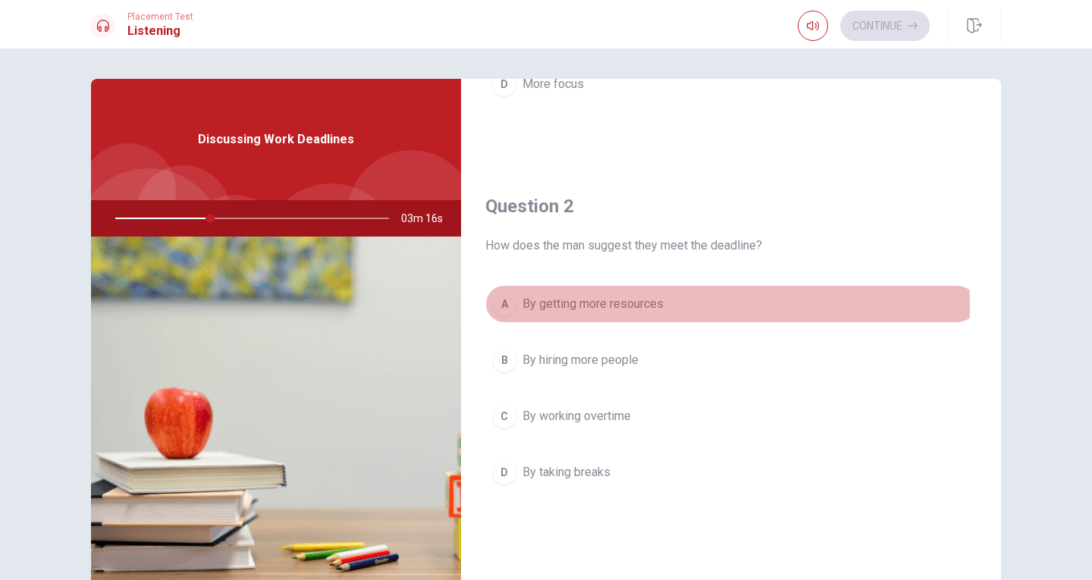
click at [628, 306] on span "By getting more resources" at bounding box center [592, 304] width 141 height 18
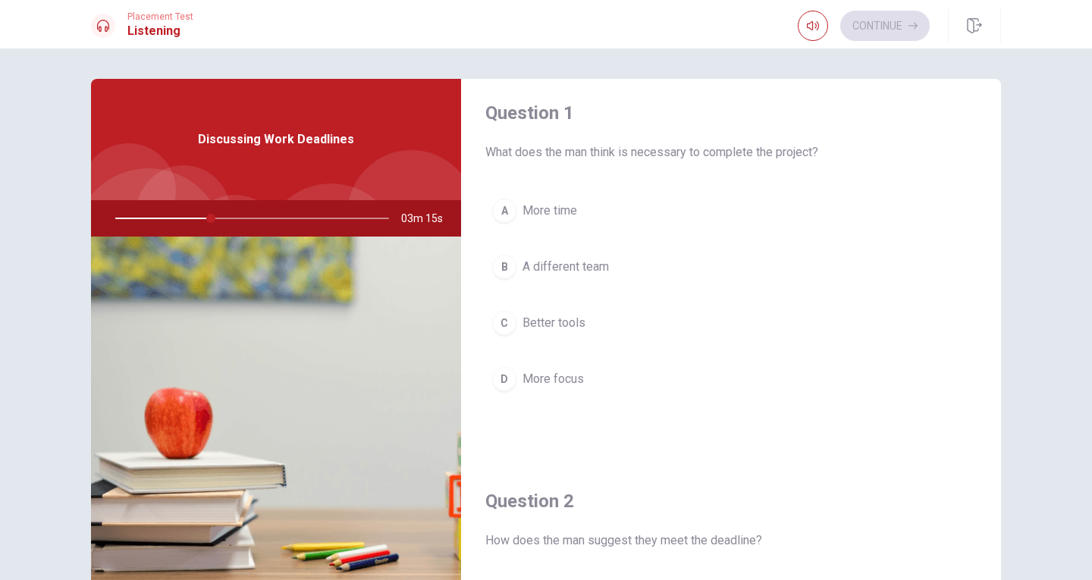
scroll to position [0, 0]
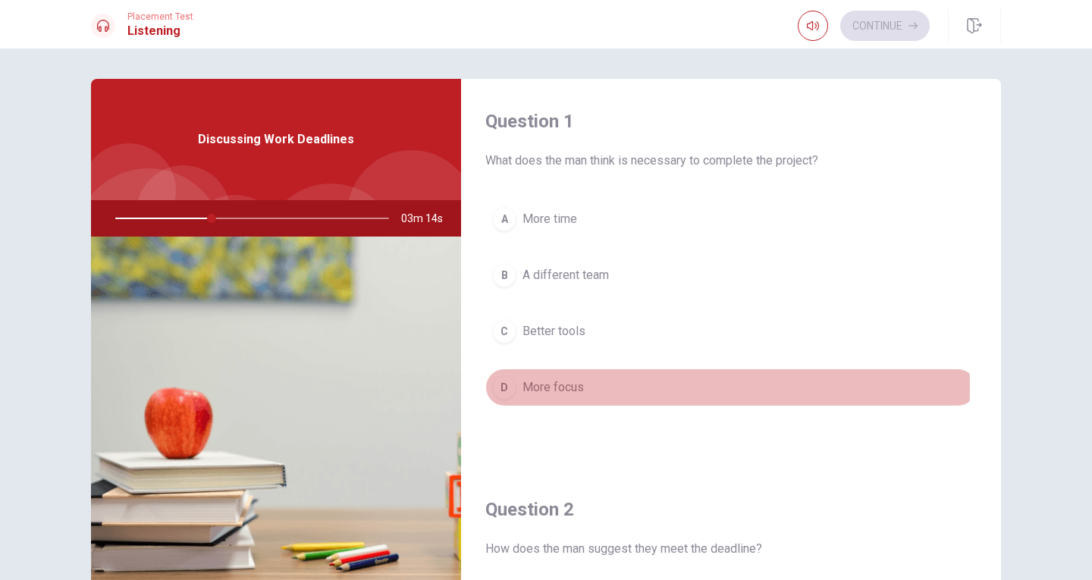
click at [554, 390] on span "More focus" at bounding box center [552, 387] width 61 height 18
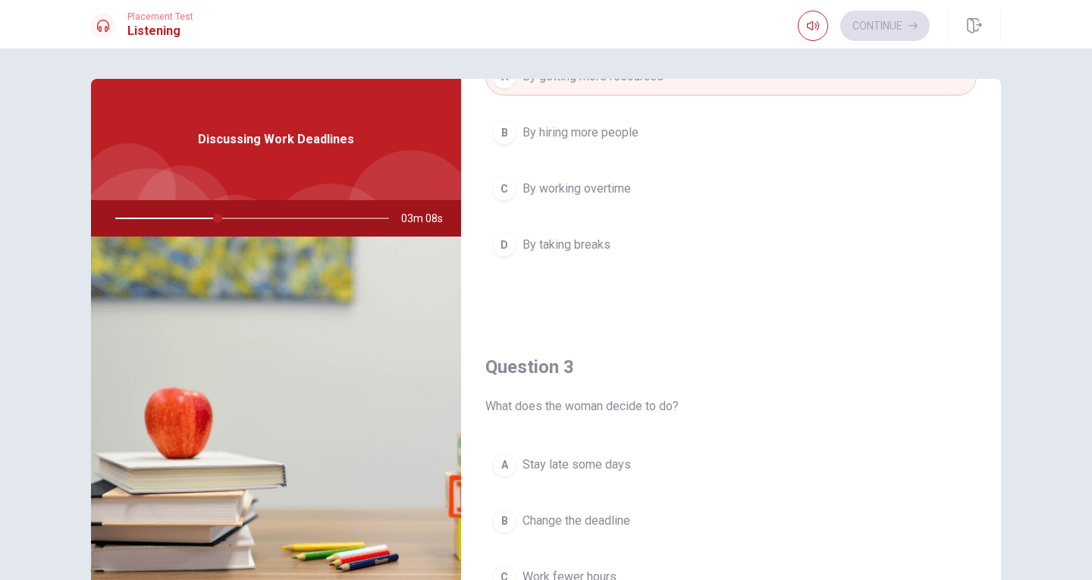
scroll to position [682, 0]
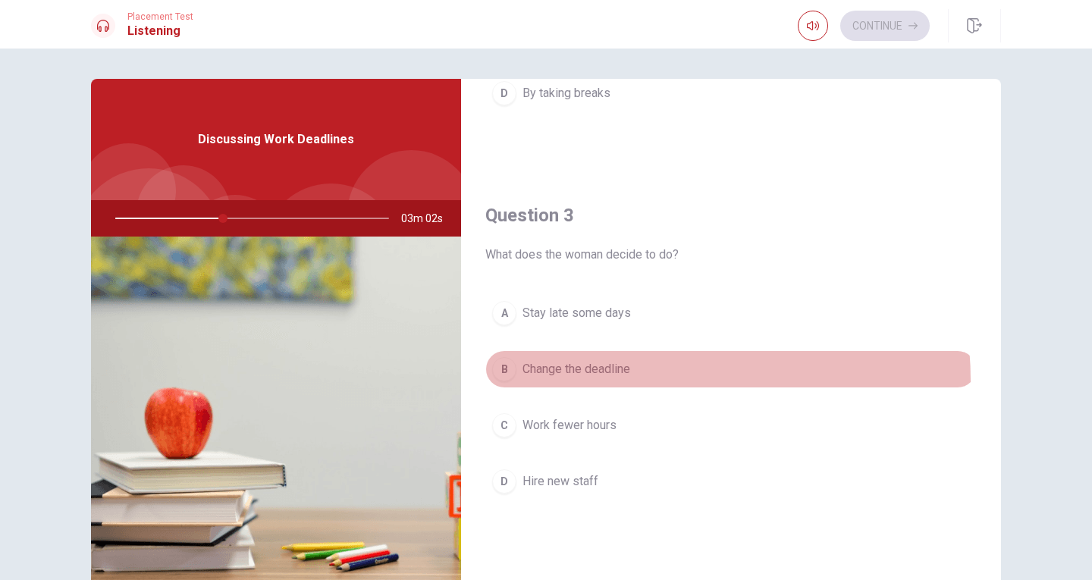
click at [591, 381] on button "B Change the deadline" at bounding box center [730, 369] width 491 height 38
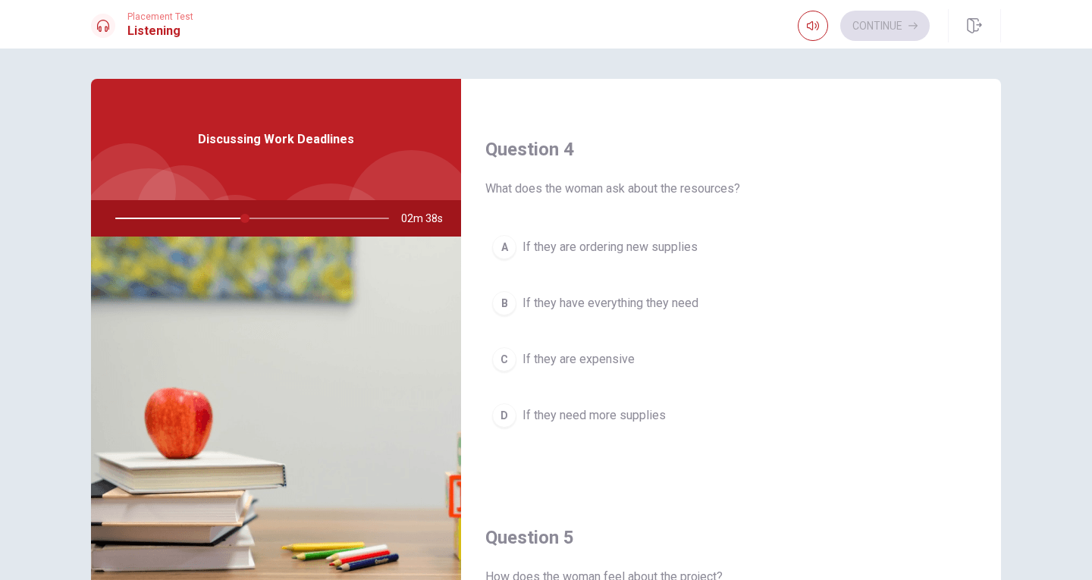
scroll to position [1137, 0]
click at [670, 303] on span "If they have everything they need" at bounding box center [610, 302] width 176 height 18
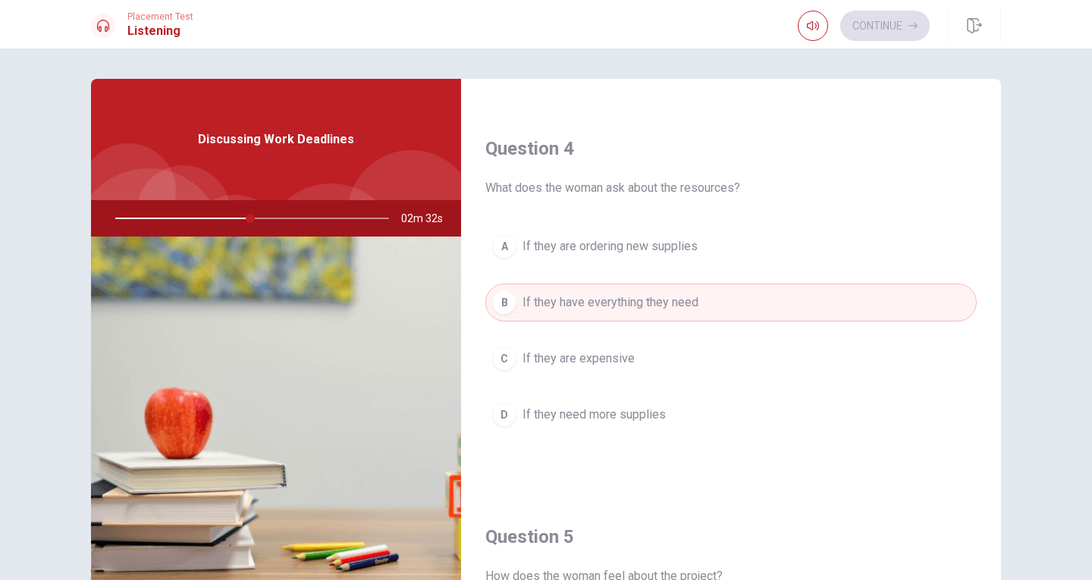
click at [621, 420] on span "If they need more supplies" at bounding box center [593, 415] width 143 height 18
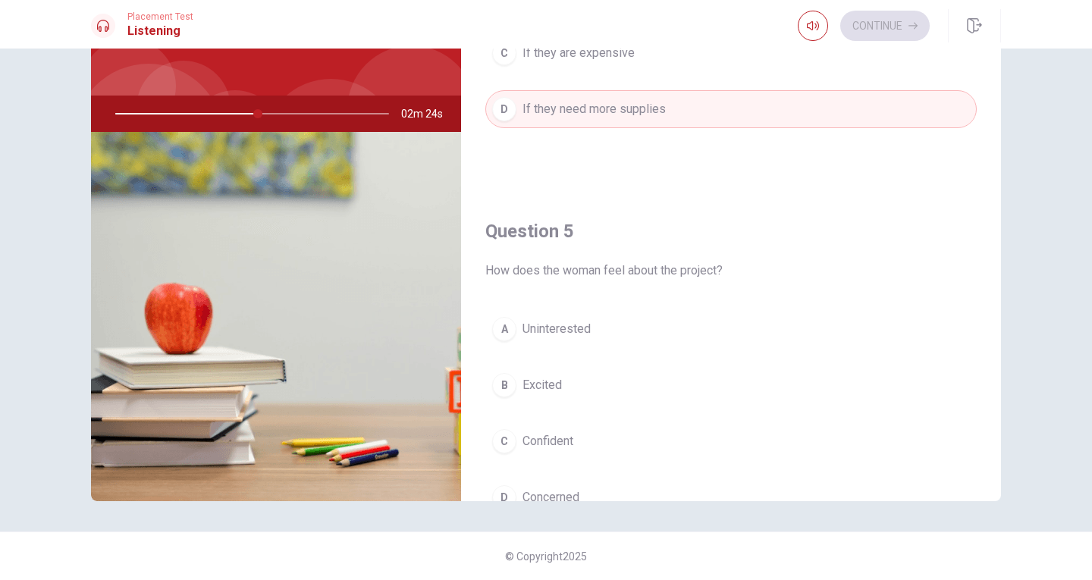
scroll to position [1414, 0]
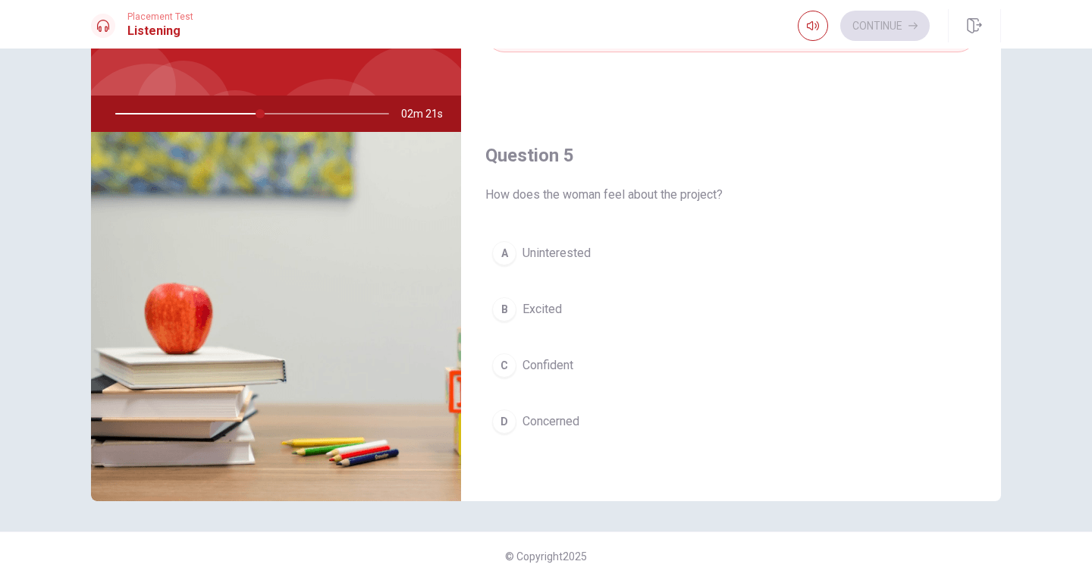
click at [611, 366] on button "C Confident" at bounding box center [730, 365] width 491 height 38
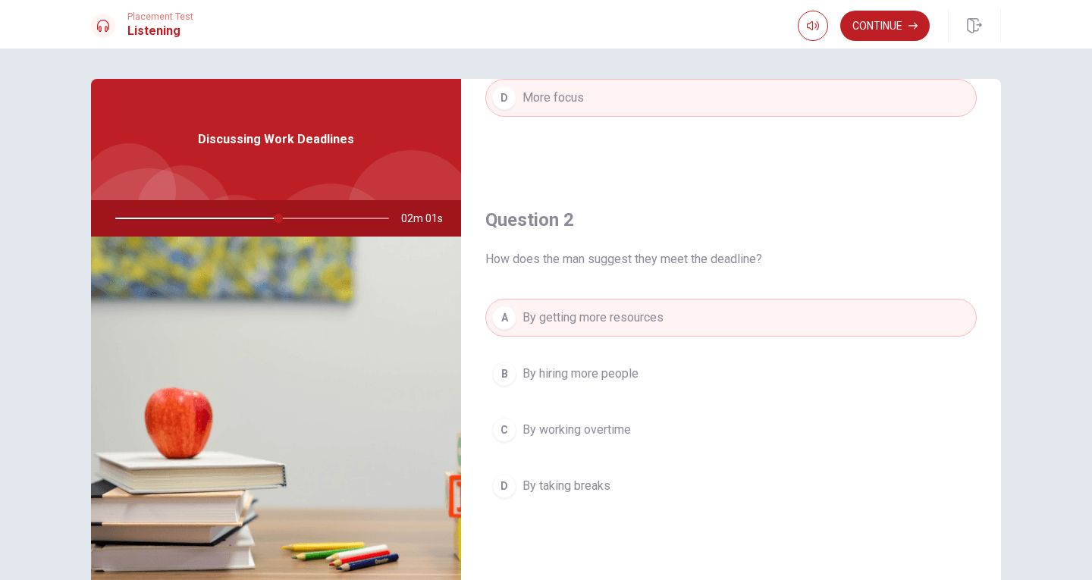
scroll to position [303, 0]
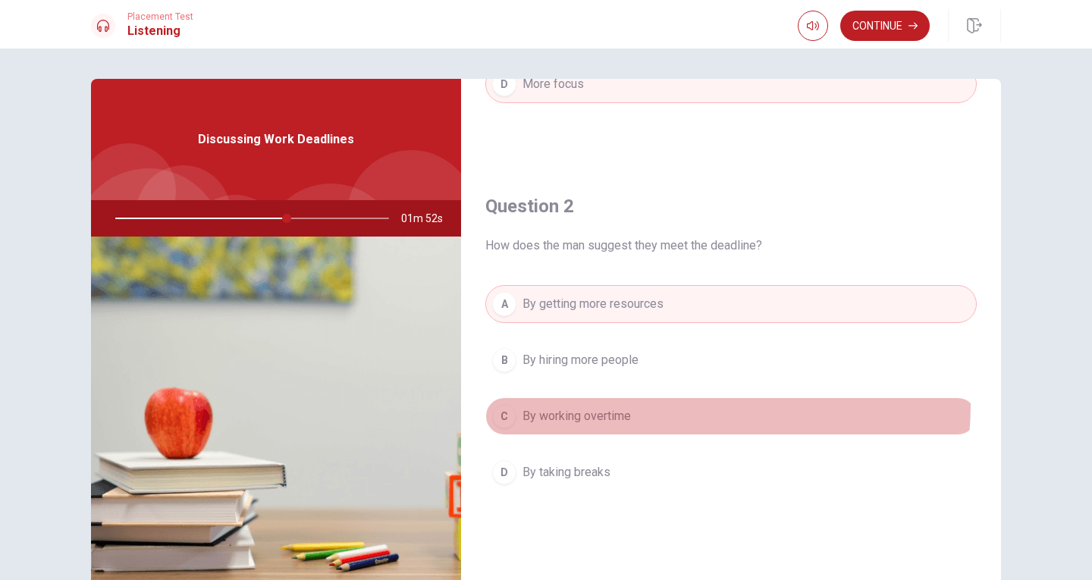
click at [643, 404] on button "C By working overtime" at bounding box center [730, 416] width 491 height 38
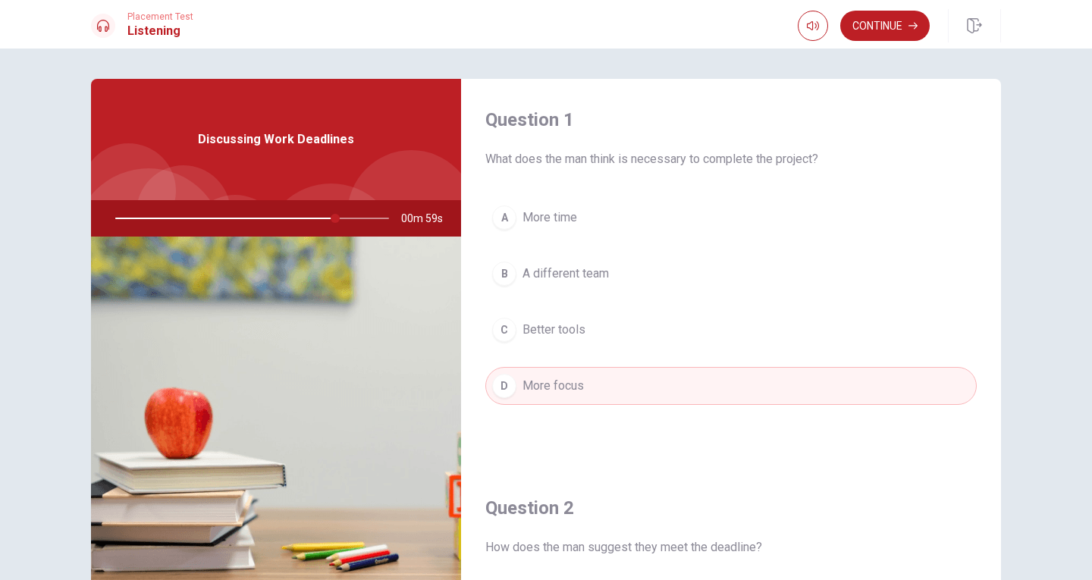
scroll to position [0, 0]
click at [911, 25] on icon "button" at bounding box center [912, 25] width 9 height 9
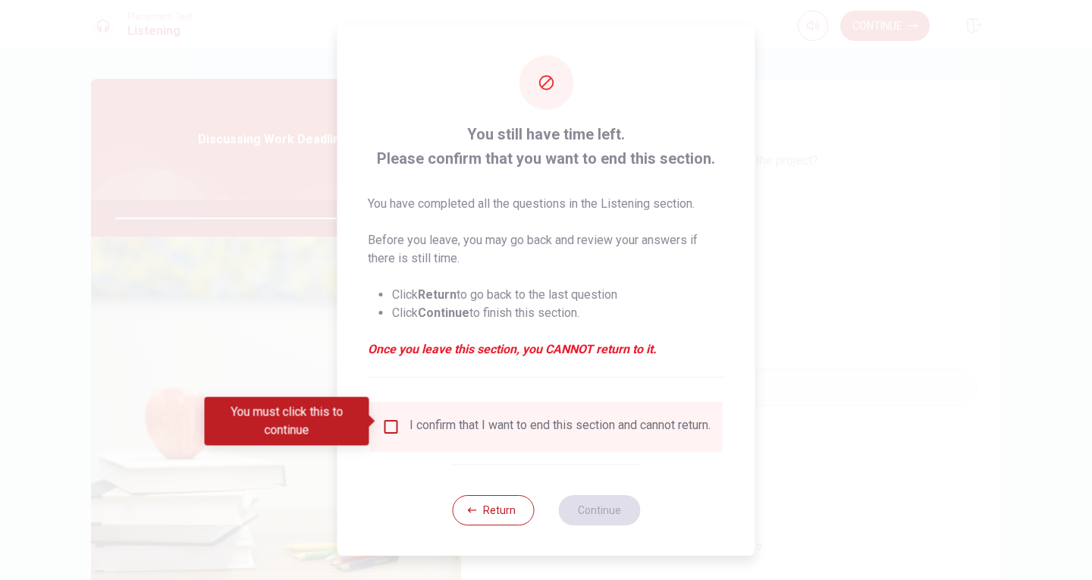
click at [384, 418] on input "You must click this to continue" at bounding box center [391, 427] width 18 height 18
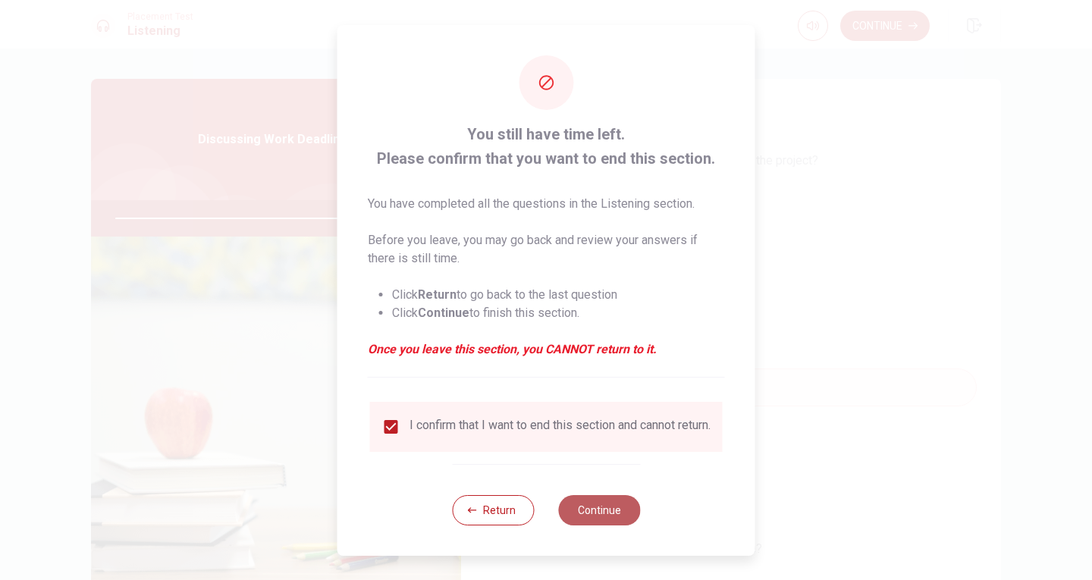
click at [602, 522] on button "Continue" at bounding box center [599, 510] width 82 height 30
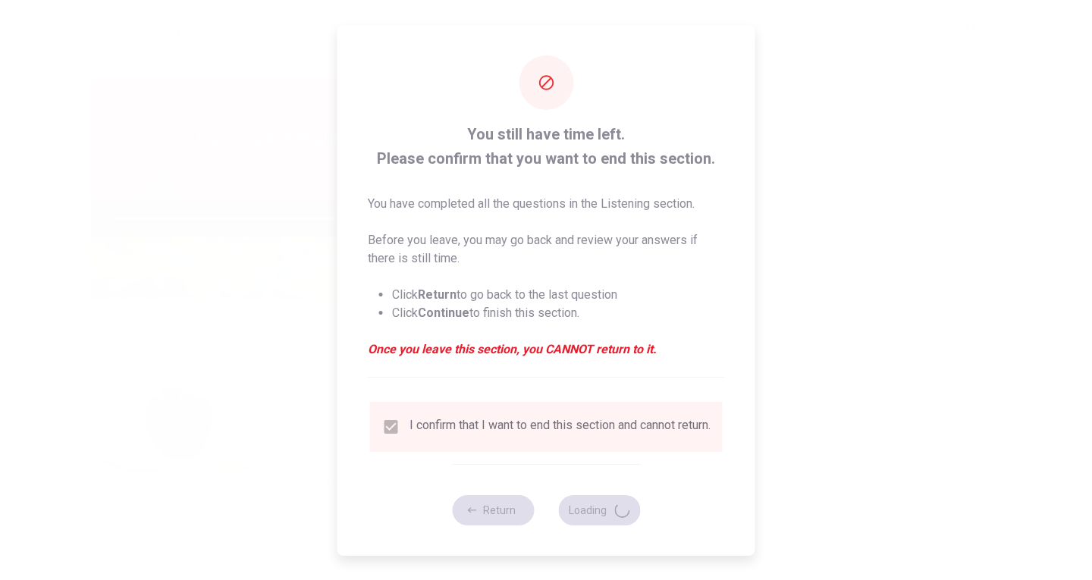
type input "84"
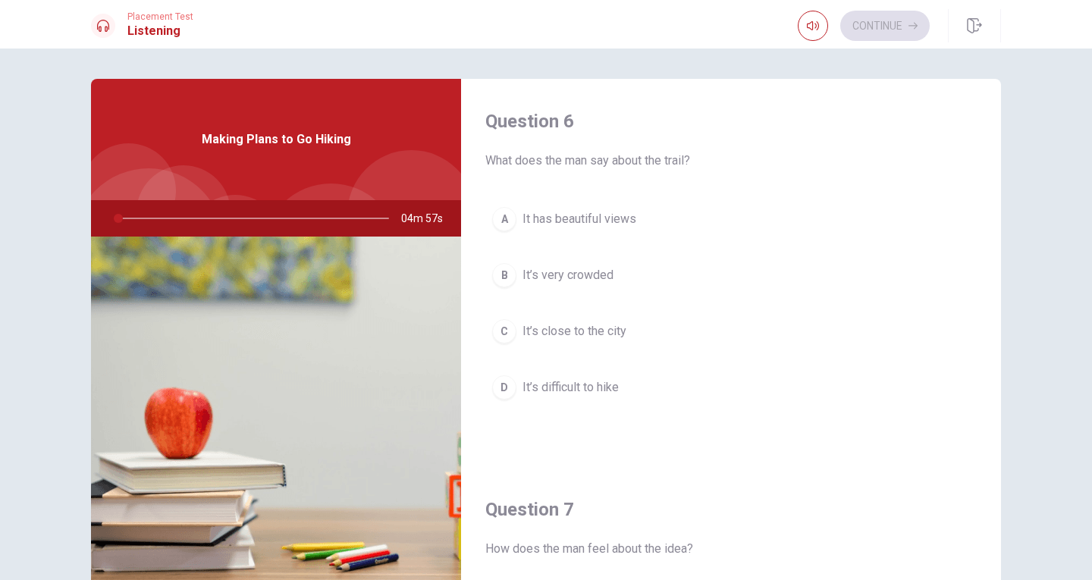
drag, startPoint x: 549, startPoint y: 159, endPoint x: 613, endPoint y: 152, distance: 64.1
click at [612, 152] on span "What does the man say about the trail?" at bounding box center [730, 161] width 491 height 18
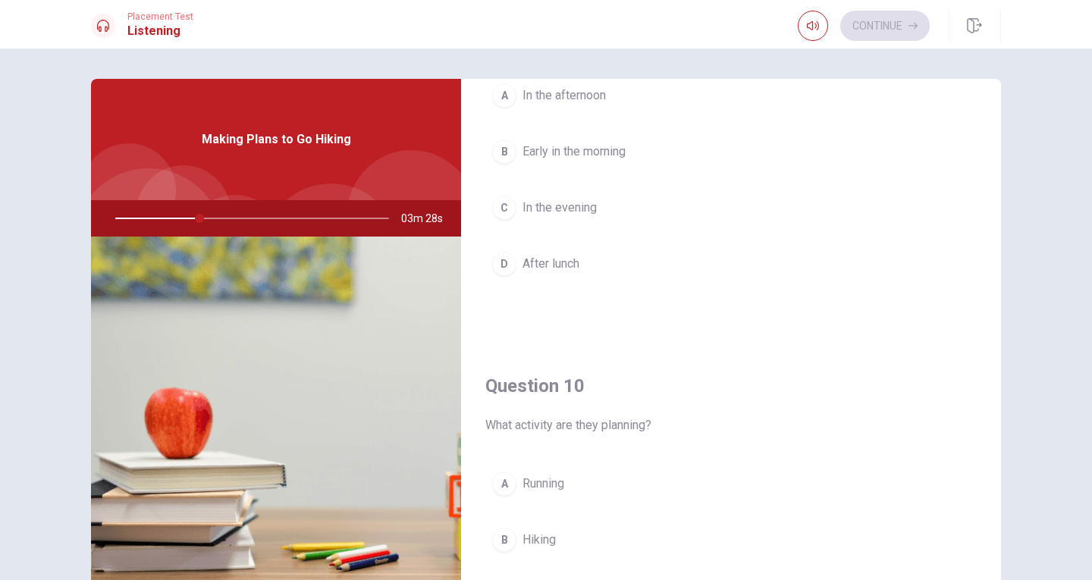
scroll to position [1414, 0]
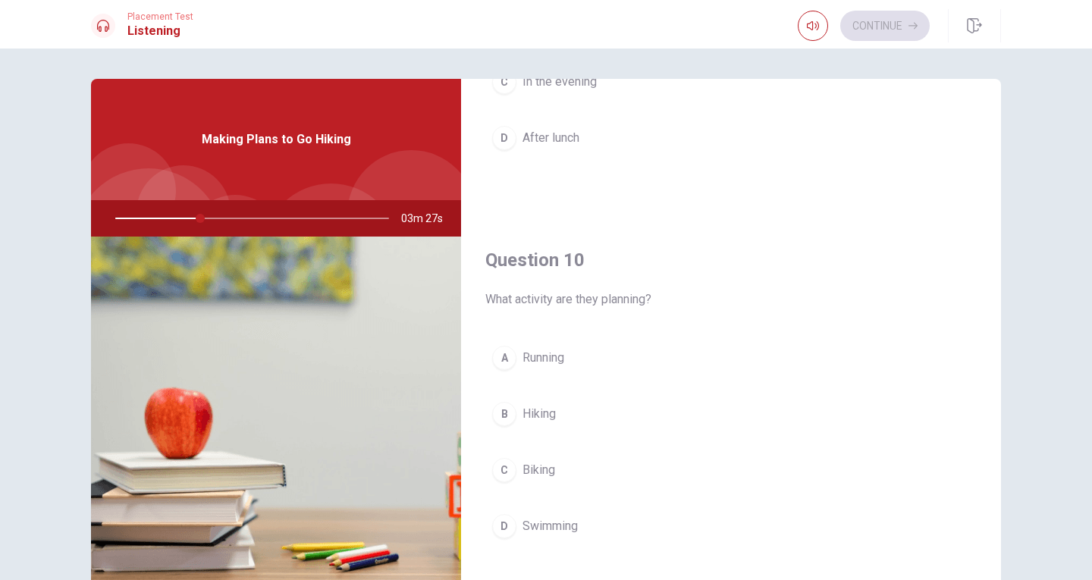
click at [510, 417] on div "B" at bounding box center [504, 414] width 24 height 24
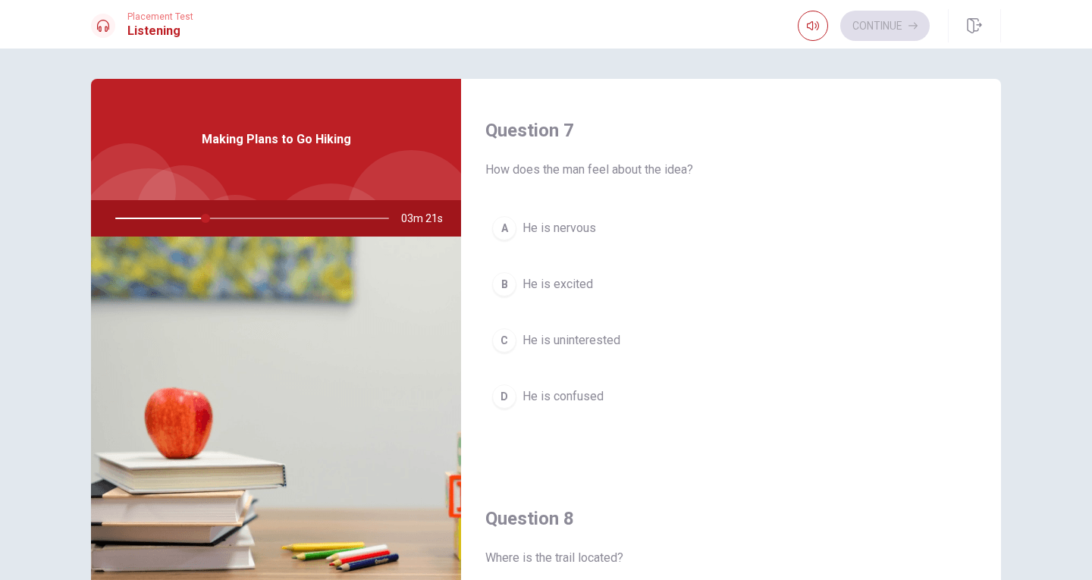
scroll to position [607, 0]
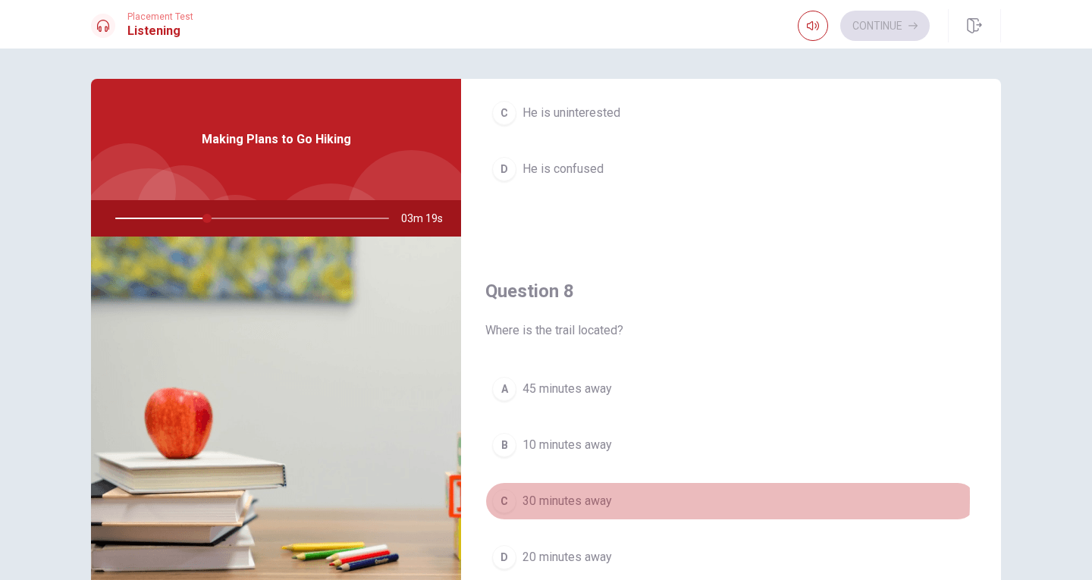
click at [566, 498] on span "30 minutes away" at bounding box center [566, 501] width 89 height 18
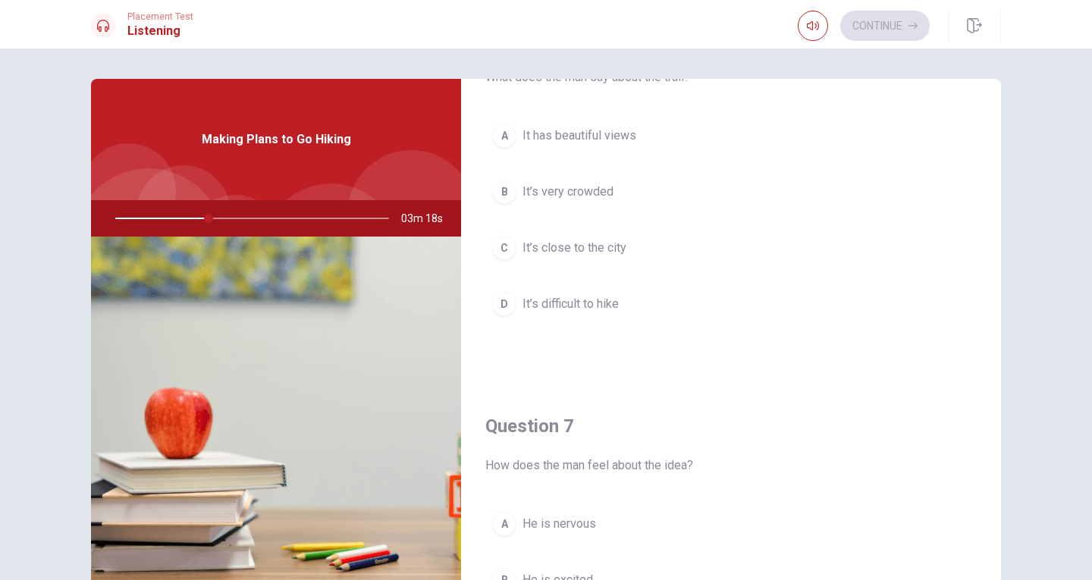
scroll to position [76, 0]
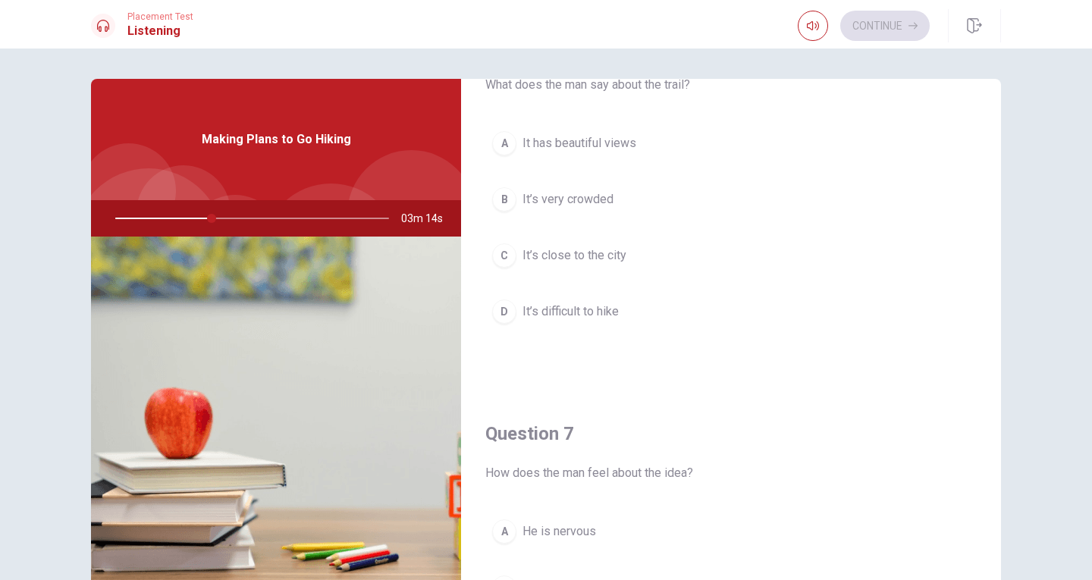
click at [608, 202] on span "It’s very crowded" at bounding box center [567, 199] width 91 height 18
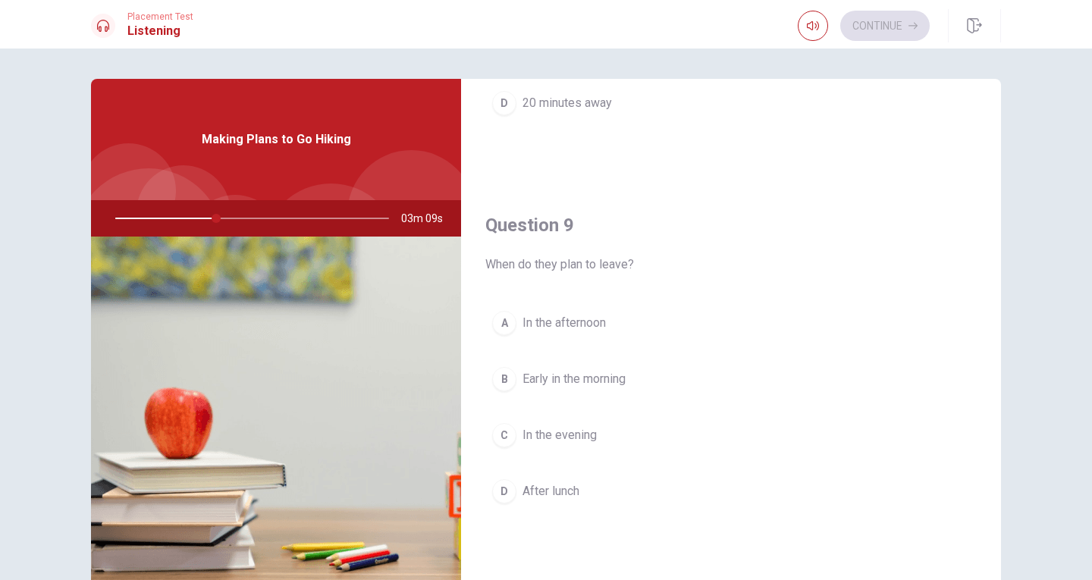
scroll to position [1061, 0]
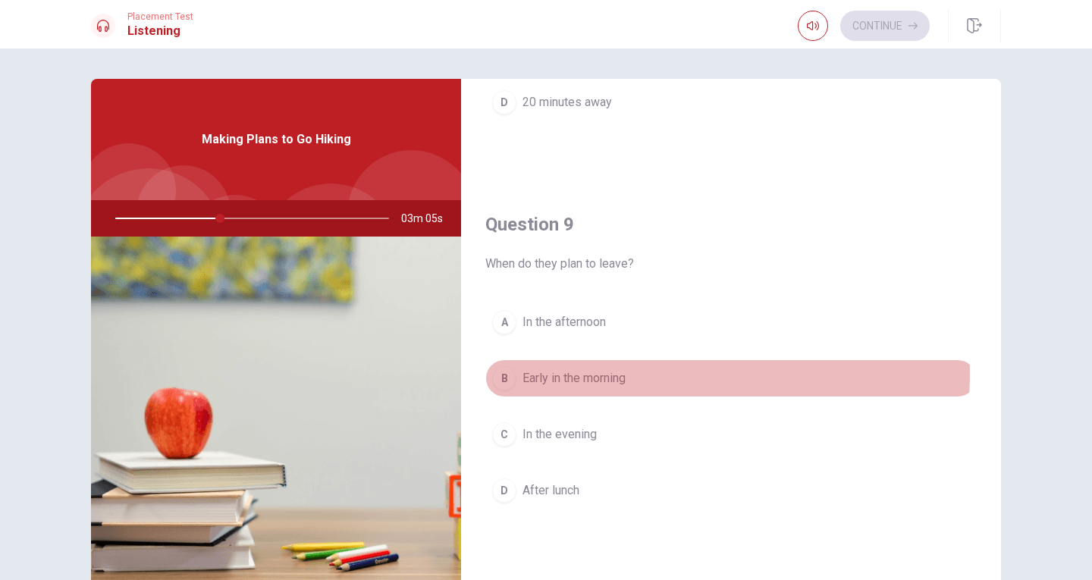
click at [567, 372] on span "Early in the morning" at bounding box center [573, 378] width 103 height 18
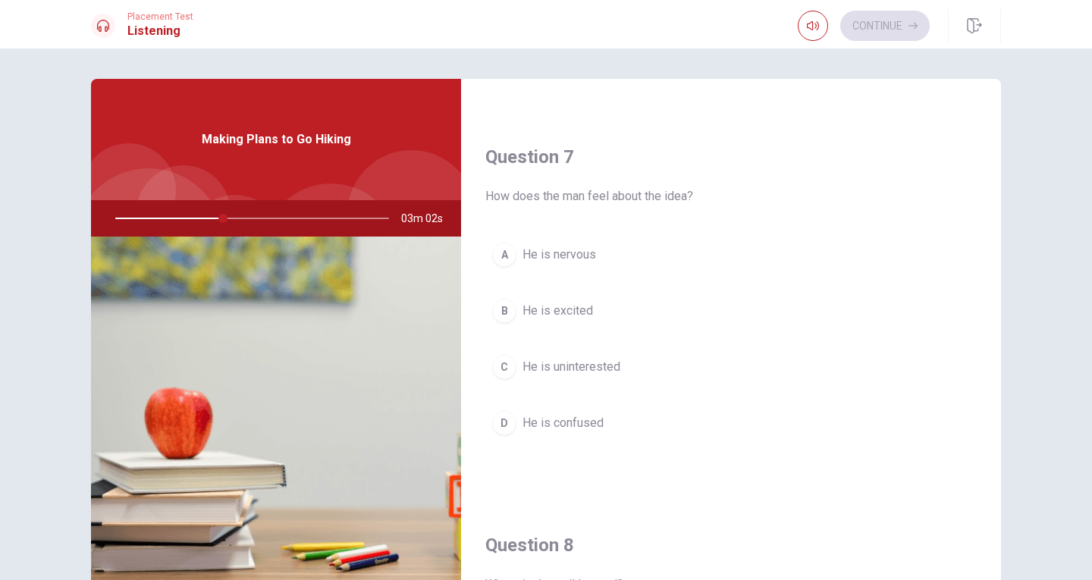
scroll to position [353, 0]
click at [610, 375] on span "He is uninterested" at bounding box center [571, 367] width 98 height 18
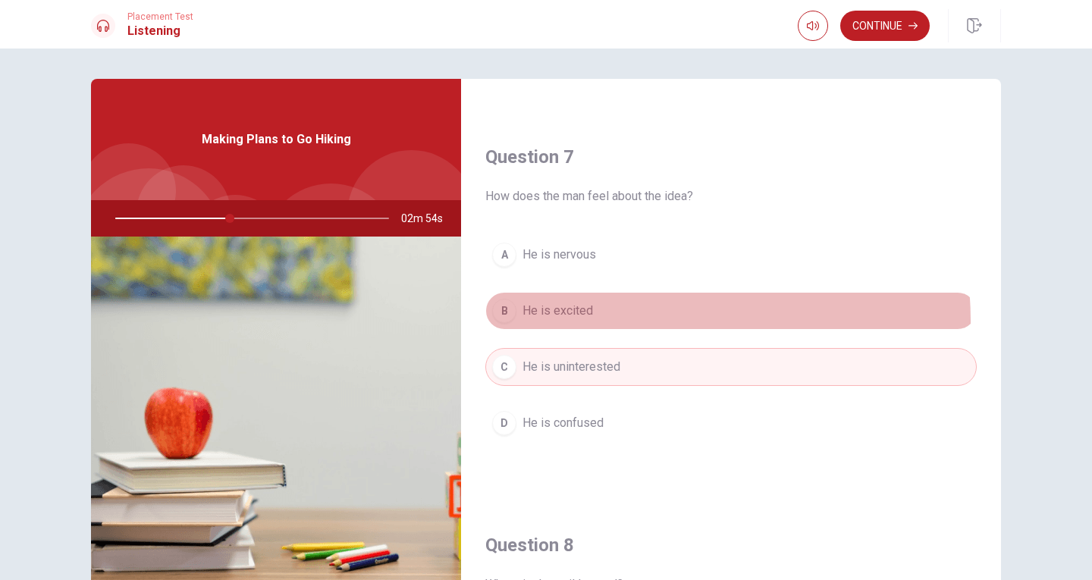
click at [598, 321] on button "B He is excited" at bounding box center [730, 311] width 491 height 38
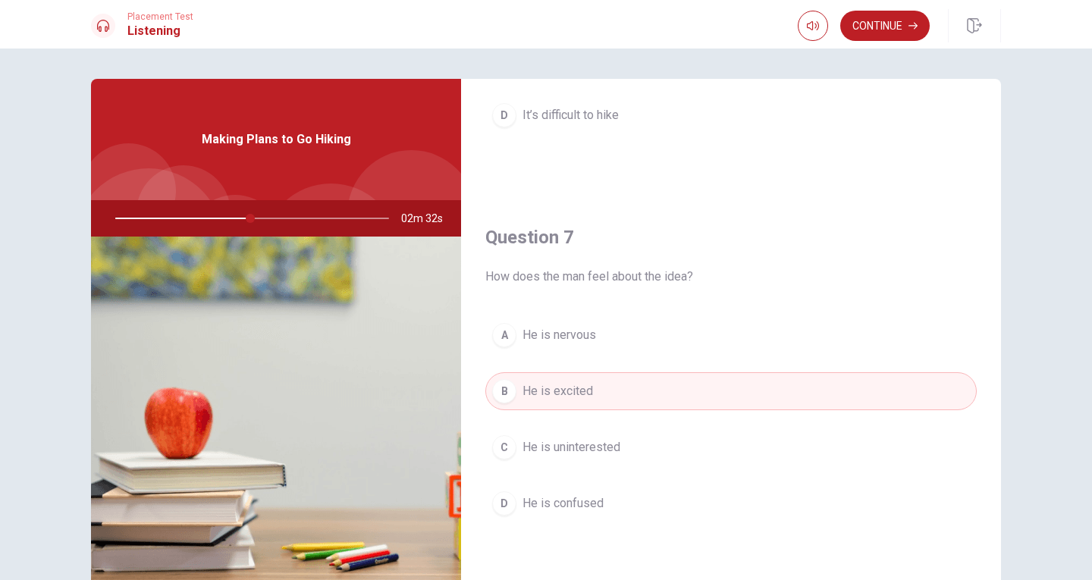
scroll to position [303, 0]
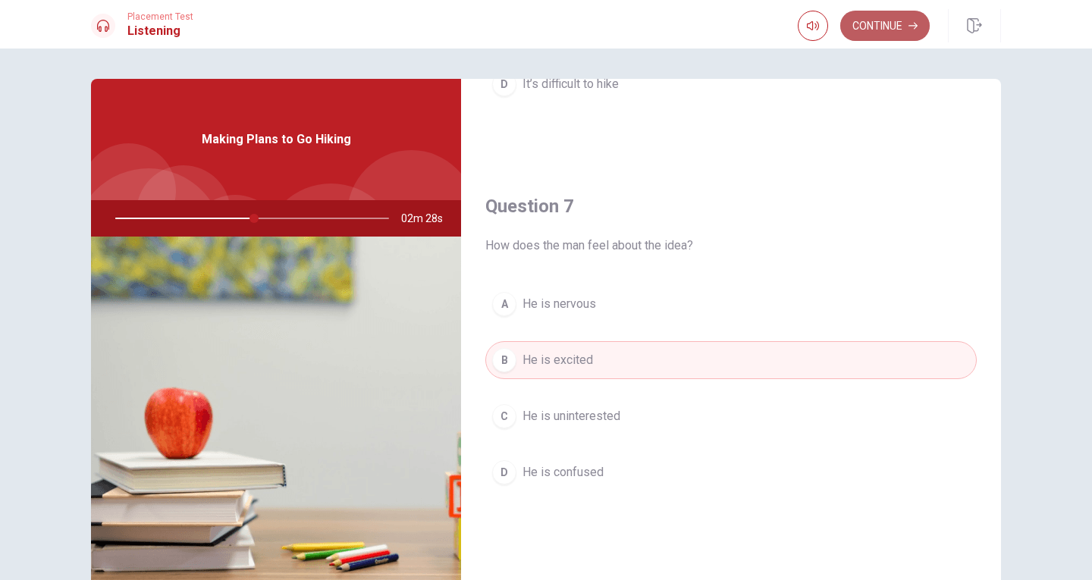
click at [919, 35] on button "Continue" at bounding box center [884, 26] width 89 height 30
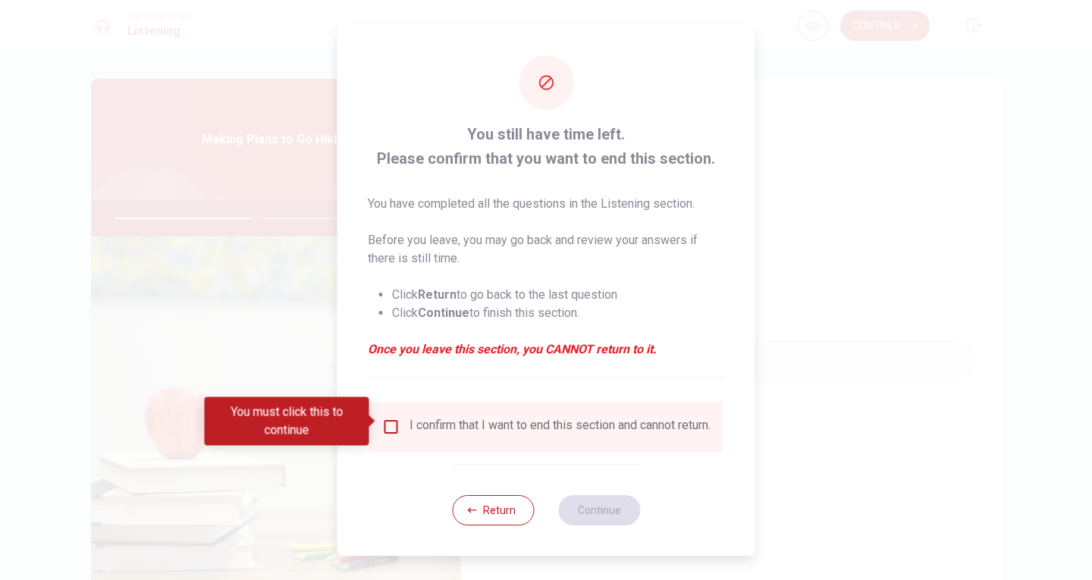
click at [393, 429] on input "You must click this to continue" at bounding box center [391, 427] width 18 height 18
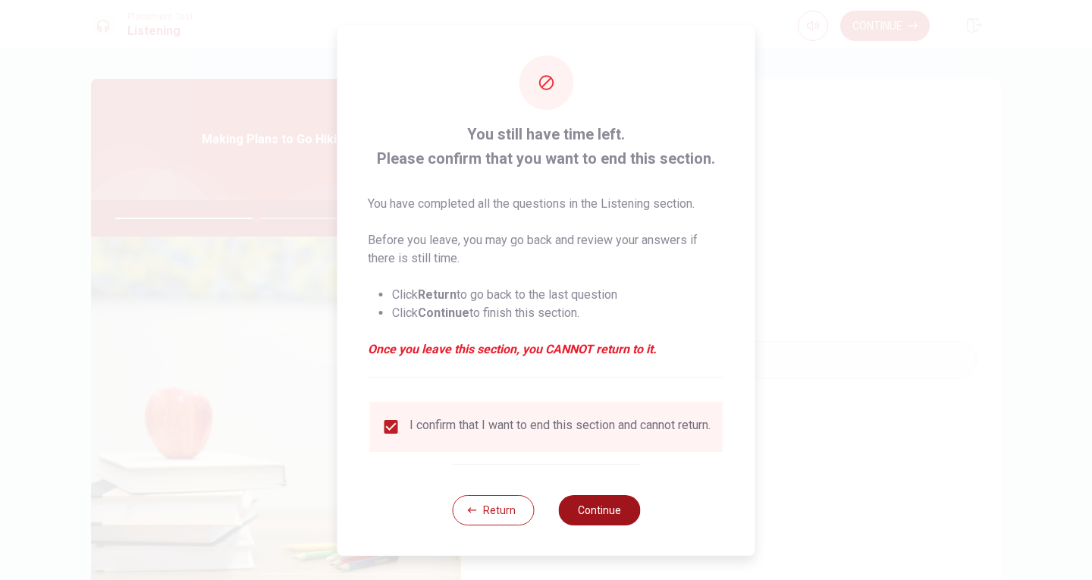
click at [625, 518] on button "Continue" at bounding box center [599, 510] width 82 height 30
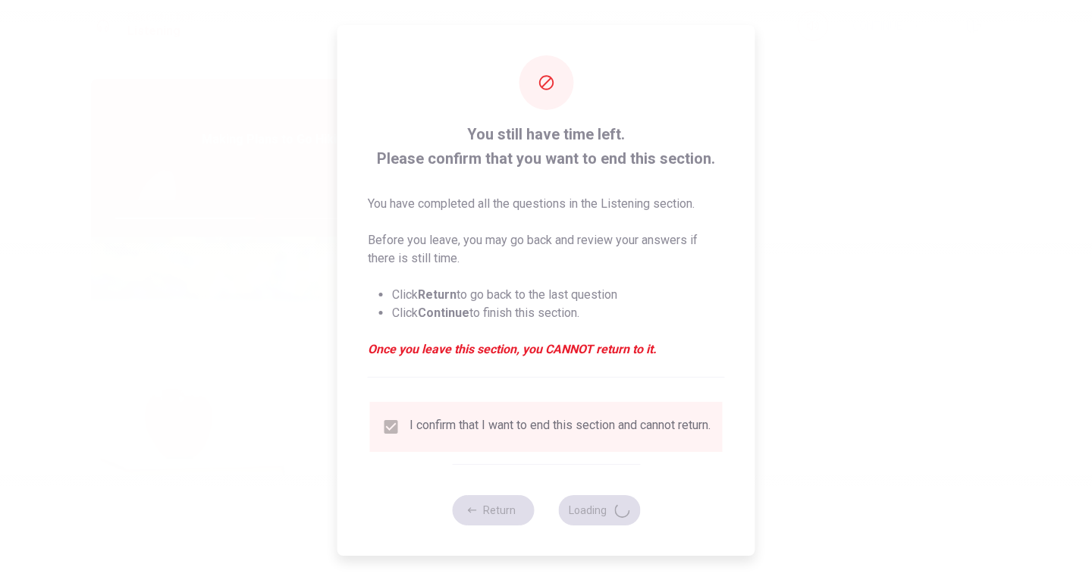
type input "53"
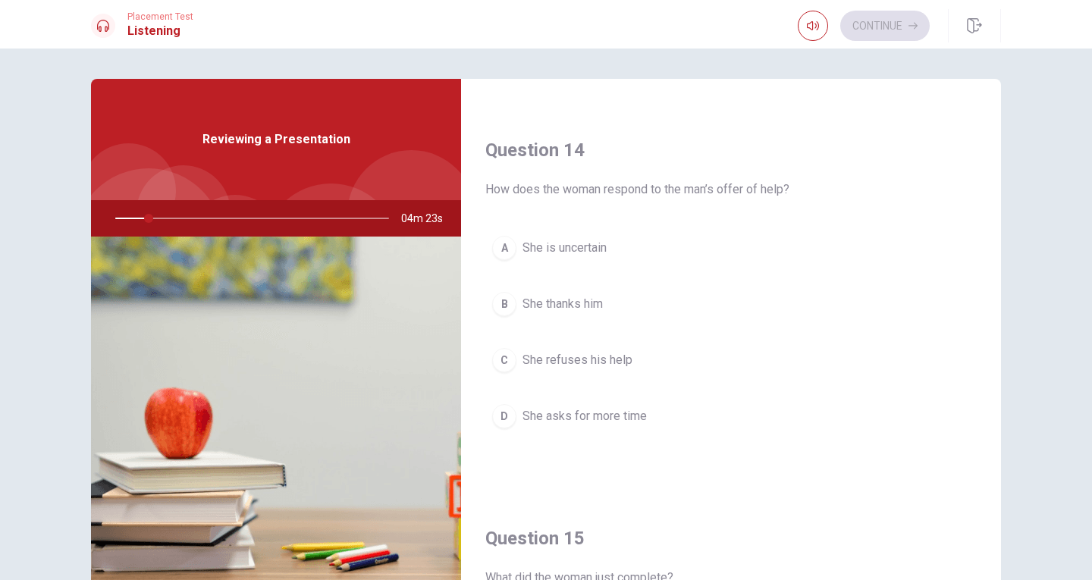
scroll to position [1137, 0]
click at [626, 191] on span "How does the woman respond to the man’s offer of help?" at bounding box center [730, 188] width 491 height 18
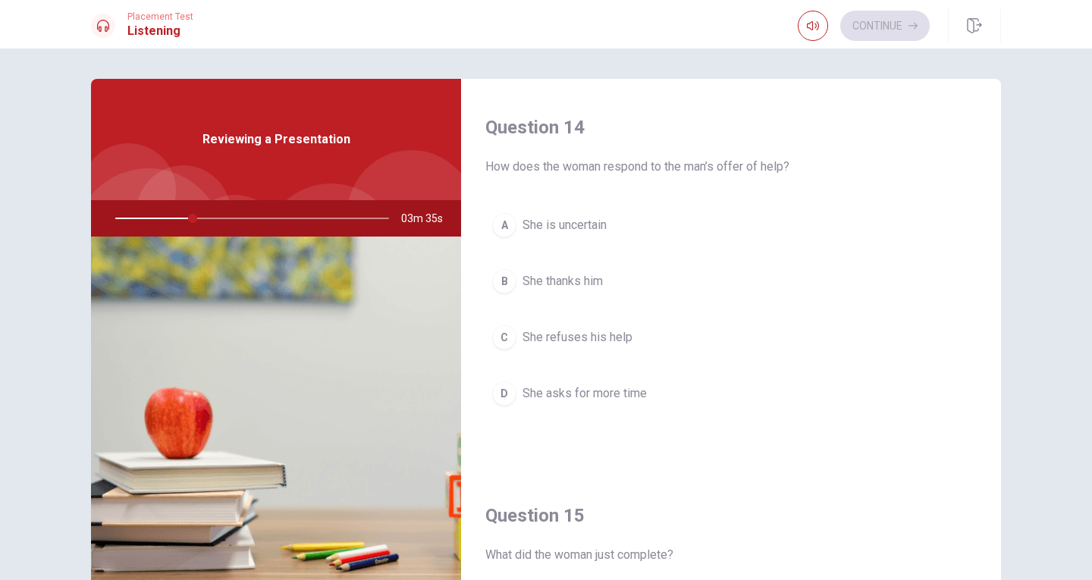
scroll to position [1414, 0]
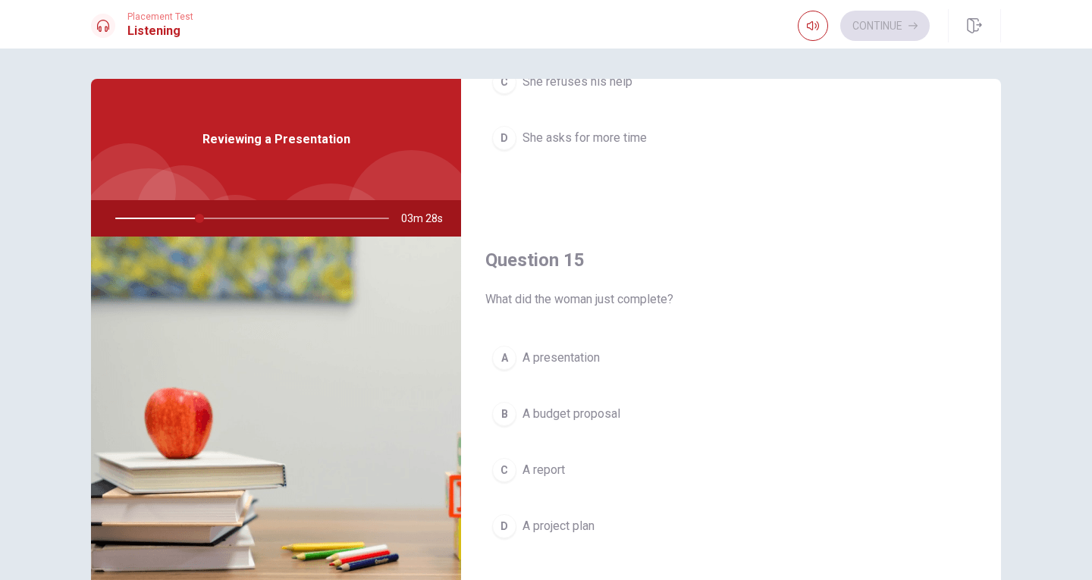
click at [581, 365] on span "A presentation" at bounding box center [560, 358] width 77 height 18
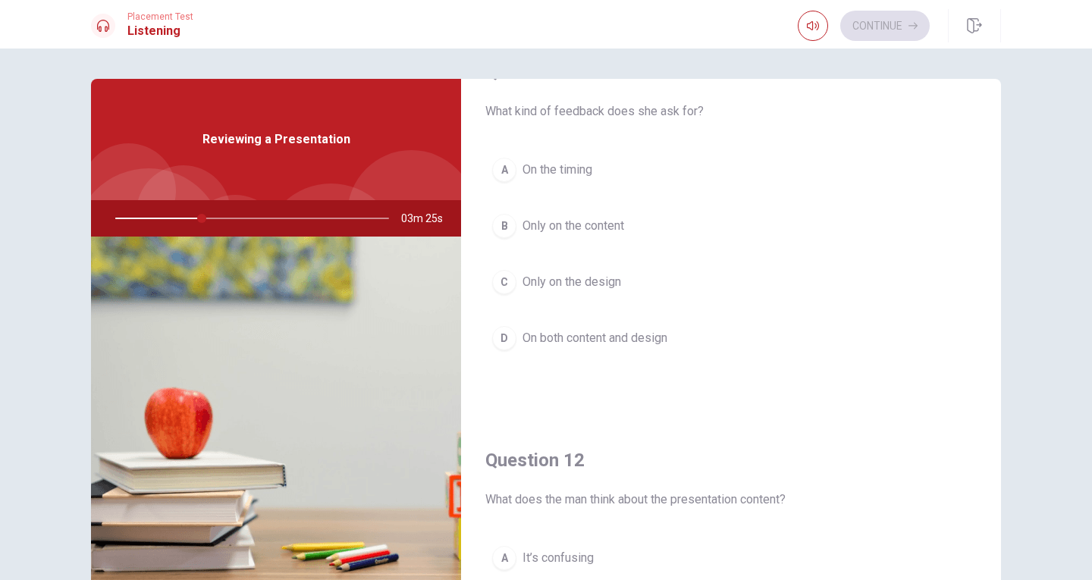
scroll to position [0, 0]
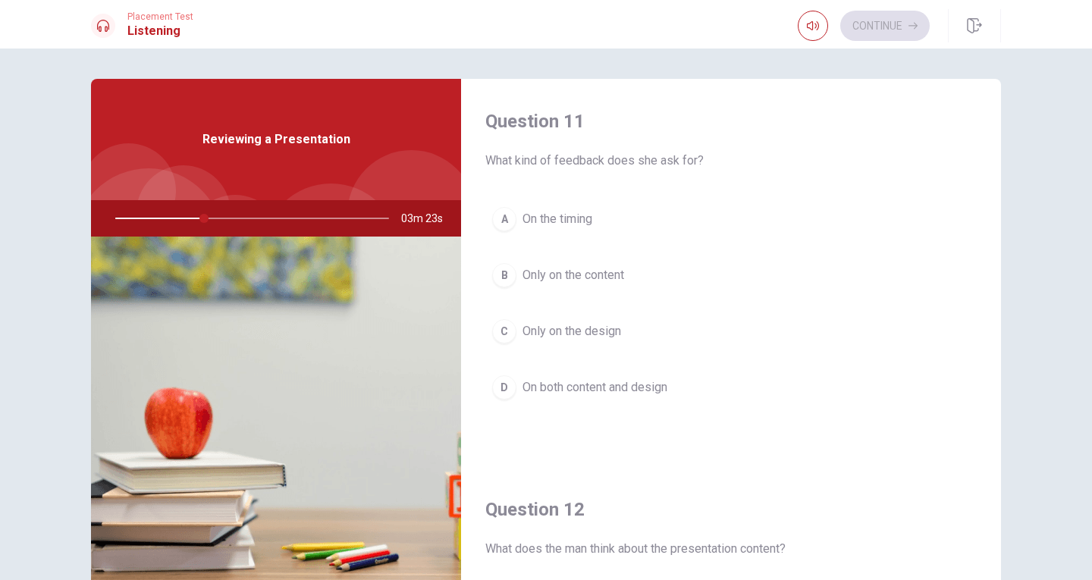
click at [624, 382] on span "On both content and design" at bounding box center [594, 387] width 145 height 18
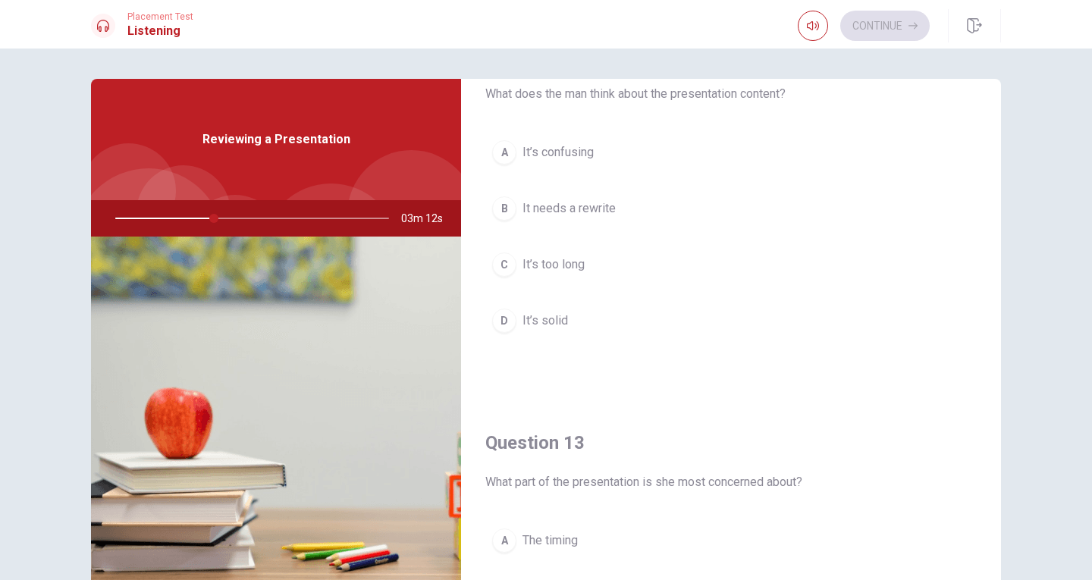
scroll to position [303, 0]
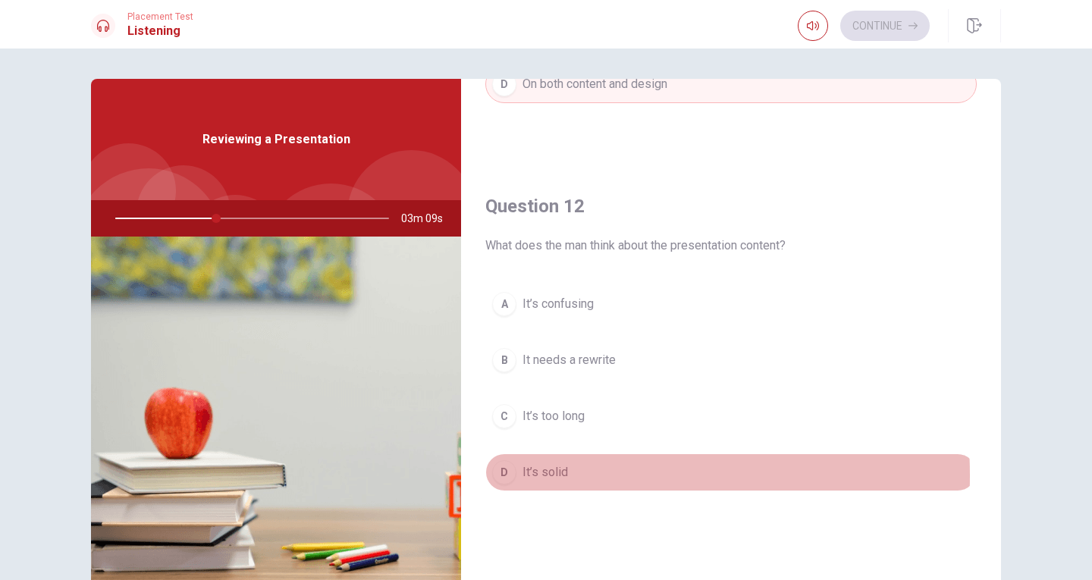
click at [550, 475] on span "It’s solid" at bounding box center [544, 472] width 45 height 18
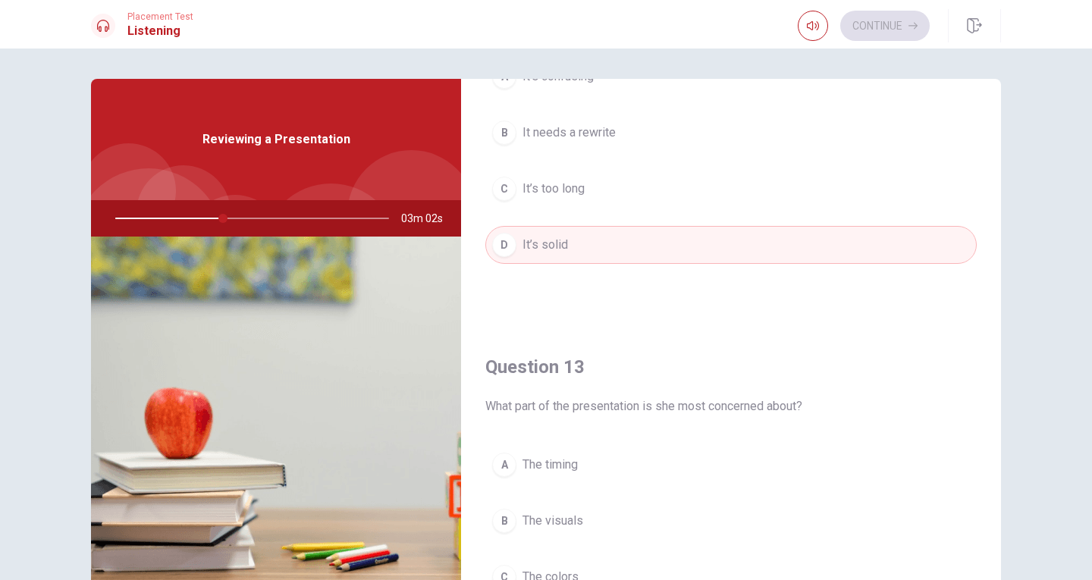
scroll to position [758, 0]
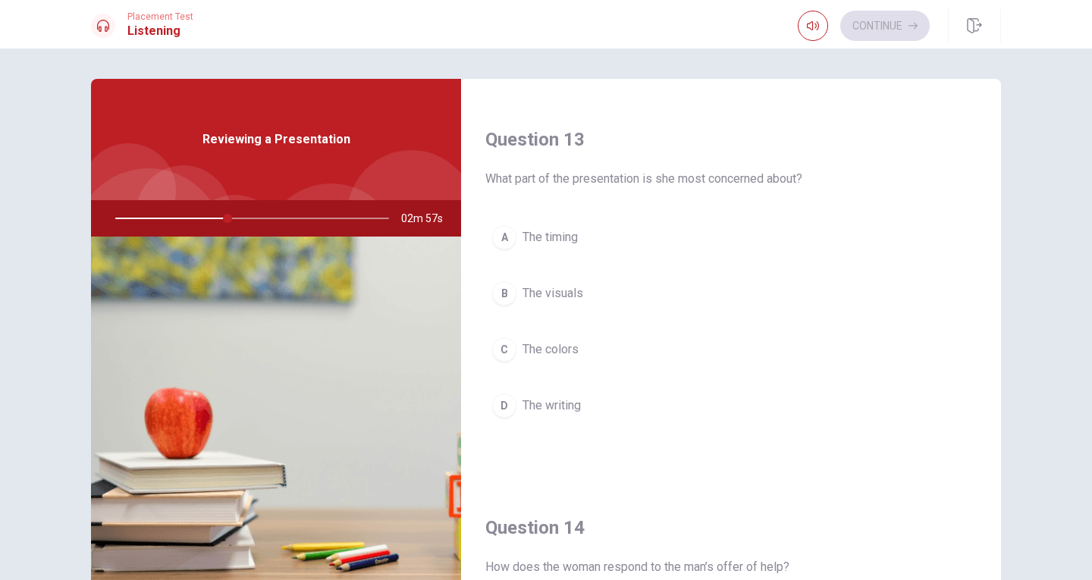
click at [582, 299] on button "B The visuals" at bounding box center [730, 293] width 491 height 38
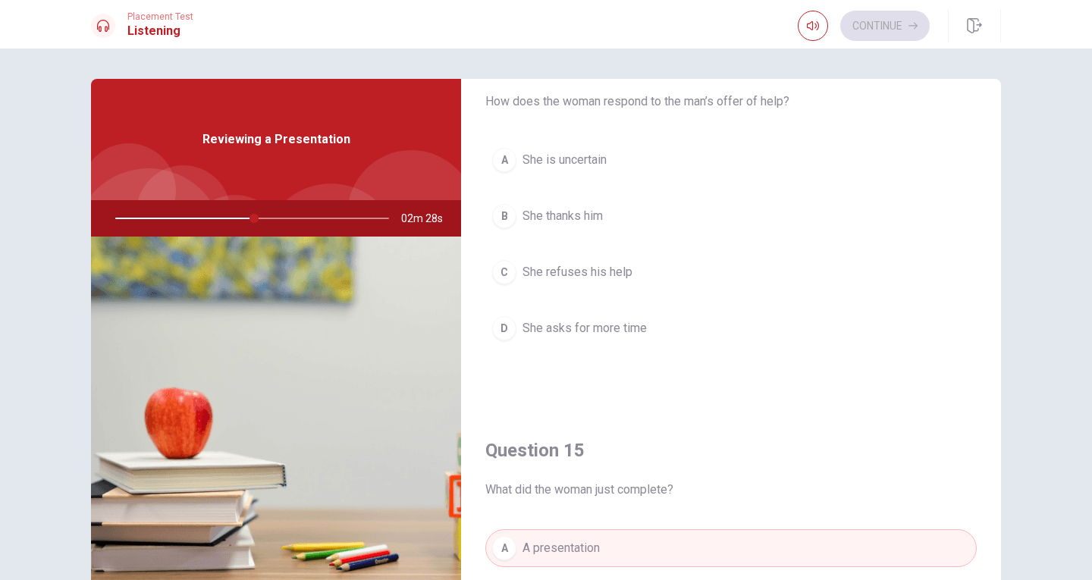
scroll to position [1187, 0]
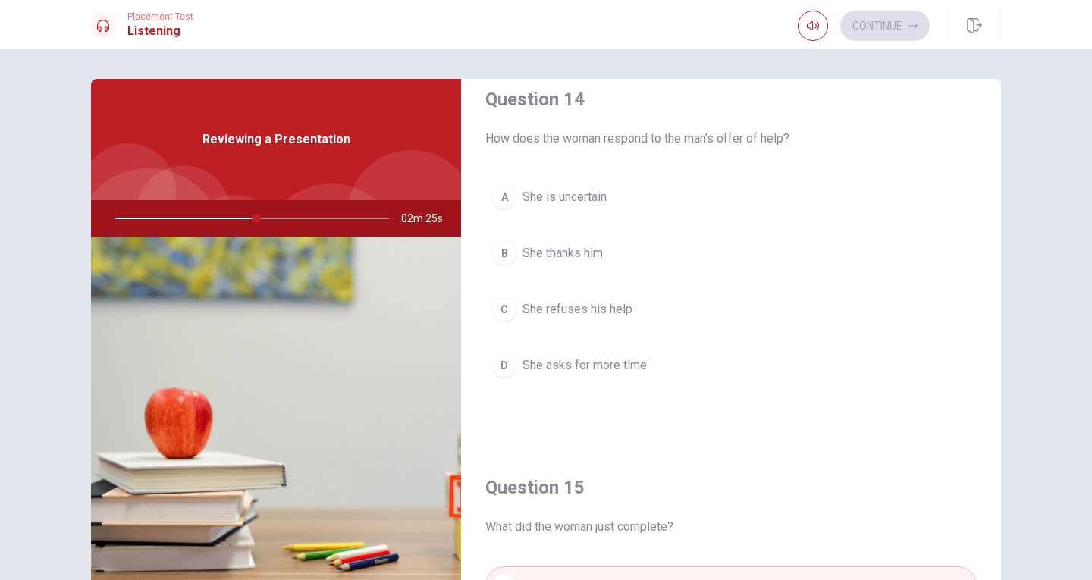
click at [570, 254] on span "She thanks him" at bounding box center [562, 253] width 80 height 18
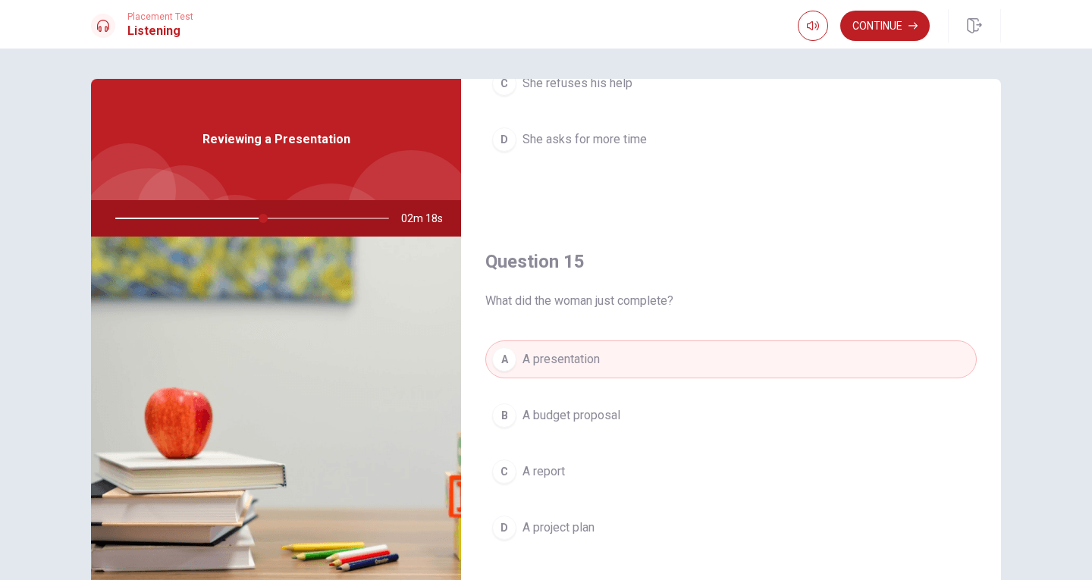
scroll to position [1414, 0]
click at [874, 33] on button "Continue" at bounding box center [884, 26] width 89 height 30
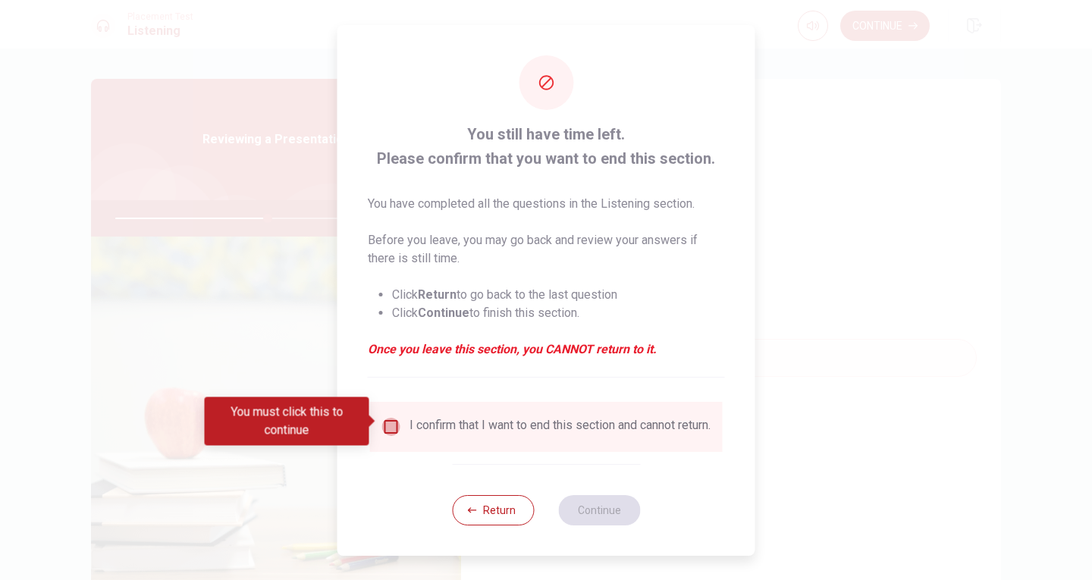
click at [388, 418] on input "You must click this to continue" at bounding box center [391, 427] width 18 height 18
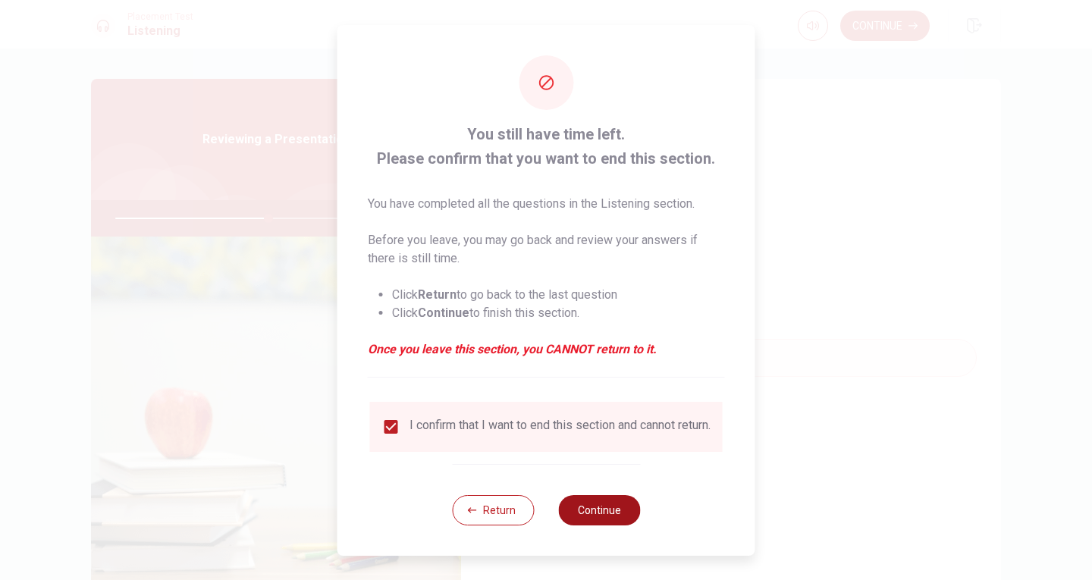
click at [588, 513] on button "Continue" at bounding box center [599, 510] width 82 height 30
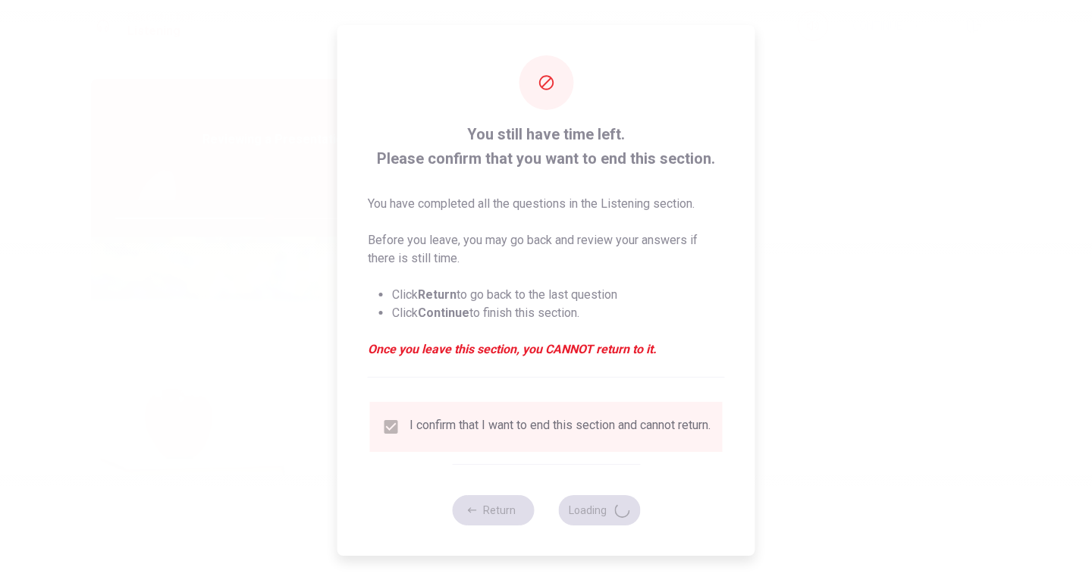
type input "57"
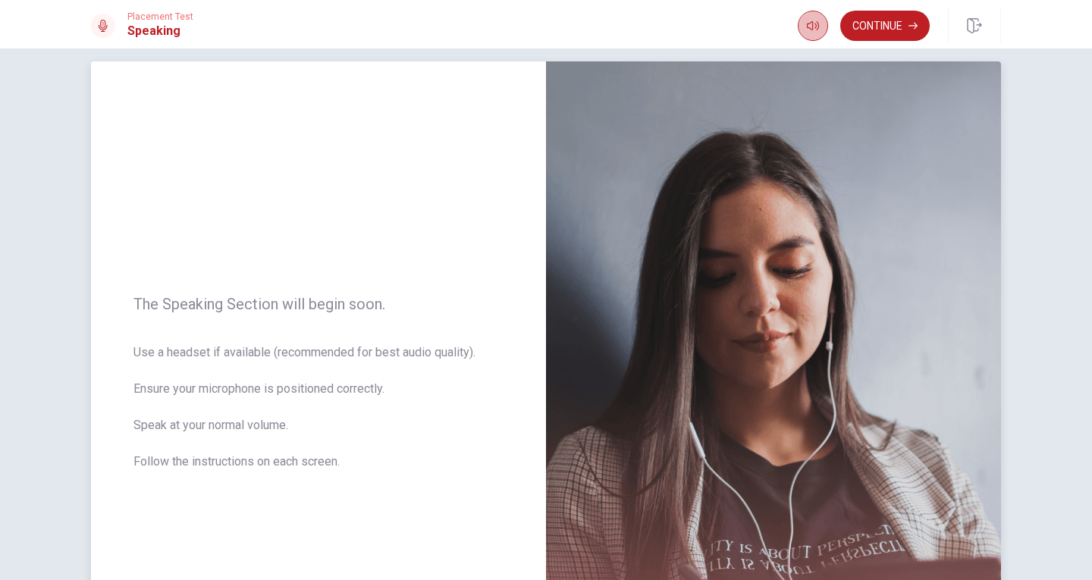
scroll to position [11, 0]
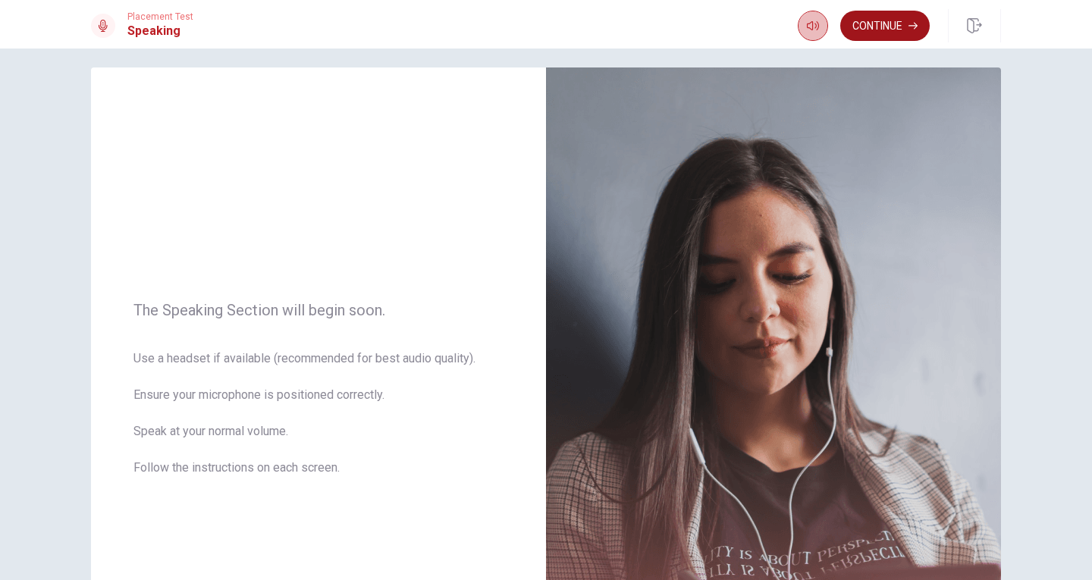
click at [878, 36] on button "Continue" at bounding box center [884, 26] width 89 height 30
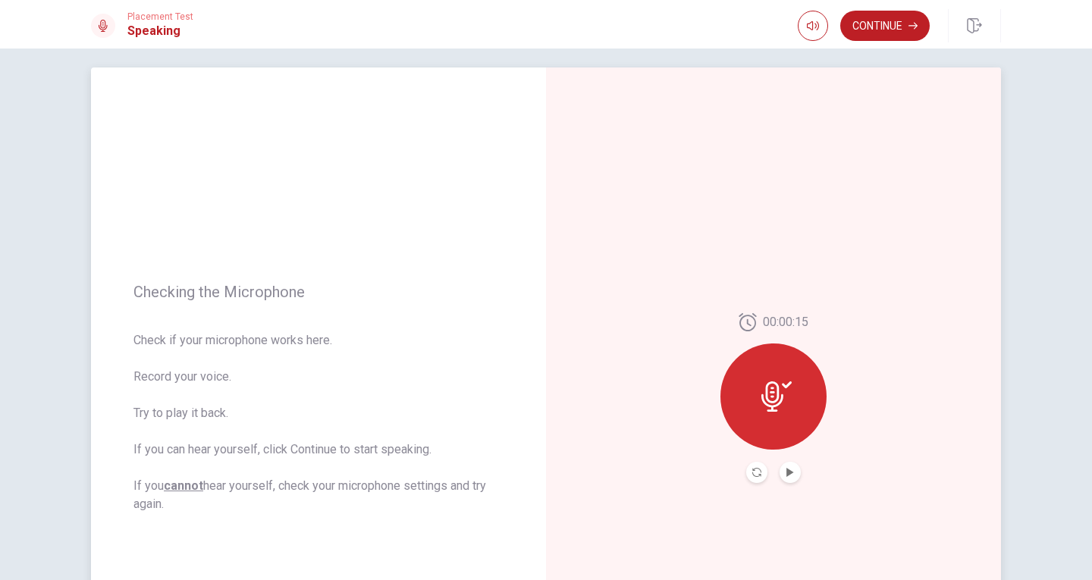
scroll to position [87, 0]
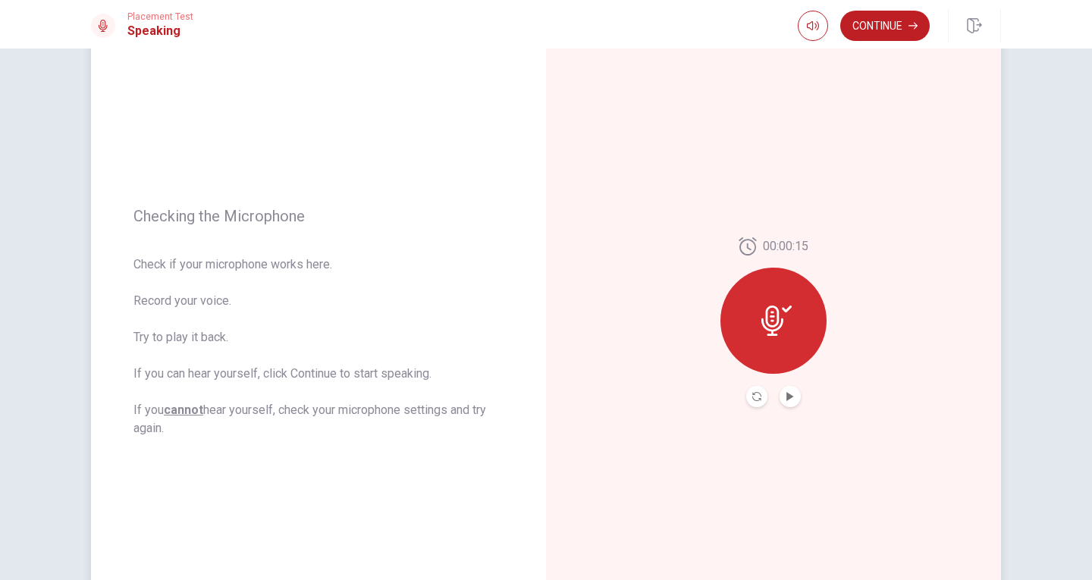
click at [751, 321] on div at bounding box center [773, 321] width 106 height 106
click at [752, 397] on icon "Record Again" at bounding box center [756, 396] width 9 height 9
click at [794, 397] on button "Play Audio" at bounding box center [789, 396] width 21 height 21
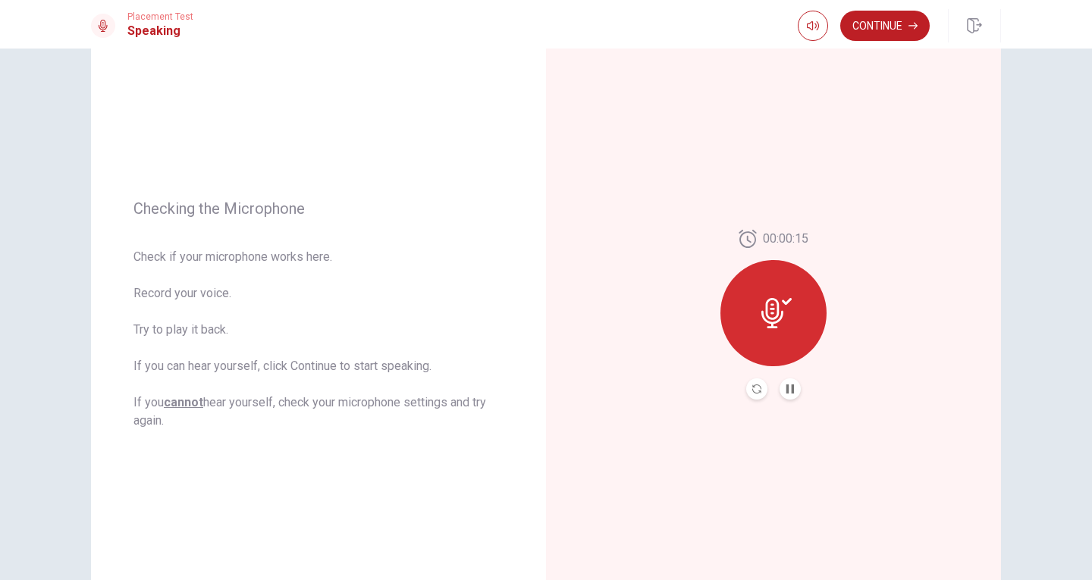
scroll to position [89, 0]
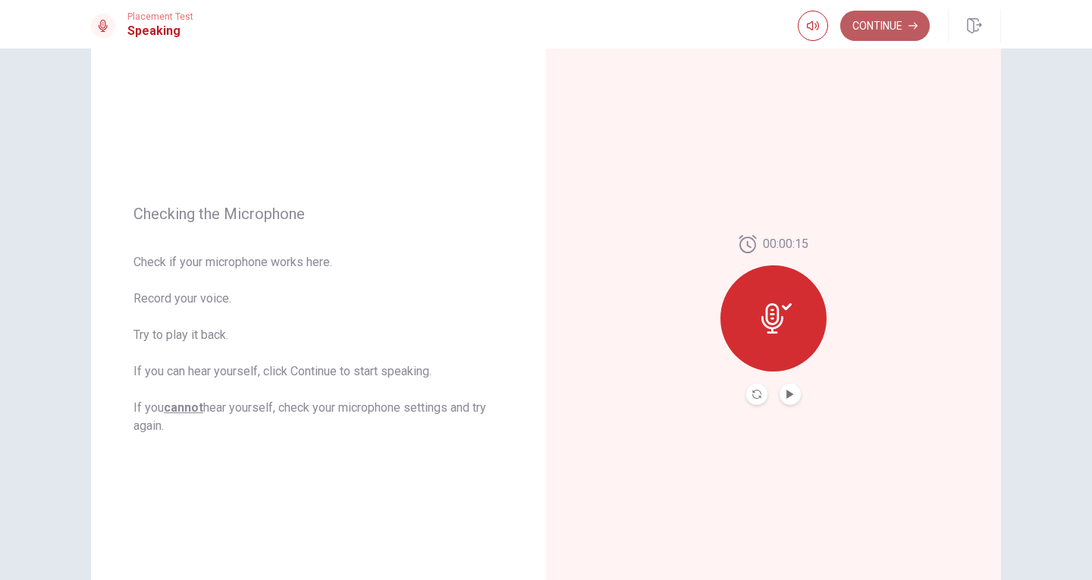
click at [907, 25] on button "Continue" at bounding box center [884, 26] width 89 height 30
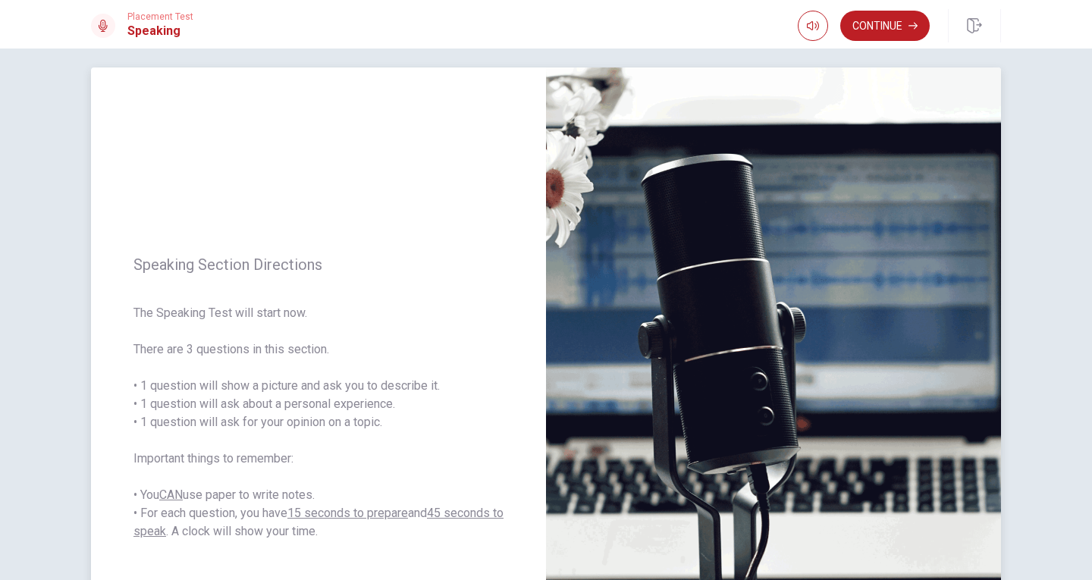
scroll to position [87, 0]
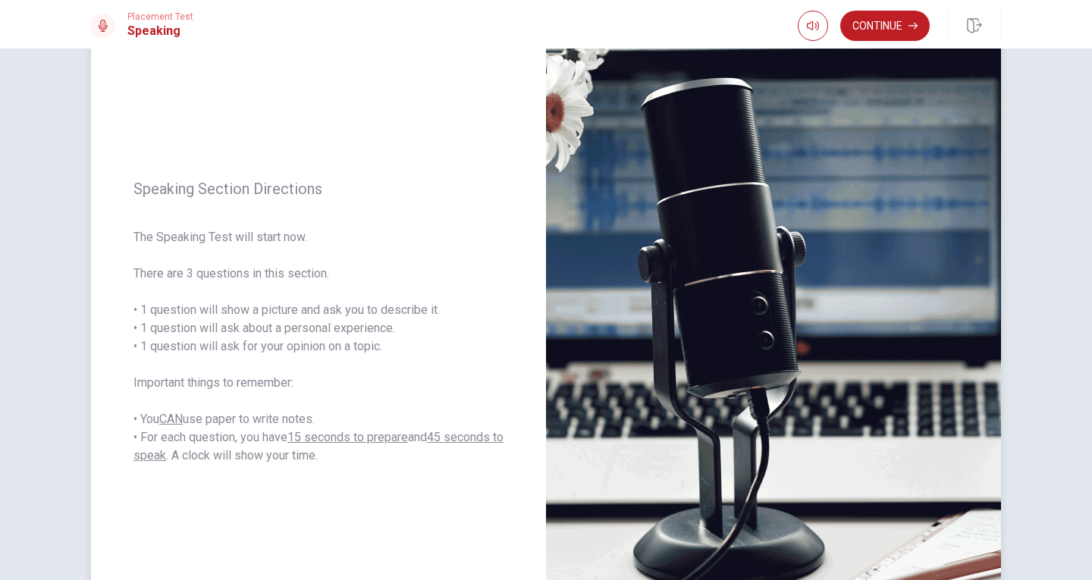
click at [350, 137] on div "Speaking Section Directions The Speaking Test will start now. There are 3 quest…" at bounding box center [318, 322] width 455 height 661
click at [900, 27] on button "Continue" at bounding box center [884, 26] width 89 height 30
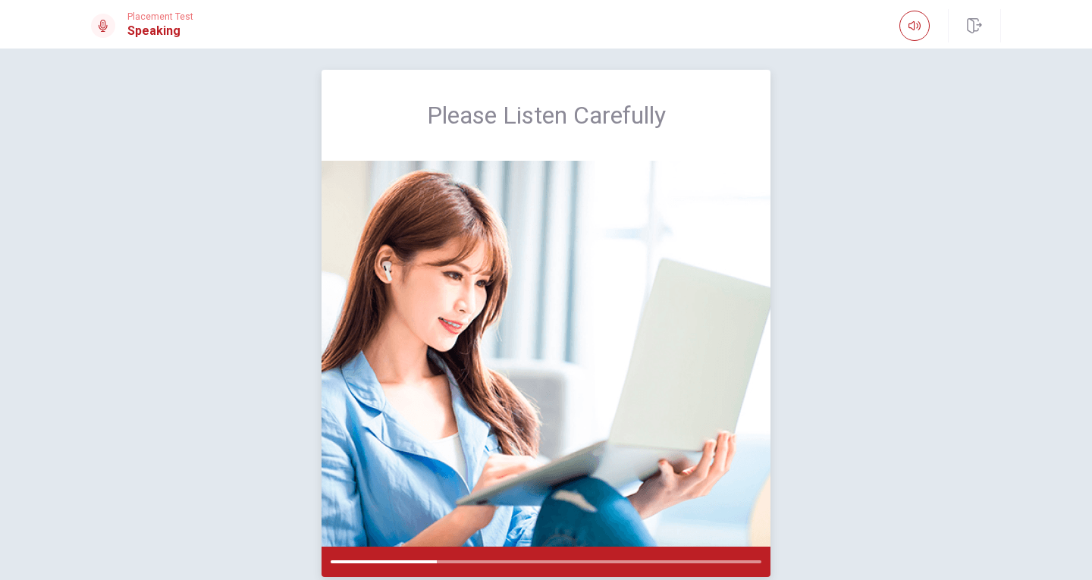
scroll to position [0, 0]
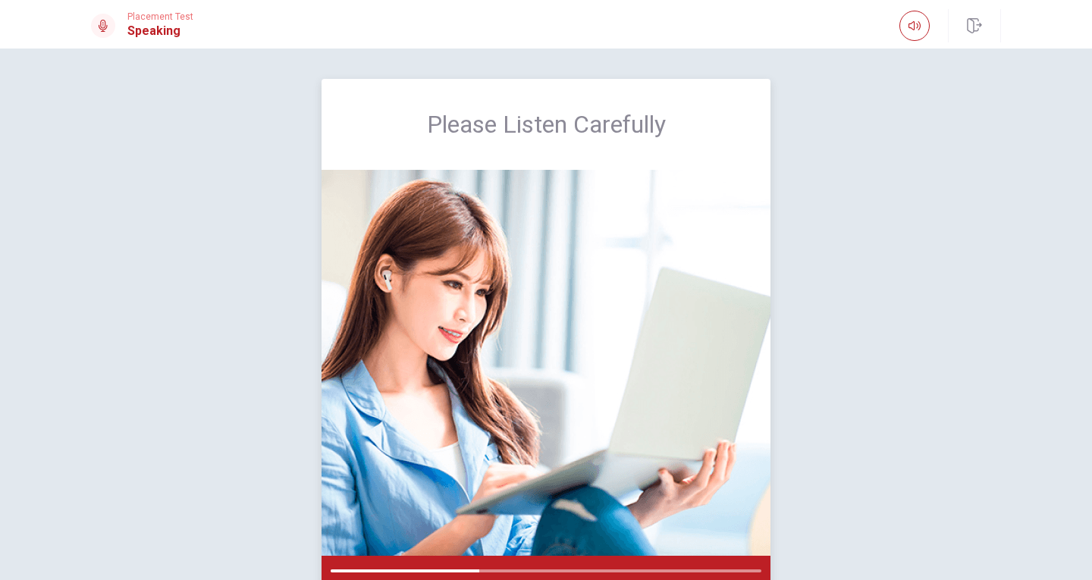
click at [751, 136] on div "Please Listen Carefully" at bounding box center [545, 124] width 449 height 91
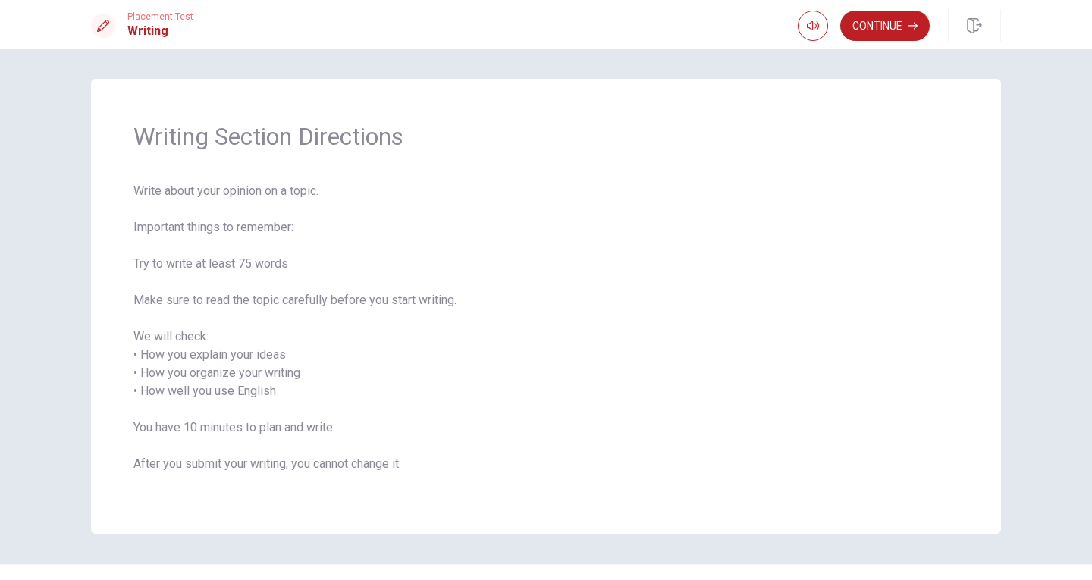
click at [209, 299] on span "Write about your opinion on a topic. Important things to remember: Try to write…" at bounding box center [545, 336] width 825 height 309
drag, startPoint x: 296, startPoint y: 296, endPoint x: 352, endPoint y: 299, distance: 56.2
click at [352, 299] on span "Write about your opinion on a topic. Important things to remember: Try to write…" at bounding box center [545, 336] width 825 height 309
click at [346, 304] on span "Write about your opinion on a topic. Important things to remember: Try to write…" at bounding box center [545, 336] width 825 height 309
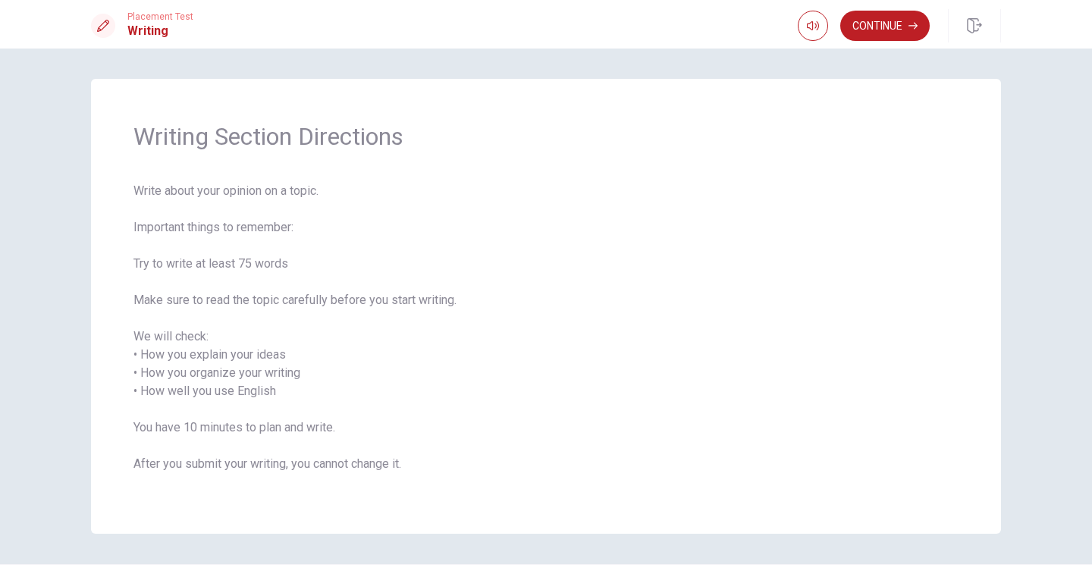
click at [346, 304] on span "Write about your opinion on a topic. Important things to remember: Try to write…" at bounding box center [545, 336] width 825 height 309
click at [914, 32] on button "Continue" at bounding box center [884, 26] width 89 height 30
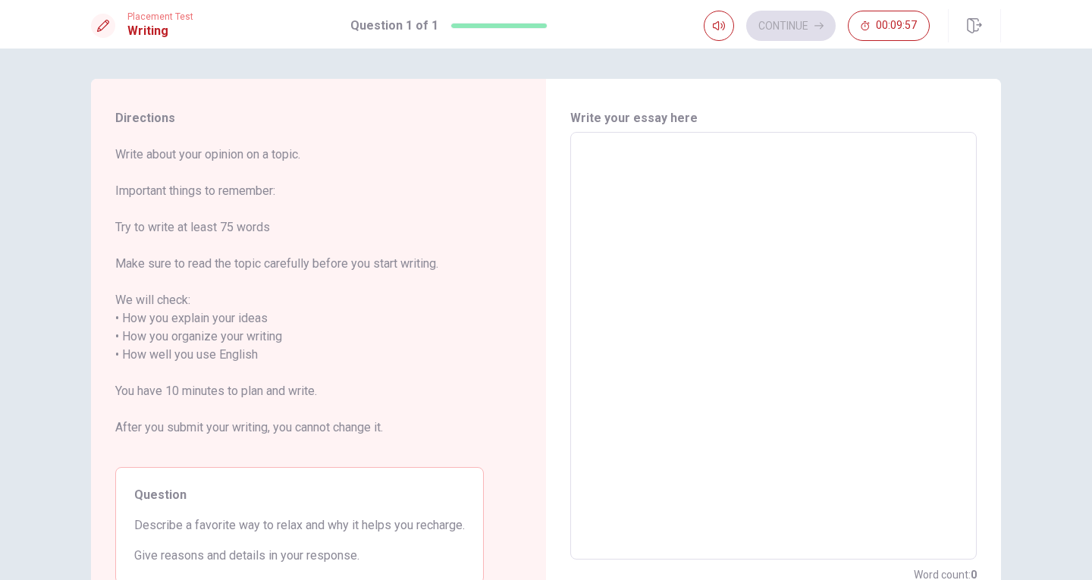
click at [750, 190] on textarea at bounding box center [773, 346] width 385 height 403
click at [677, 207] on textarea at bounding box center [773, 346] width 385 height 403
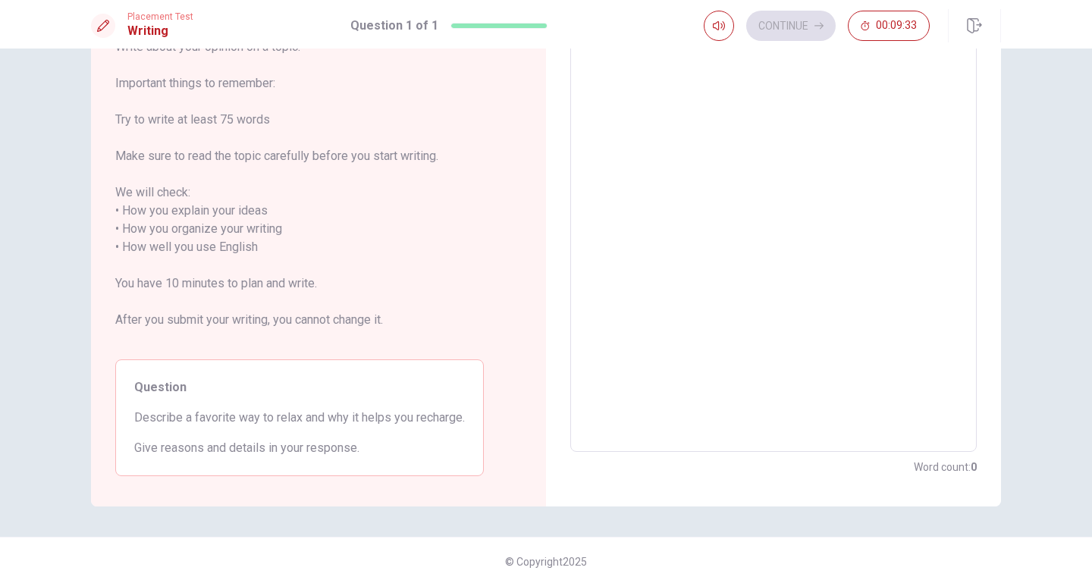
scroll to position [113, 0]
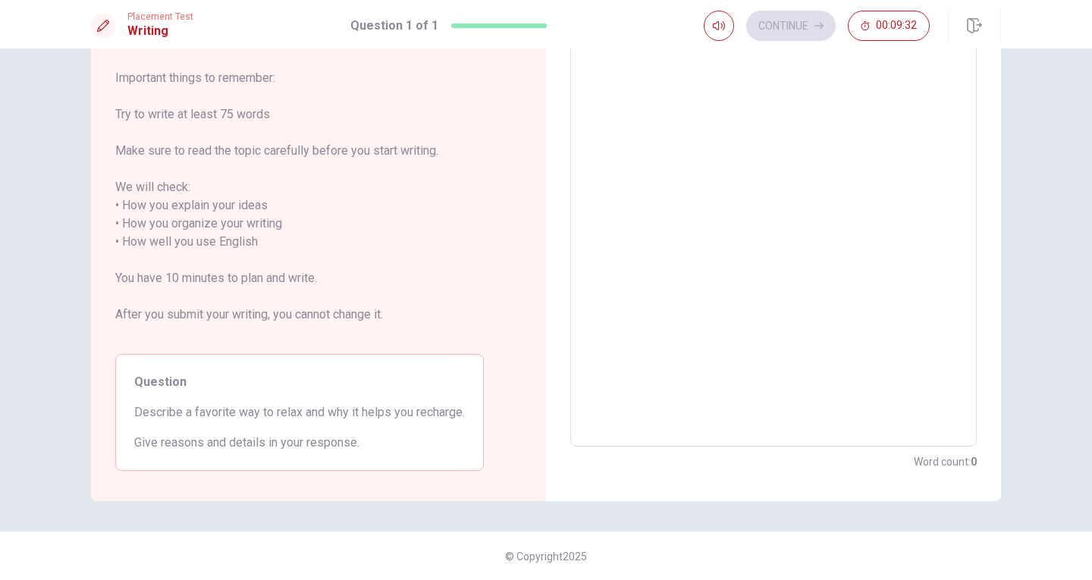
click at [230, 414] on span "Describe a favorite way to relax and why it helps you recharge." at bounding box center [299, 412] width 331 height 18
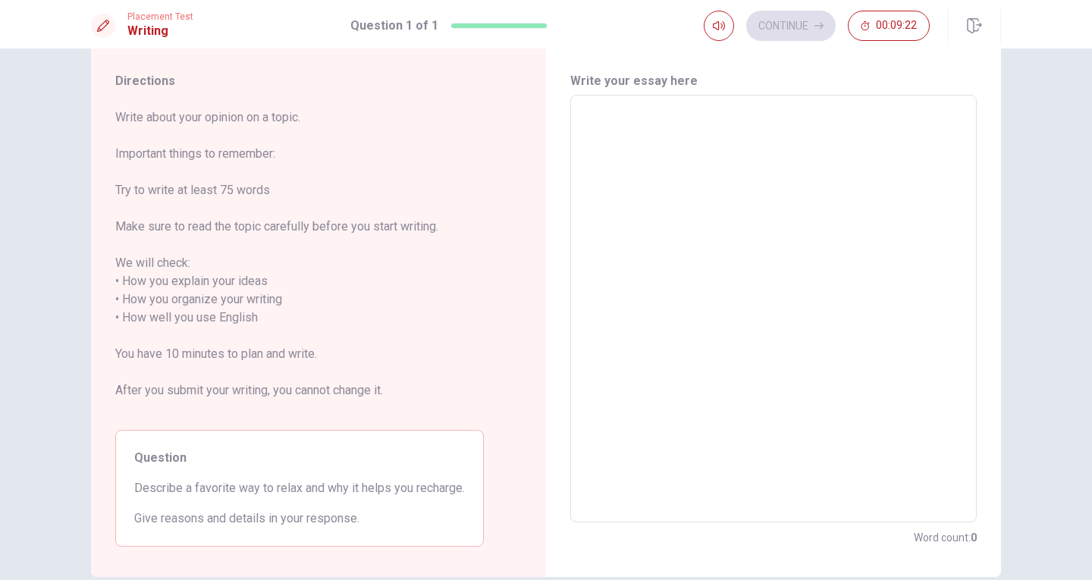
click at [700, 207] on textarea at bounding box center [773, 309] width 385 height 403
click at [732, 238] on textarea at bounding box center [773, 309] width 385 height 403
type textarea "M"
type textarea "x"
type textarea "My"
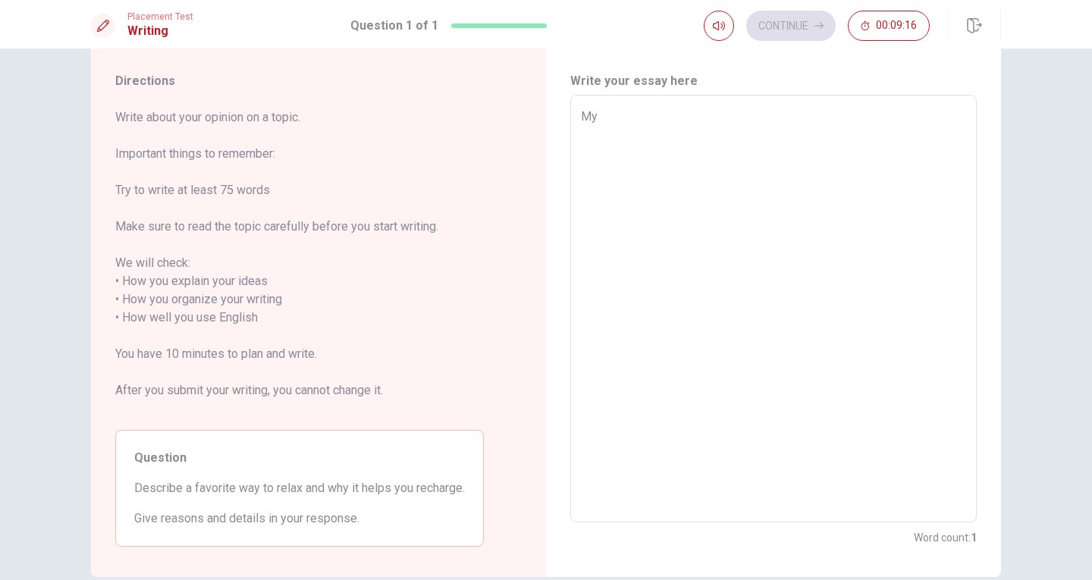
type textarea "x"
type textarea "My"
type textarea "x"
type textarea "My f"
type textarea "x"
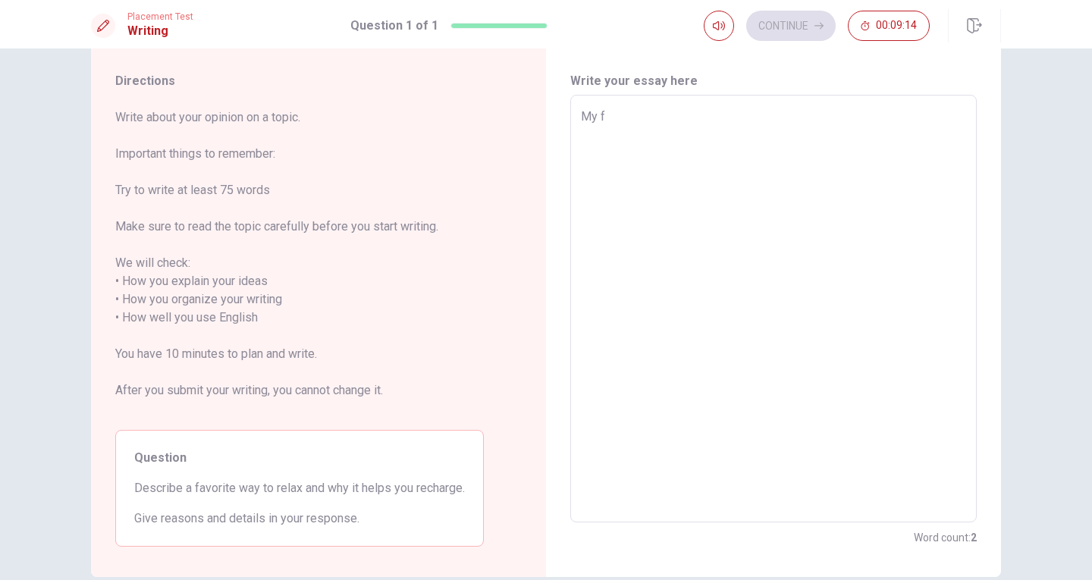
type textarea "My fa"
type textarea "x"
type textarea "My fav"
type textarea "x"
type textarea "My favo"
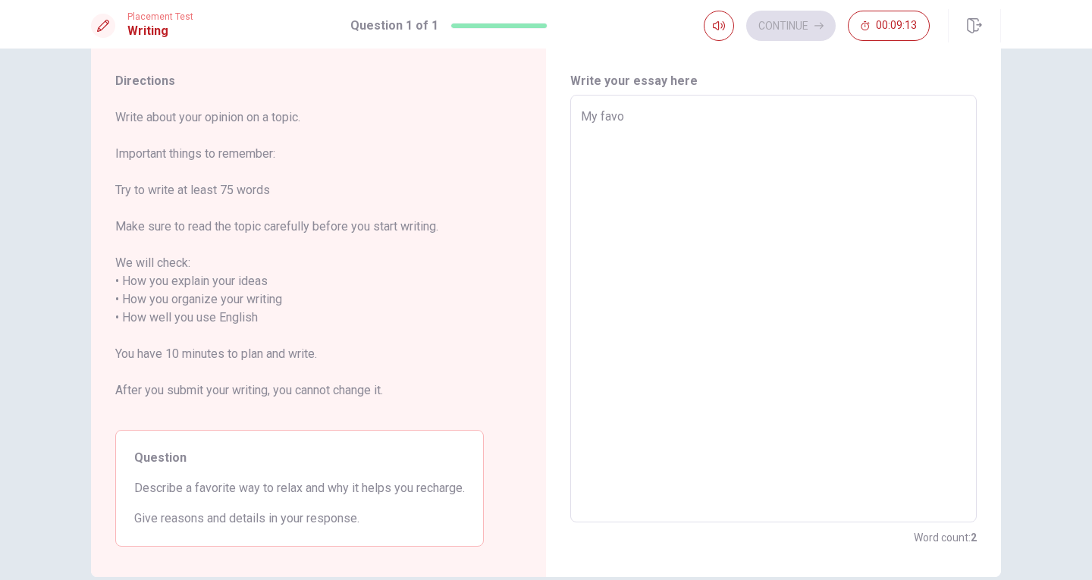
type textarea "x"
type textarea "My favor"
type textarea "x"
type textarea "My favo"
type textarea "x"
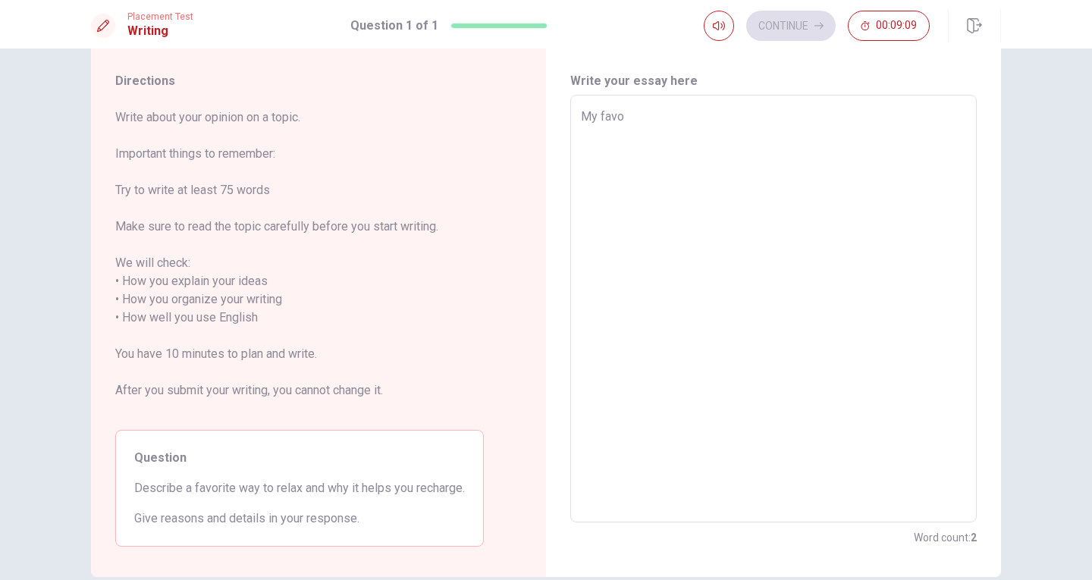
type textarea "My favor"
type textarea "x"
type textarea "My favori"
type textarea "x"
type textarea "My favorit"
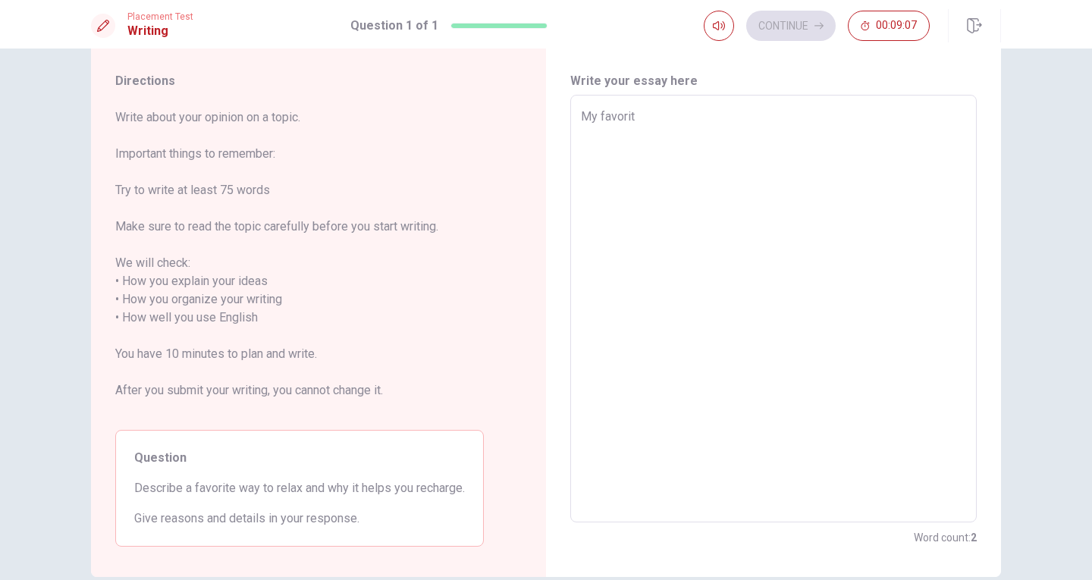
type textarea "x"
type textarea "My favorite"
type textarea "x"
type textarea "My favorite"
type textarea "x"
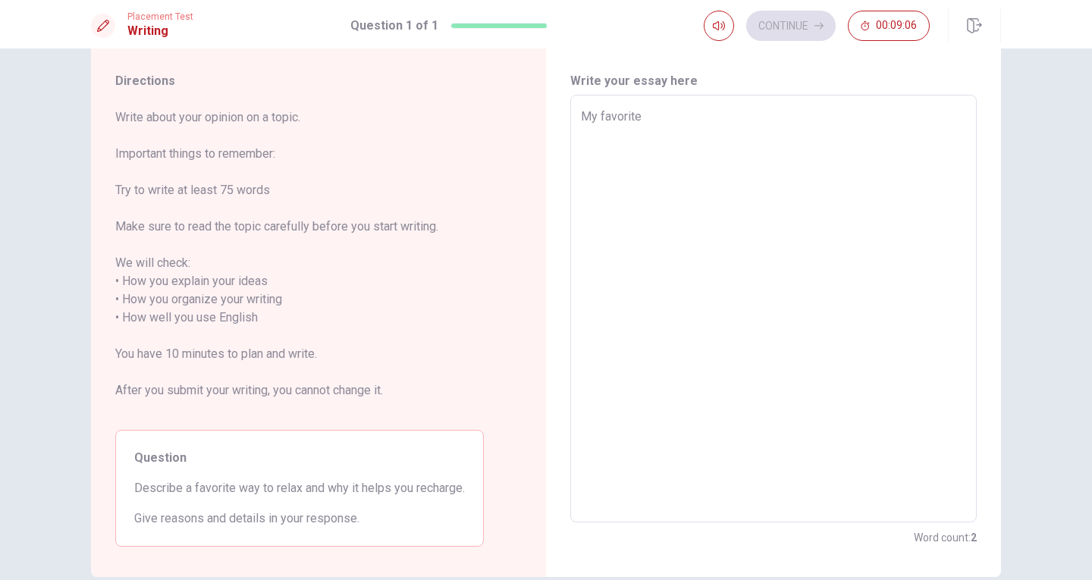
type textarea "My favorite w"
type textarea "x"
type textarea "My favorite wa"
type textarea "x"
type textarea "My favorite way"
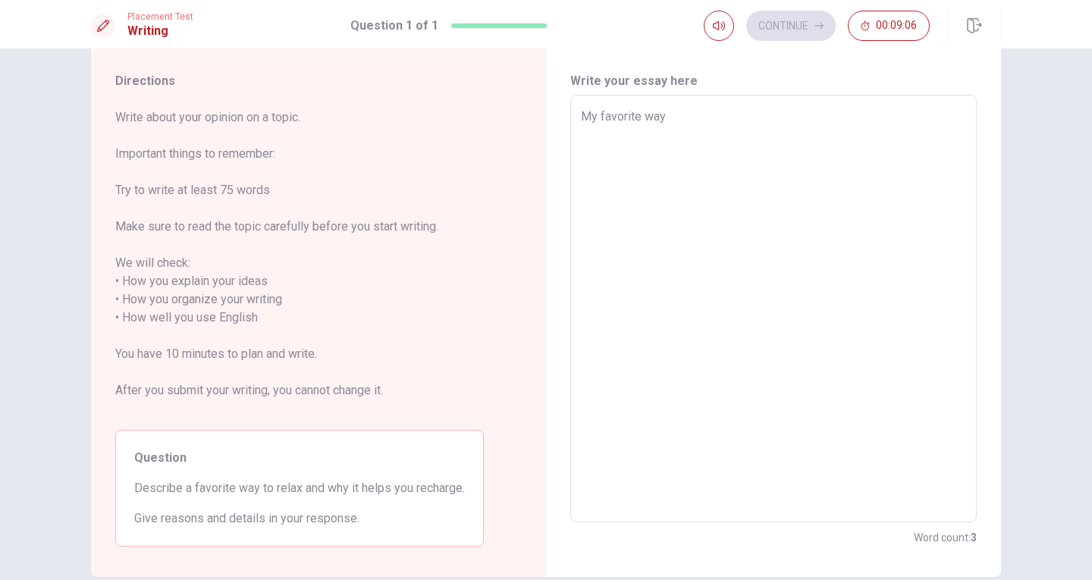
type textarea "x"
type textarea "My favorite way"
type textarea "x"
type textarea "My favorite way t"
type textarea "x"
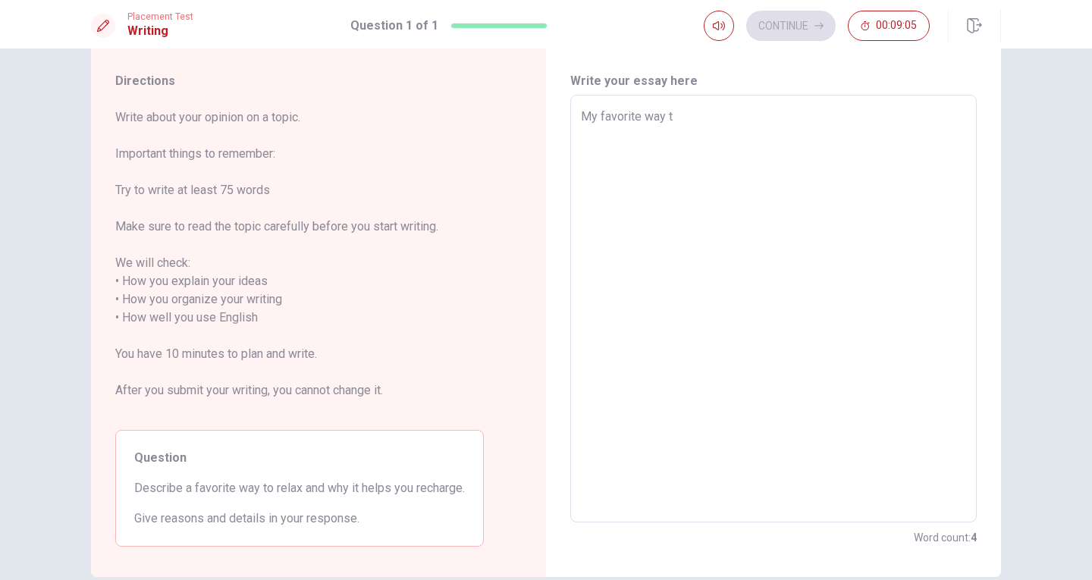
type textarea "My favorite way to"
type textarea "x"
type textarea "My favorite way to"
type textarea "x"
type textarea "My favorite way to r"
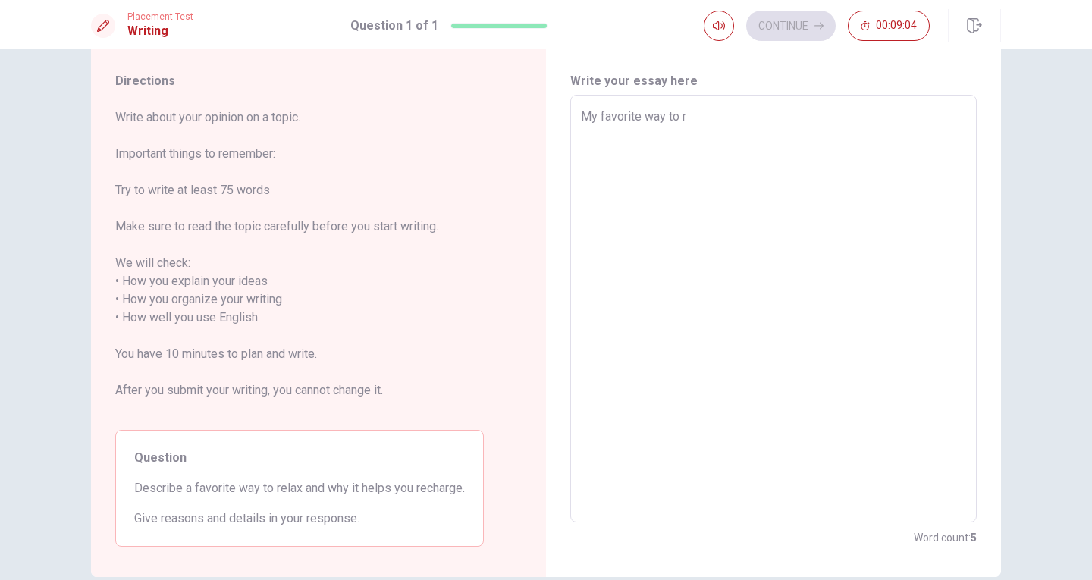
type textarea "x"
type textarea "My favorite way to re"
type textarea "x"
type textarea "My favorite way to rel"
type textarea "x"
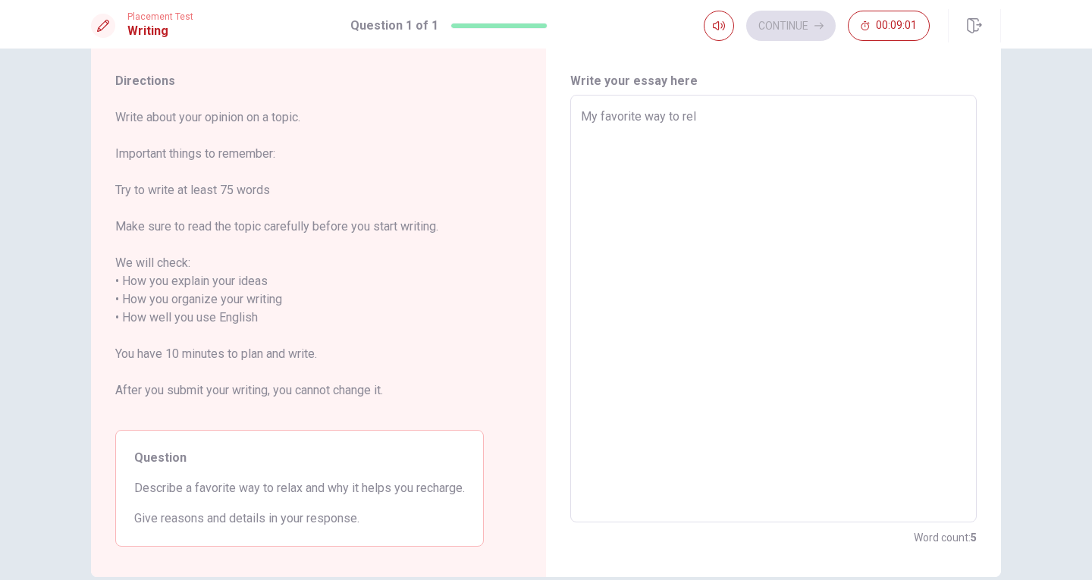
type textarea "My favorite way to [MEDICAL_DATA]"
type textarea "x"
type textarea "My favorite way to relax"
type textarea "x"
type textarea "My favorite way to relax"
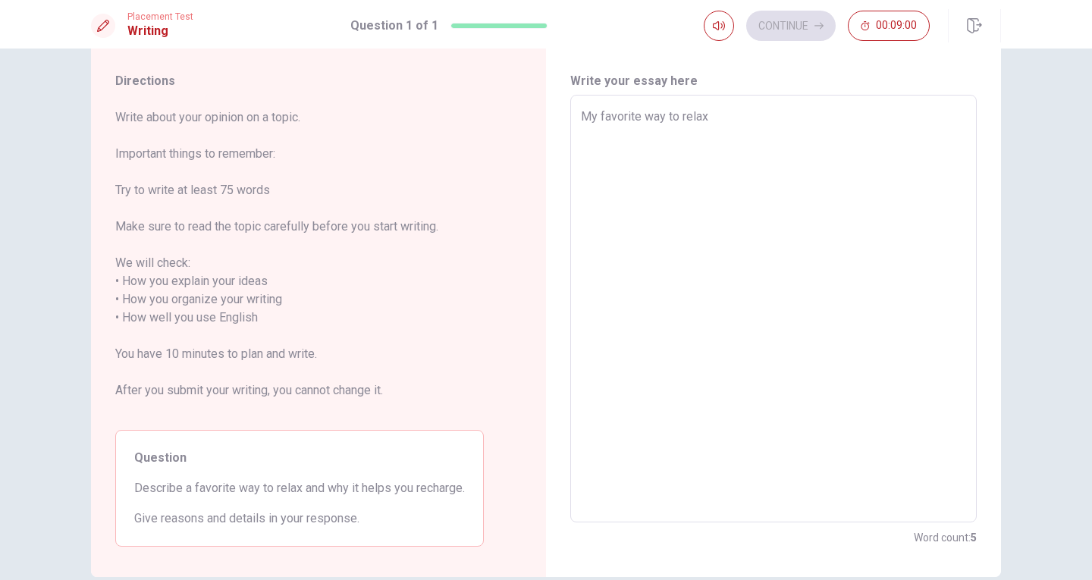
type textarea "x"
type textarea "My favorite way to relax i"
type textarea "x"
type textarea "My favorite way to relax is"
type textarea "x"
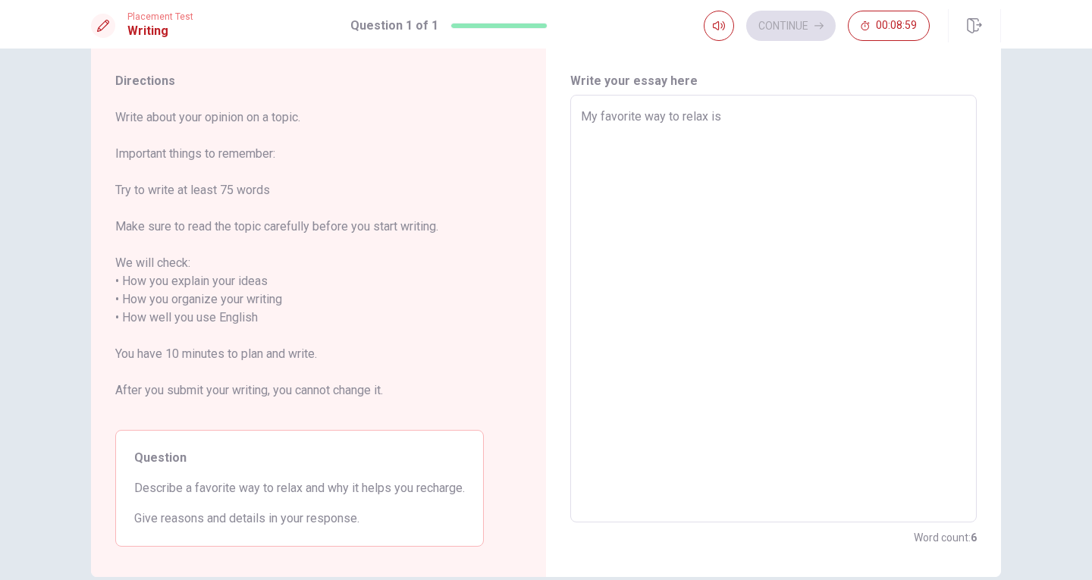
type textarea "My favorite way to relax is"
type textarea "x"
type textarea "My favorite way to relax is w"
type textarea "x"
type textarea "My favorite way to relax is wh"
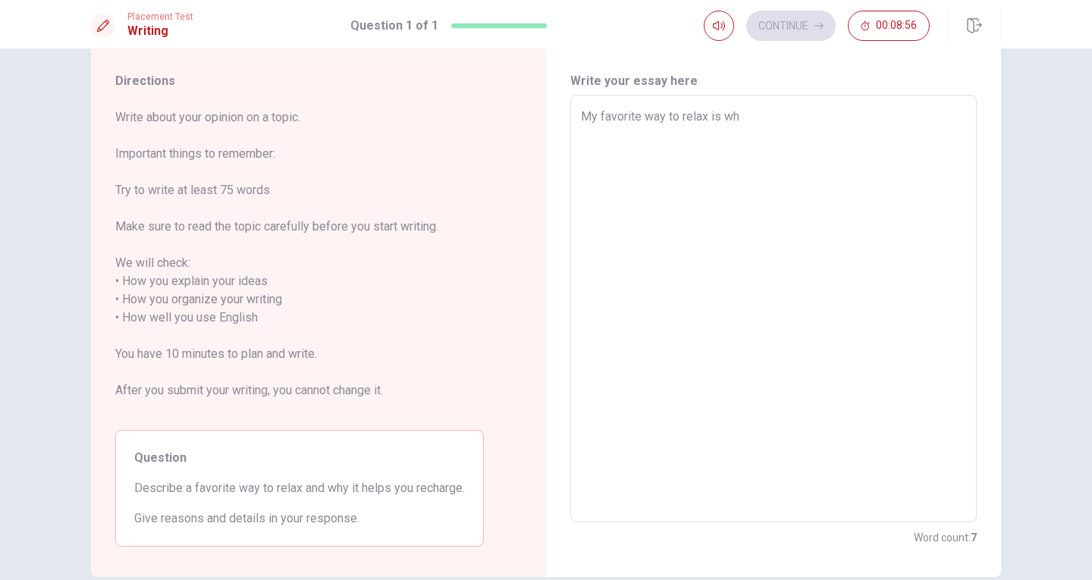
type textarea "x"
type textarea "My favorite way to relax is wha"
type textarea "x"
type textarea "My favorite way to relax is what"
type textarea "x"
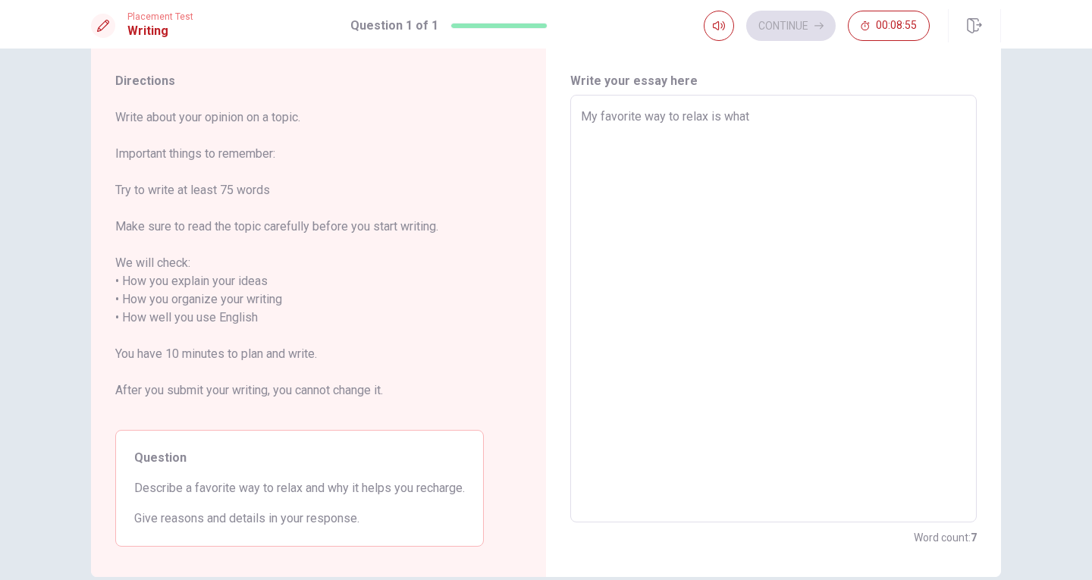
type textarea "My favorite way to relax is wha"
type textarea "x"
type textarea "My favorite way to relax is wh"
type textarea "x"
type textarea "My favorite way to relax is w"
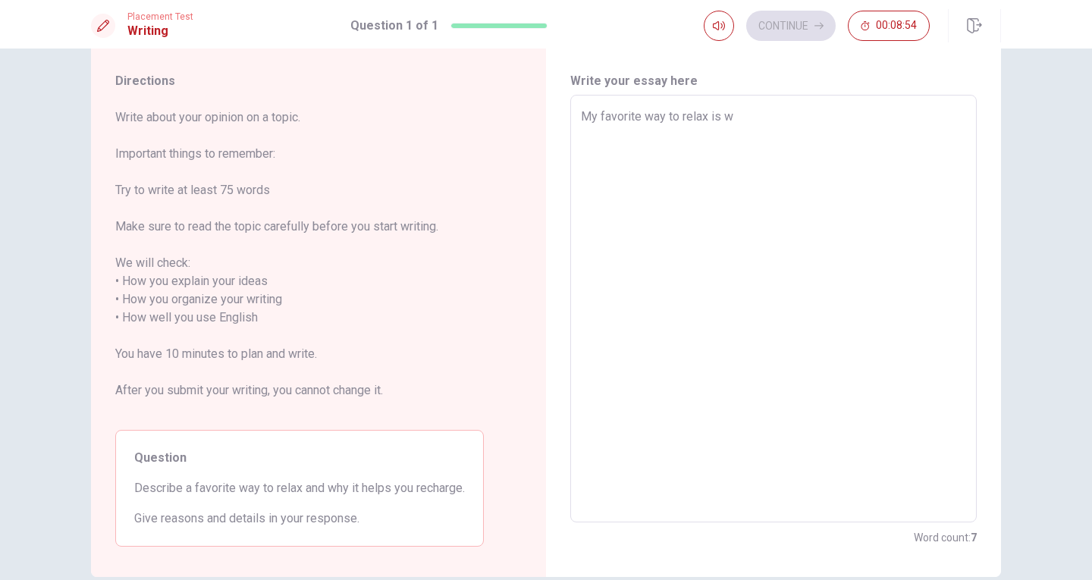
type textarea "x"
type textarea "My favorite way to relax is wa"
type textarea "x"
type textarea "My favorite way to relax is wat"
type textarea "x"
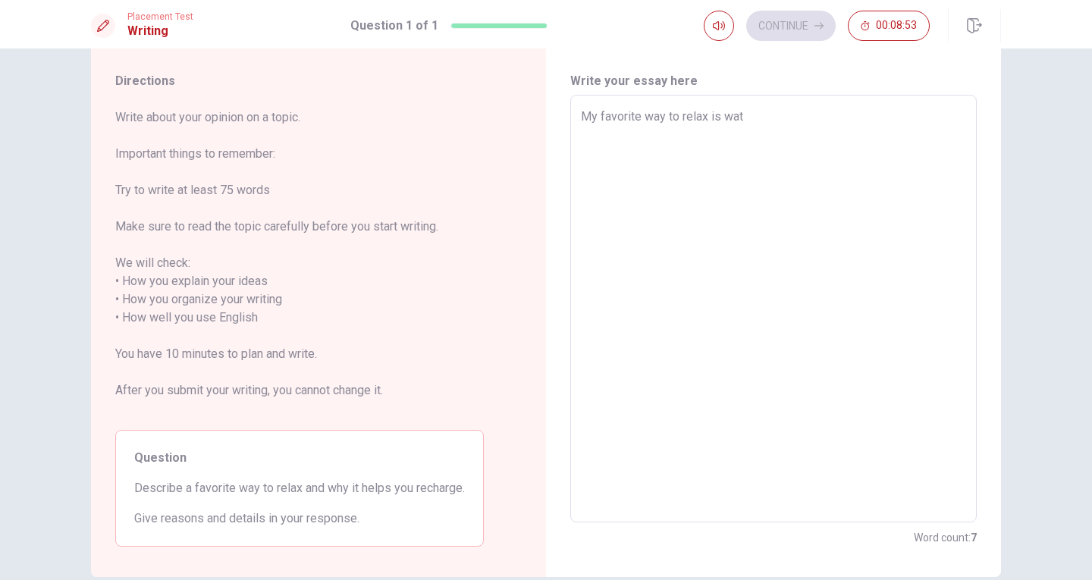
type textarea "My favorite way to relax is watc"
type textarea "x"
type textarea "My favorite way to relax is watch"
type textarea "x"
type textarea "My favorite way to relax is watch"
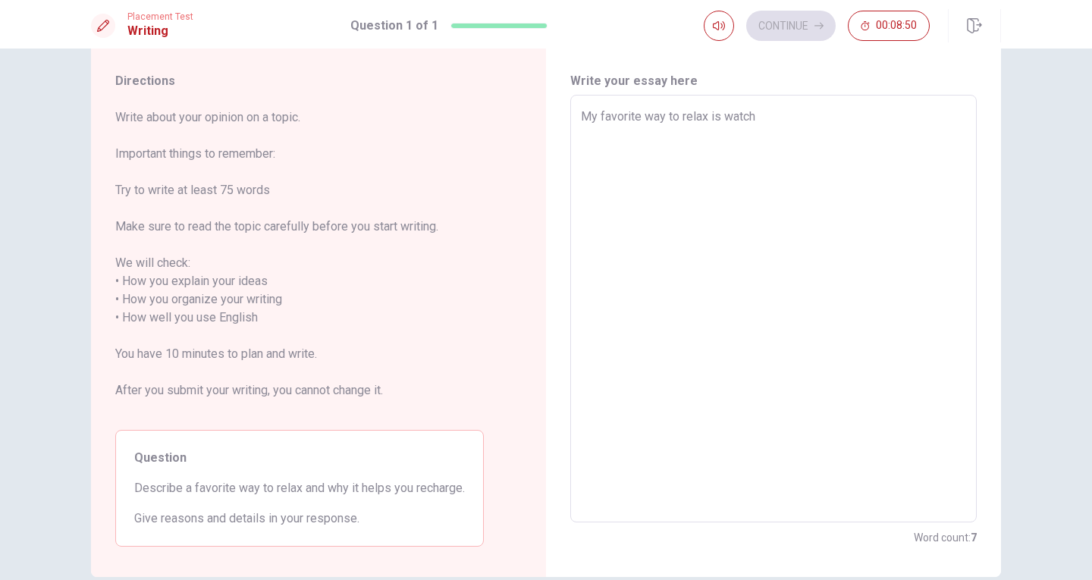
type textarea "x"
type textarea "My favorite way to relax is watch T"
type textarea "x"
type textarea "My favorite way to relax is watch Tv"
type textarea "x"
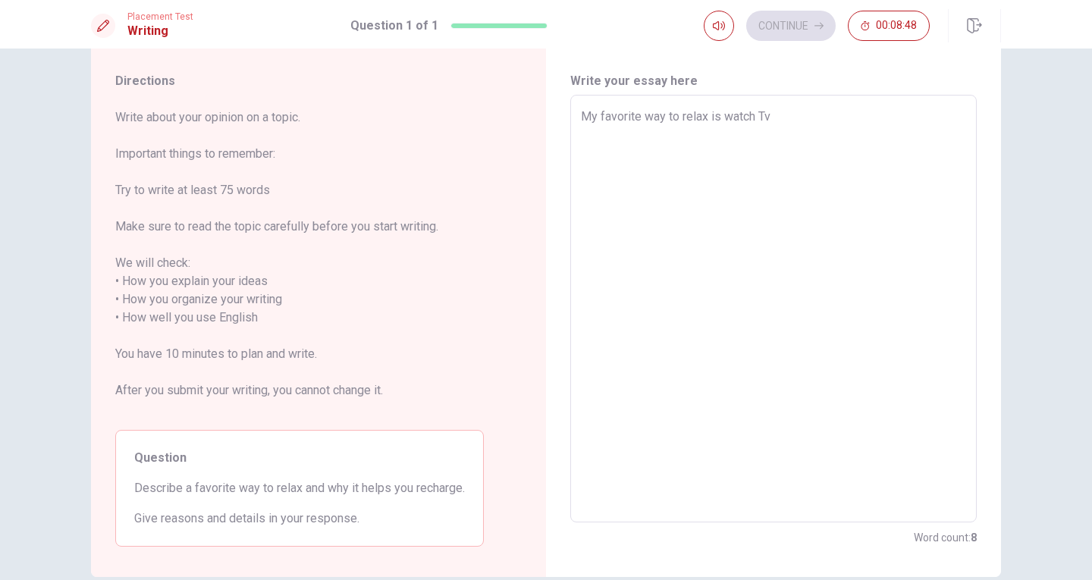
type textarea "My favorite way to relax is watch T"
type textarea "x"
type textarea "My favorite way to relax is watch TV"
type textarea "x"
type textarea "My favorite way to relax is watch TV"
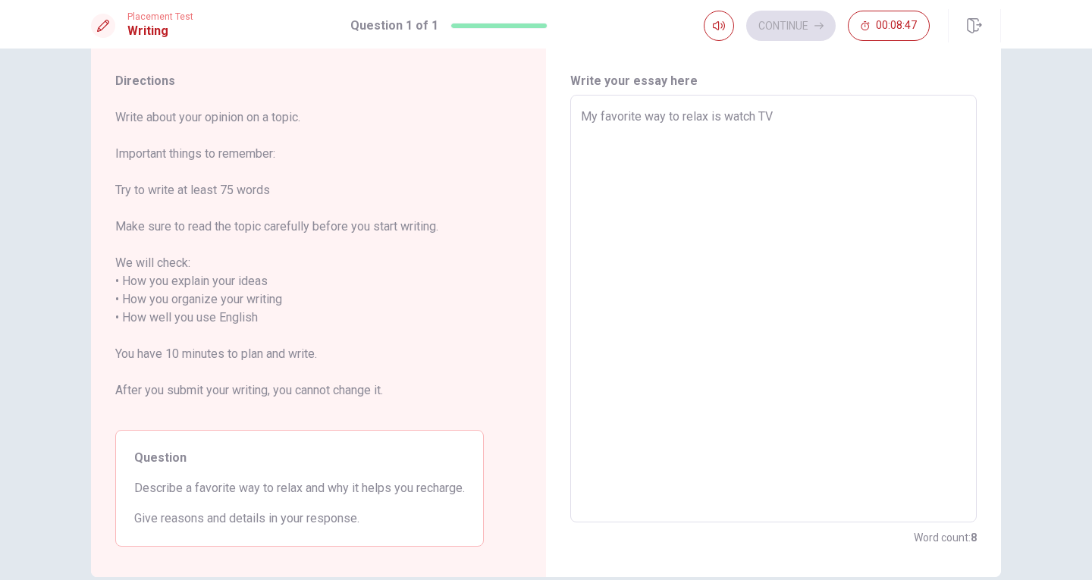
type textarea "x"
type textarea "My favorite way to relax is watch TV s"
type textarea "x"
type textarea "My favorite way to relax is watch TV se"
type textarea "x"
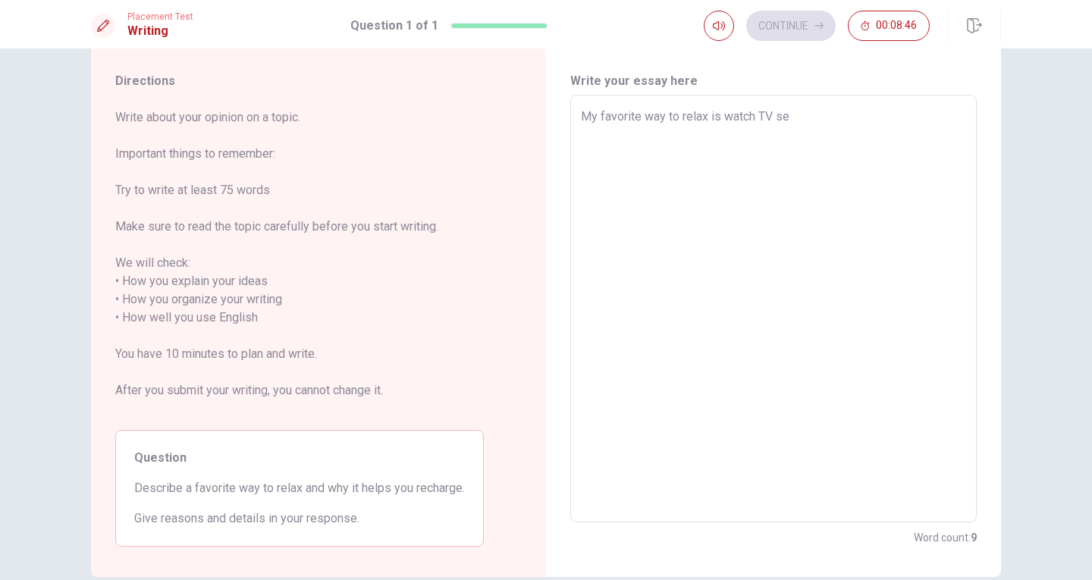
type textarea "My favorite way to relax is watch TV ser"
type textarea "x"
type textarea "My favorite way to relax is watch TV seri"
type textarea "x"
type textarea "My favorite way to relax is watch TV serie"
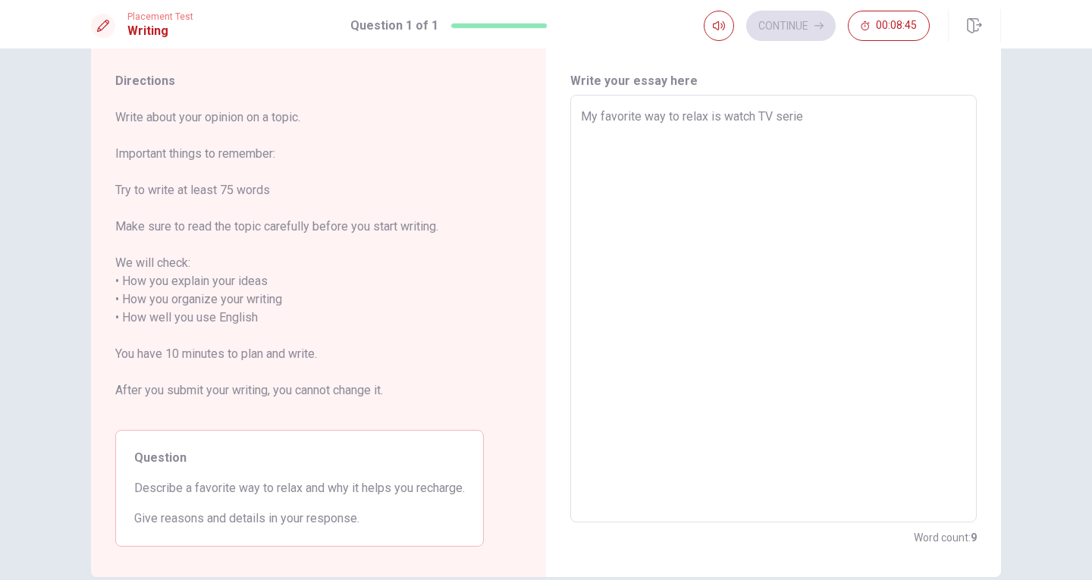
type textarea "x"
type textarea "My favorite way to relax is watch TV series"
type textarea "x"
type textarea "My favorite way to relax is watch TV series"
type textarea "x"
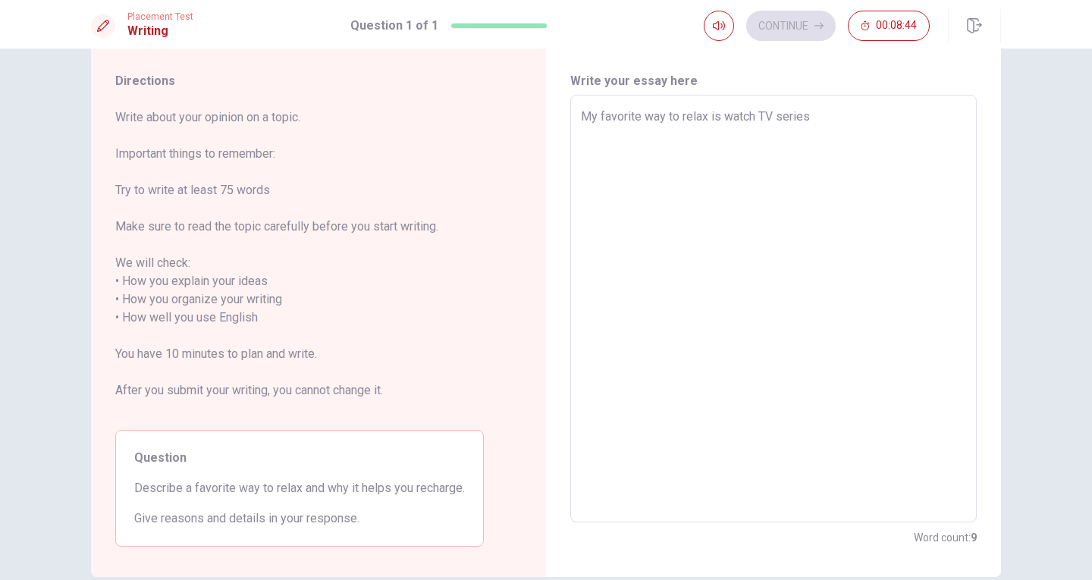
type textarea "My favorite way to relax is watch TV series"
type textarea "x"
type textarea "My favorite way to relax is watch TV series."
type textarea "x"
type textarea "My favorite way to relax is watch TV series."
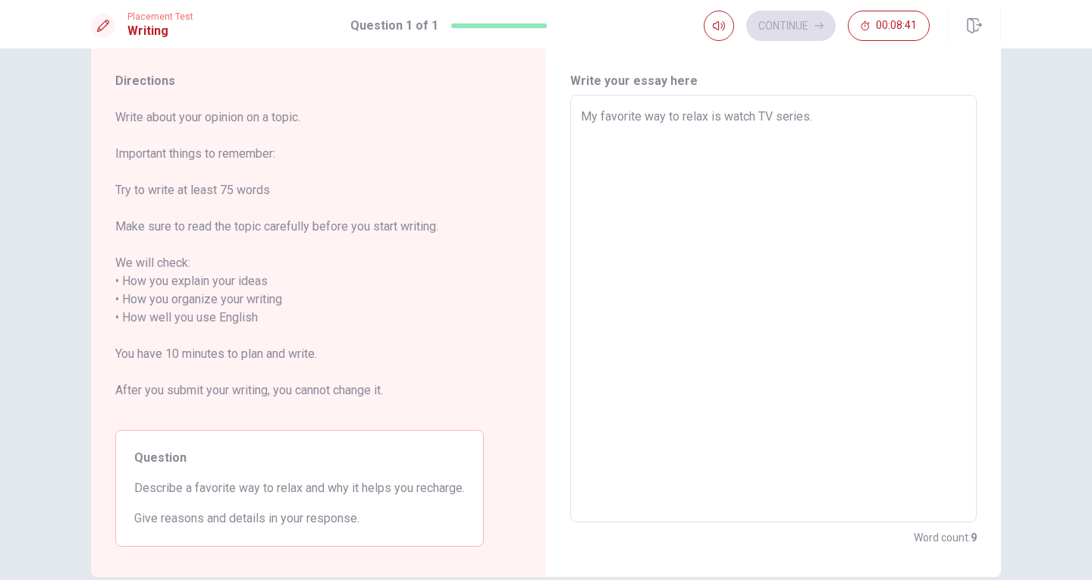
type textarea "x"
type textarea "My favorite way to relax is watch TV series."
type textarea "x"
type textarea "My favorite way to relax is watch TV series"
type textarea "x"
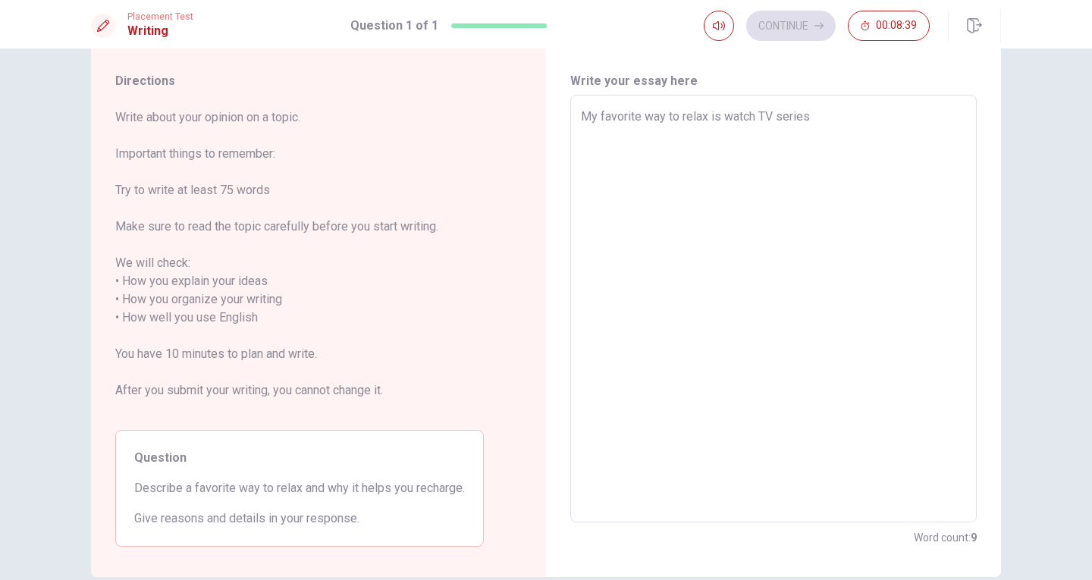
type textarea "My favorite way to relax is watch TV series,"
type textarea "x"
type textarea "My favorite way to relax is watch TV series,"
type textarea "x"
type textarea "My favorite way to relax is watch TV series,"
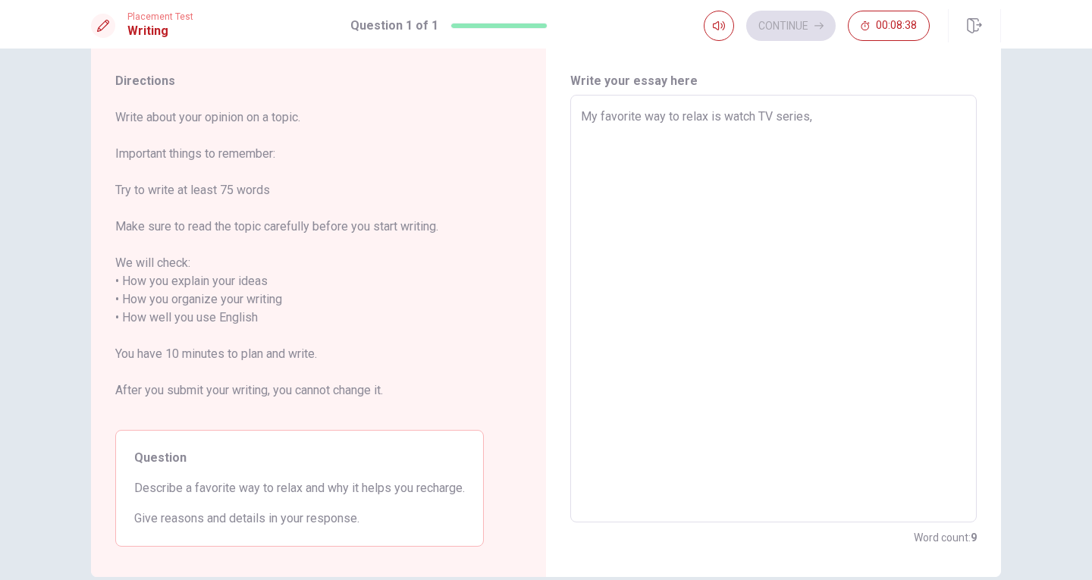
type textarea "x"
type textarea "My favorite way to relax is watch TV series"
type textarea "x"
type textarea "My favorite way to relax is watch TV series."
type textarea "x"
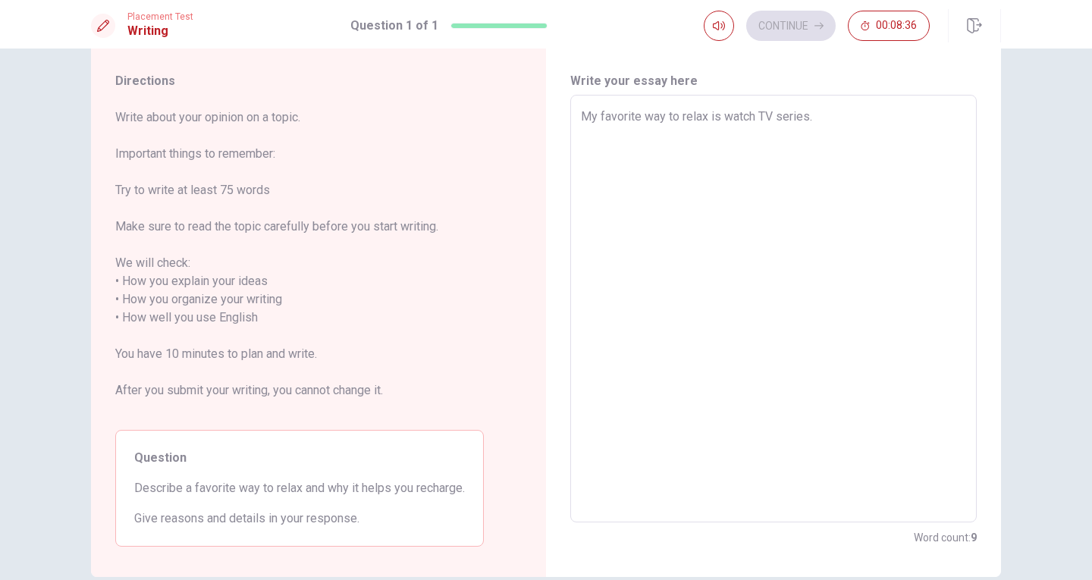
type textarea "My favorite way to relax is watch TV series."
type textarea "x"
type textarea "My favorite way to relax is watch TV series."
type textarea "x"
type textarea "My favorite way to relax is watch TV series"
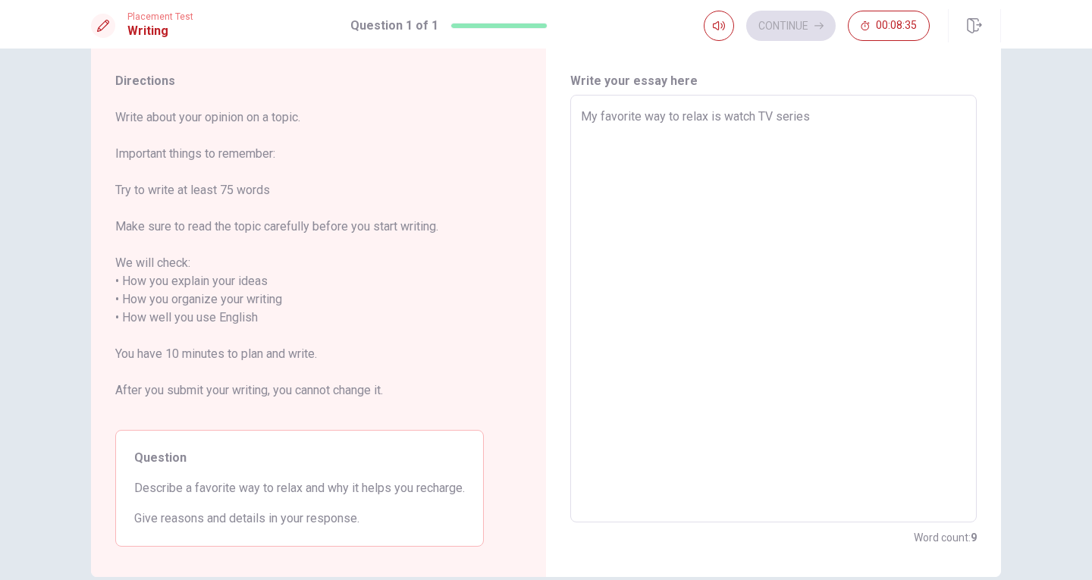
type textarea "x"
type textarea "My favorite way to relax is watch TV series"
type textarea "x"
type textarea "My favorite way to relax is watch TV series b"
type textarea "x"
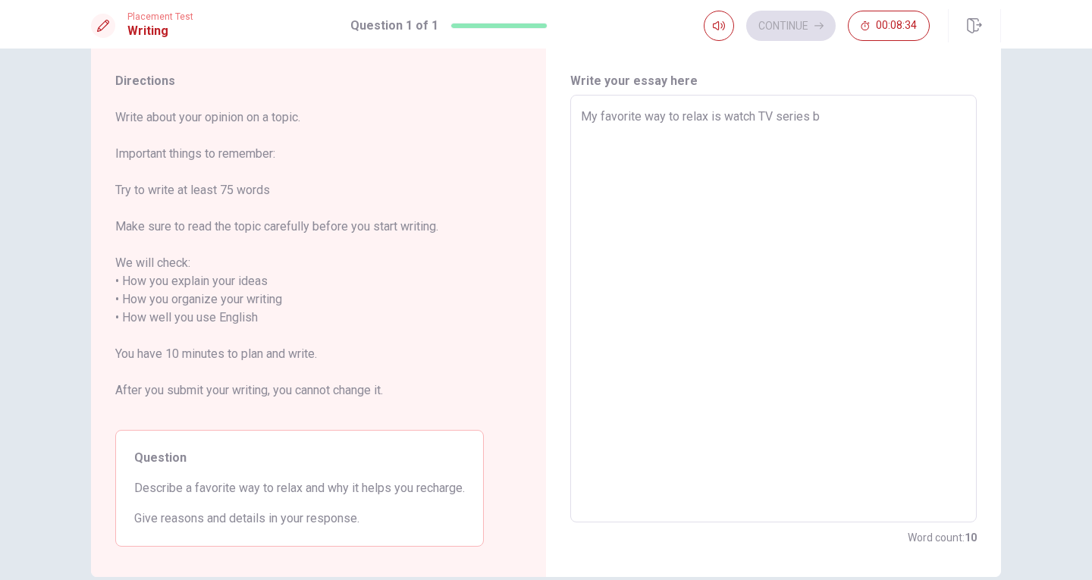
type textarea "My favorite way to relax is watch TV series br"
type textarea "x"
type textarea "My favorite way to relax is watch TV series b"
type textarea "x"
type textarea "My favorite way to relax is watch TV series be"
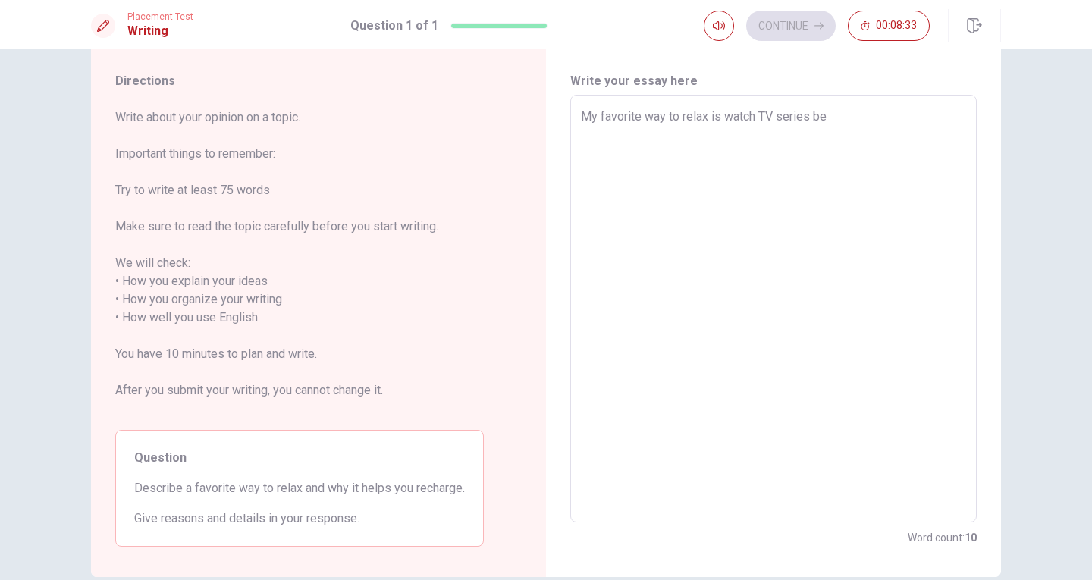
type textarea "x"
type textarea "My favorite way to relax is watch TV series bea"
type textarea "x"
type textarea "My favorite way to relax is watch TV series beac"
type textarea "x"
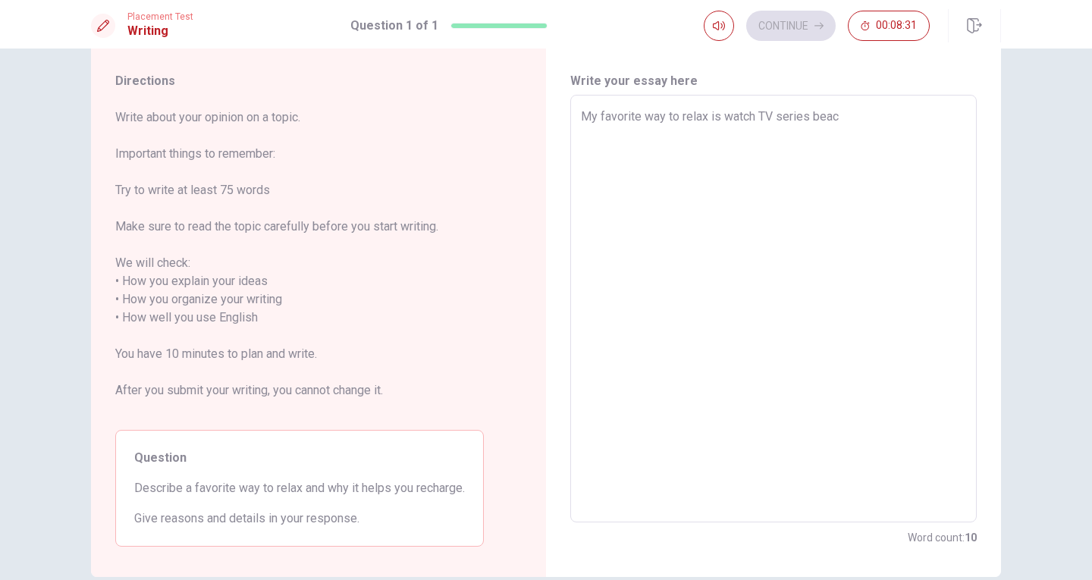
type textarea "My favorite way to relax is watch TV series beaca"
type textarea "x"
type textarea "My favorite way to relax is watch TV series beacau"
type textarea "x"
type textarea "My favorite way to relax is watch TV series beacaus"
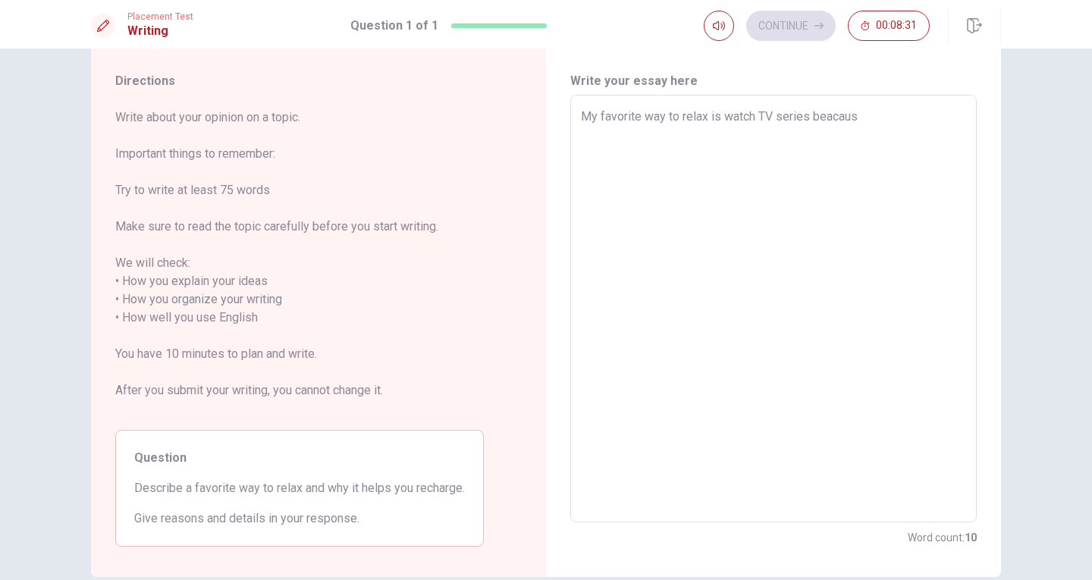
type textarea "x"
type textarea "My favorite way to relax is watch TV series beacause"
type textarea "x"
type textarea "My favorite way to relax is watch TV series beacause"
type textarea "x"
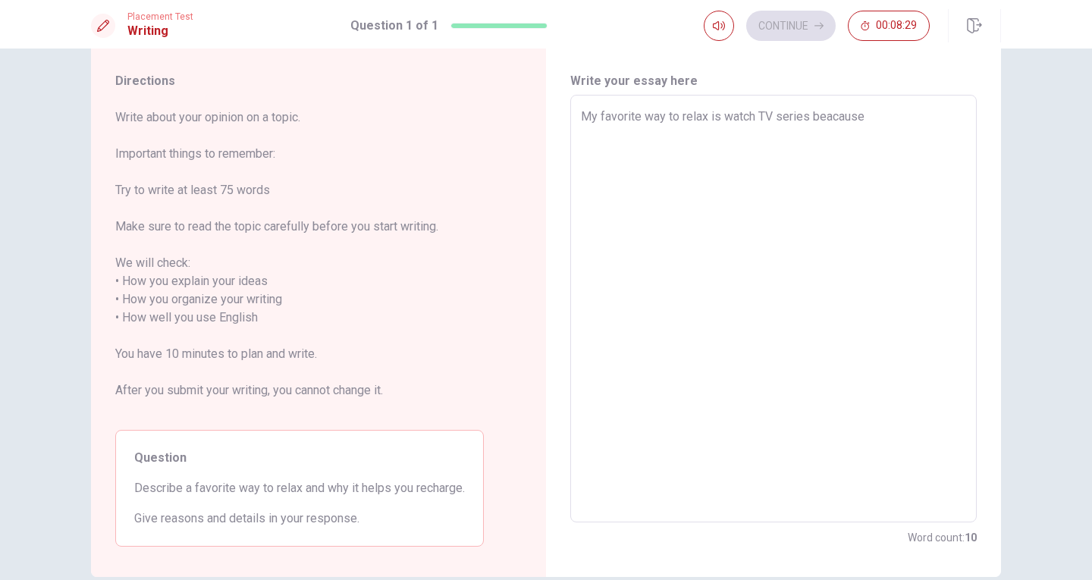
type textarea "My favorite way to relax is watch TV series beacause"
type textarea "x"
type textarea "My favorite way to relax is watch TV series beacaus"
type textarea "x"
type textarea "My favorite way to relax is watch TV series beacau"
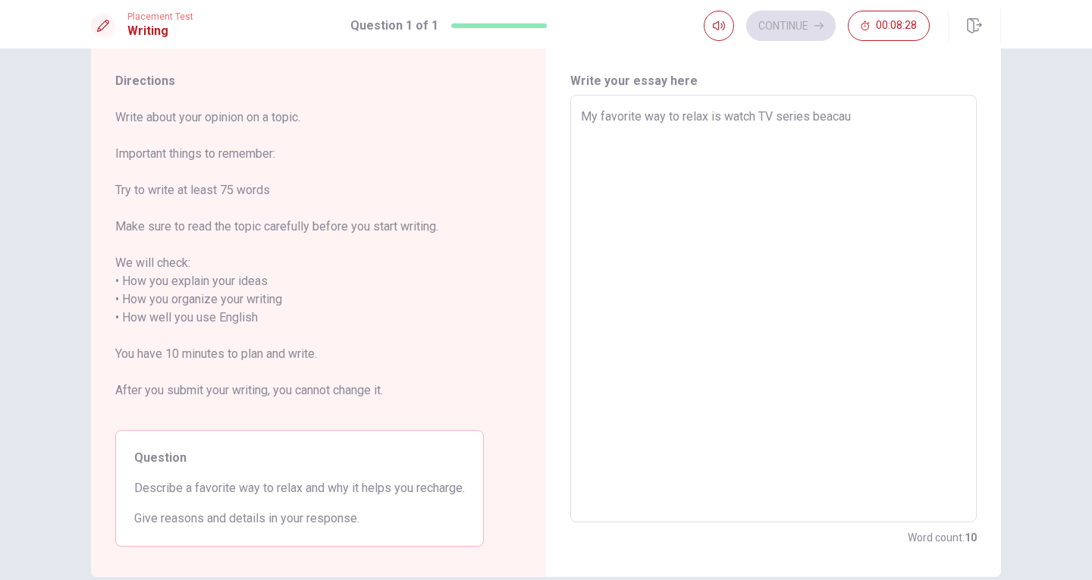
type textarea "x"
type textarea "My favorite way to relax is watch TV series beaca"
type textarea "x"
type textarea "My favorite way to relax is watch TV series beac"
type textarea "x"
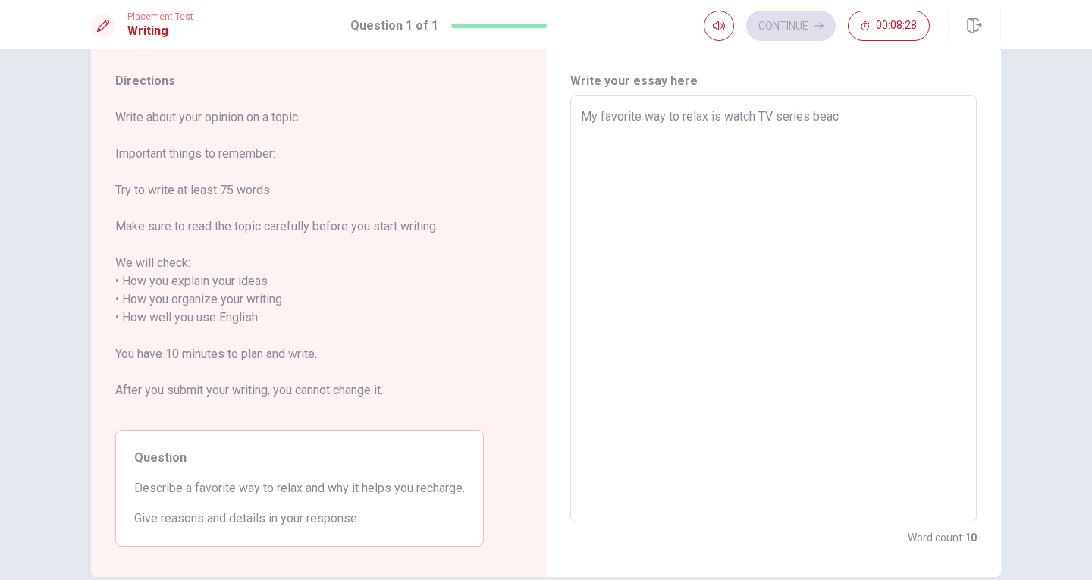
type textarea "My favorite way to relax is watch TV series bea"
type textarea "x"
type textarea "My favorite way to relax is watch TV series be"
type textarea "x"
type textarea "My favorite way to relax is watch TV series bec"
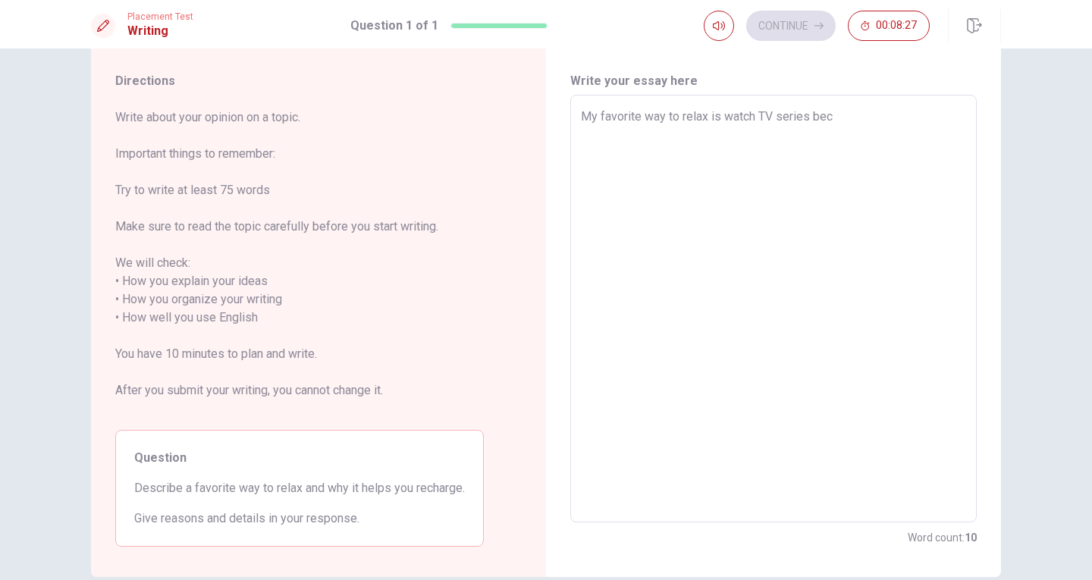
type textarea "x"
type textarea "My favorite way to relax is watch TV series beca"
type textarea "x"
type textarea "My favorite way to relax is watch TV series becau"
type textarea "x"
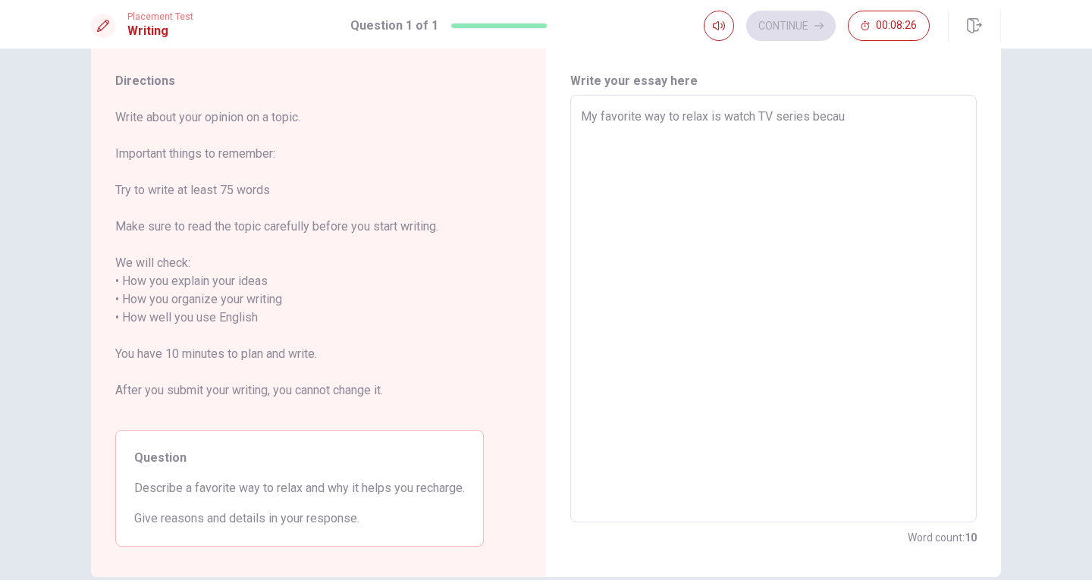
type textarea "My favorite way to relax is watch TV series becaue"
type textarea "x"
type textarea "My favorite way to relax is watch TV series becau"
type textarea "x"
type textarea "My favorite way to relax is watch TV series becaus"
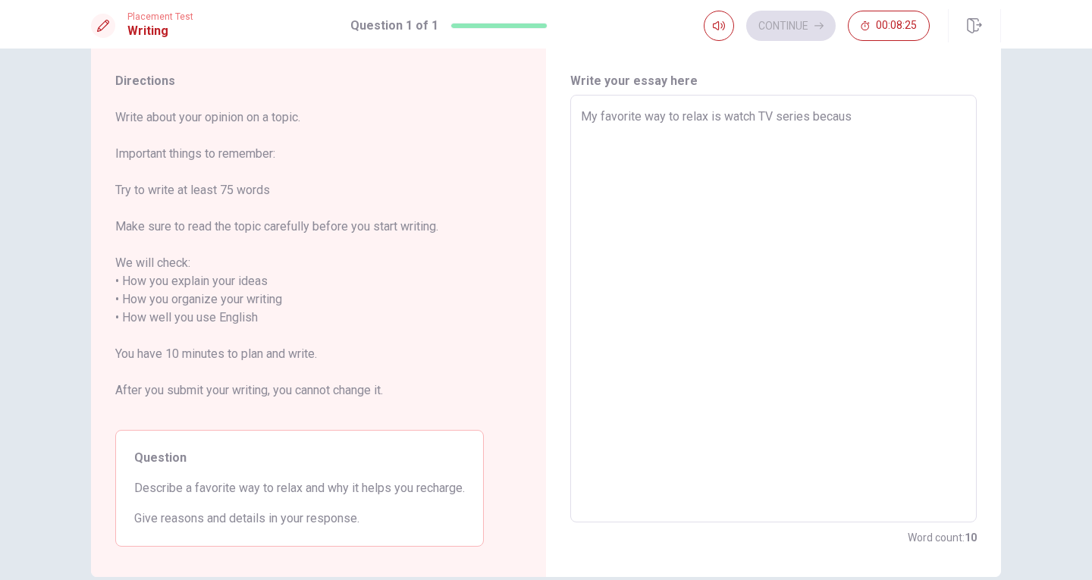
type textarea "x"
type textarea "My favorite way to relax is watch TV series because"
type textarea "x"
type textarea "My favorite way to relax is watch TV series because"
type textarea "x"
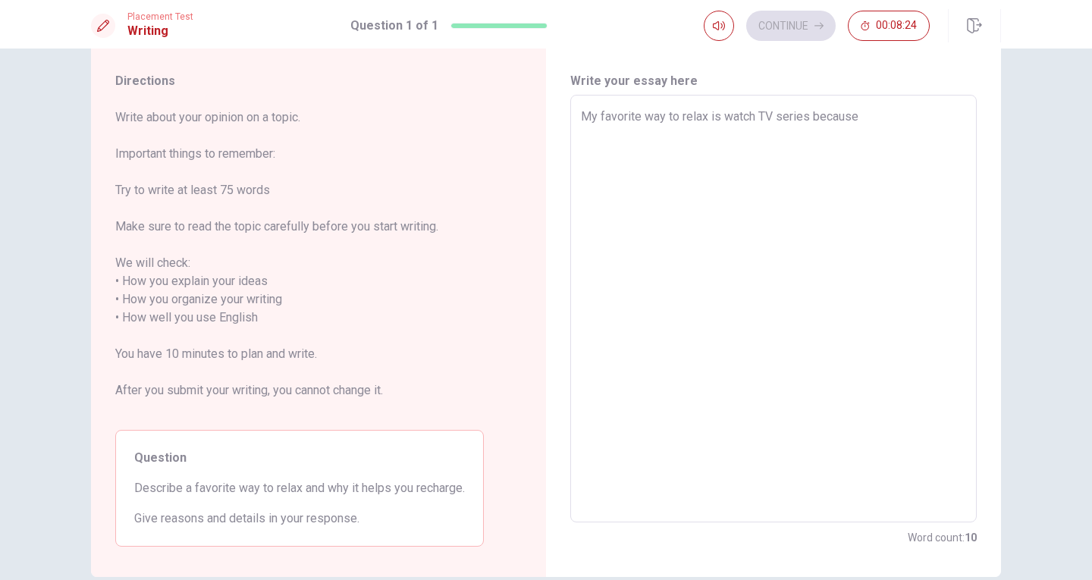
type textarea "My favorite way to relax is watch TV series because I"
type textarea "x"
type textarea "My favorite way to relax is watch TV series because It"
type textarea "x"
type textarea "My favorite way to relax is watch TV series because It;"
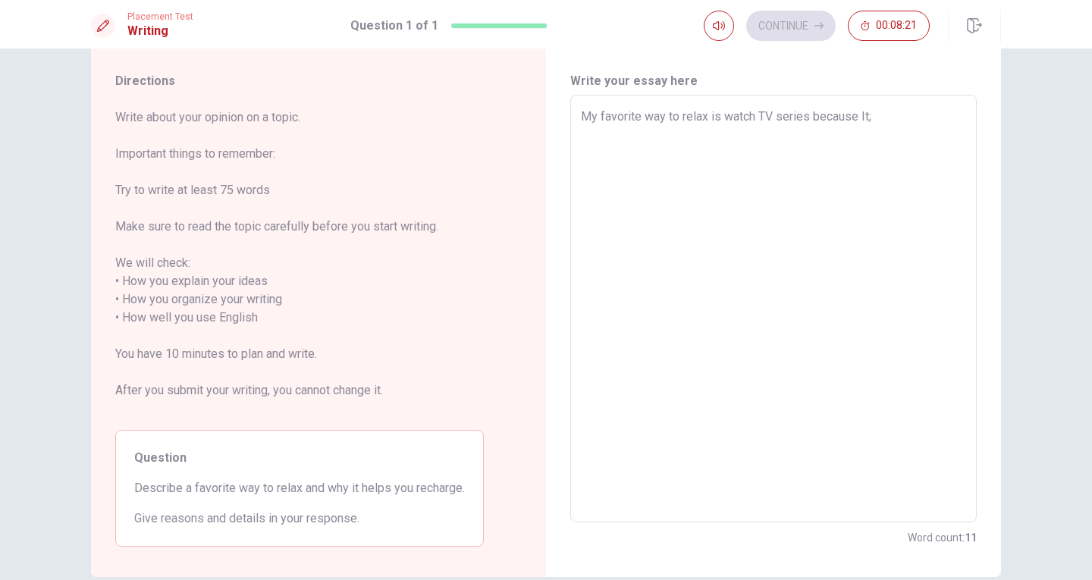
type textarea "x"
type textarea "My favorite way to relax is watch TV series because It;s"
type textarea "x"
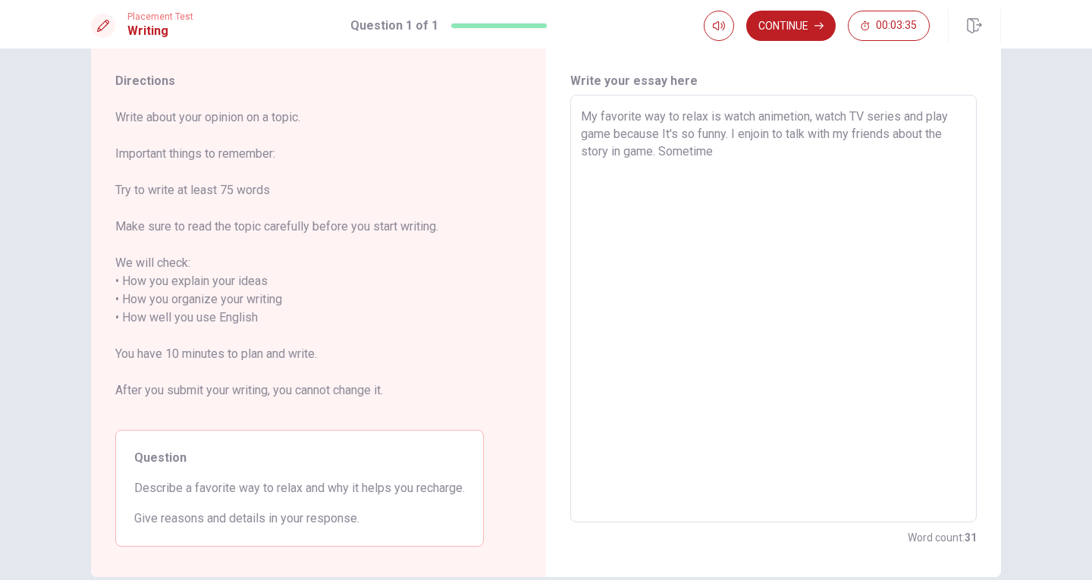
click at [876, 116] on textarea "My favorite way to relax is watch animetion, watch TV series and play game beca…" at bounding box center [773, 309] width 385 height 403
click at [627, 158] on textarea "My favorite way to relax is watch animetion, watch TV series and play game beca…" at bounding box center [773, 309] width 385 height 403
click at [735, 162] on textarea "My favorite way to relax is watch animetion, watch TV series and play game beca…" at bounding box center [773, 309] width 385 height 403
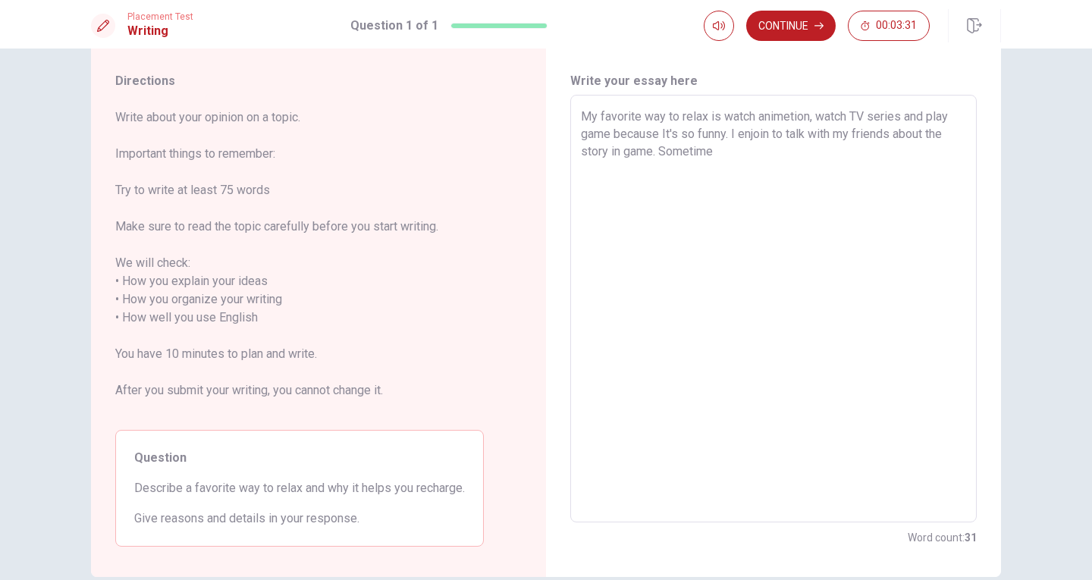
click at [634, 156] on textarea "My favorite way to relax is watch animetion, watch TV series and play game beca…" at bounding box center [773, 309] width 385 height 403
click at [728, 153] on textarea "My favorite way to relax is watch animetion, watch TV series and play game beca…" at bounding box center [773, 309] width 385 height 403
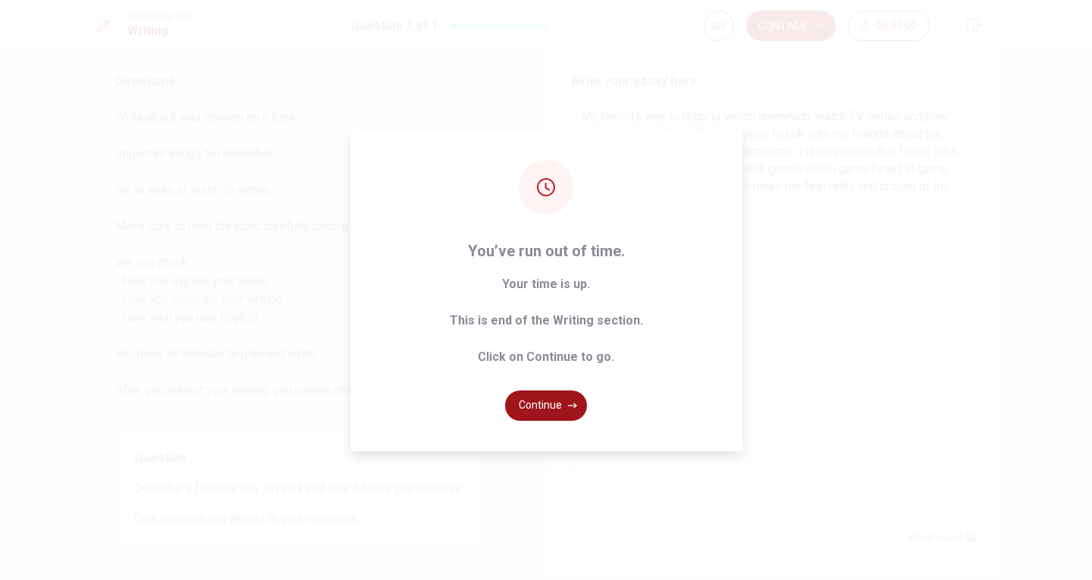
click at [569, 399] on button "Continue" at bounding box center [546, 405] width 82 height 30
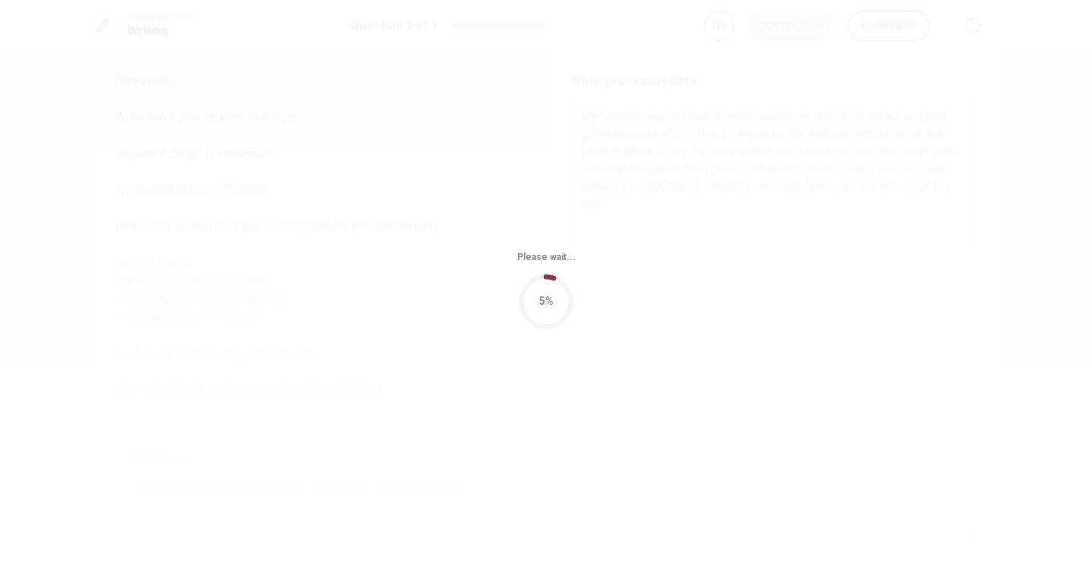
scroll to position [0, 0]
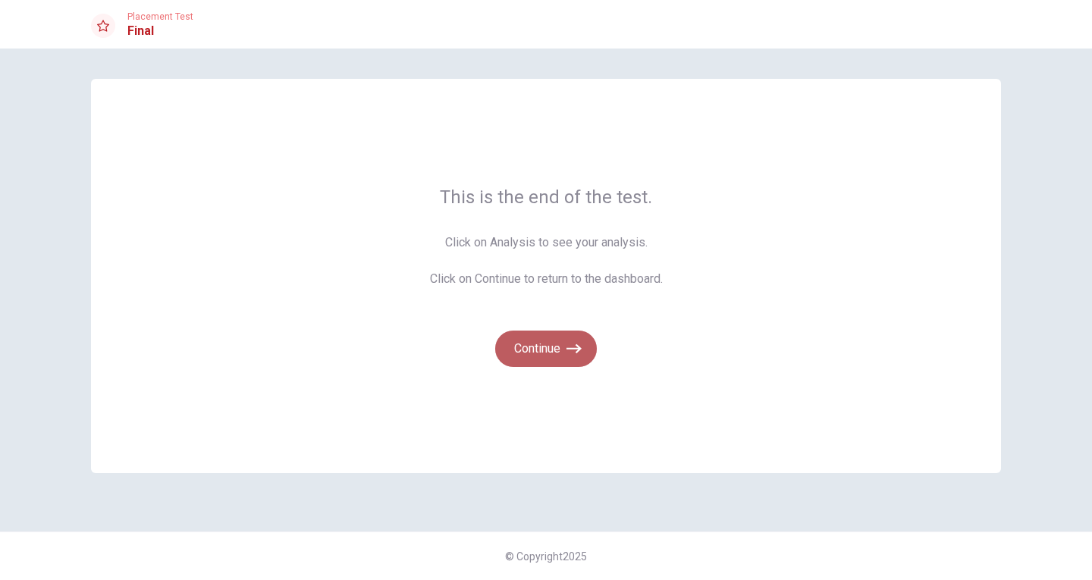
click at [556, 349] on button "Continue" at bounding box center [546, 349] width 102 height 36
